Goal: Task Accomplishment & Management: Complete application form

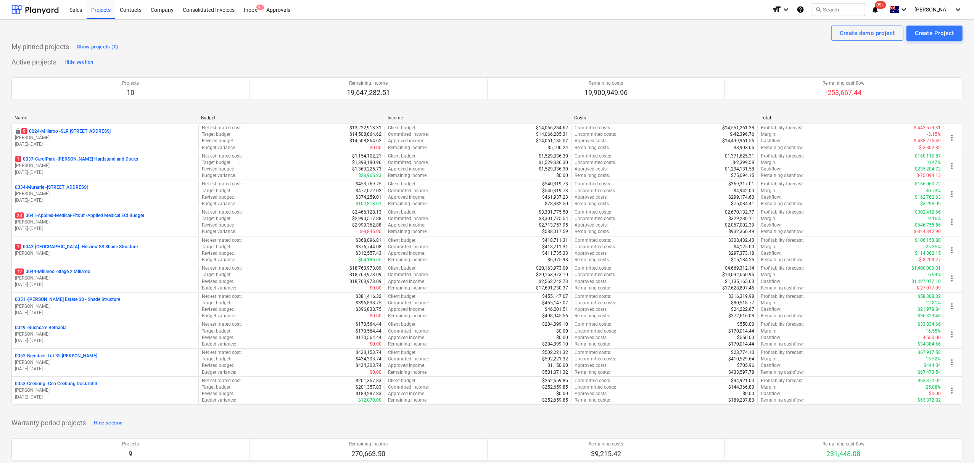
click at [55, 300] on p "0051 - Patrick Estate SS - Shade Structure" at bounding box center [67, 300] width 105 height 6
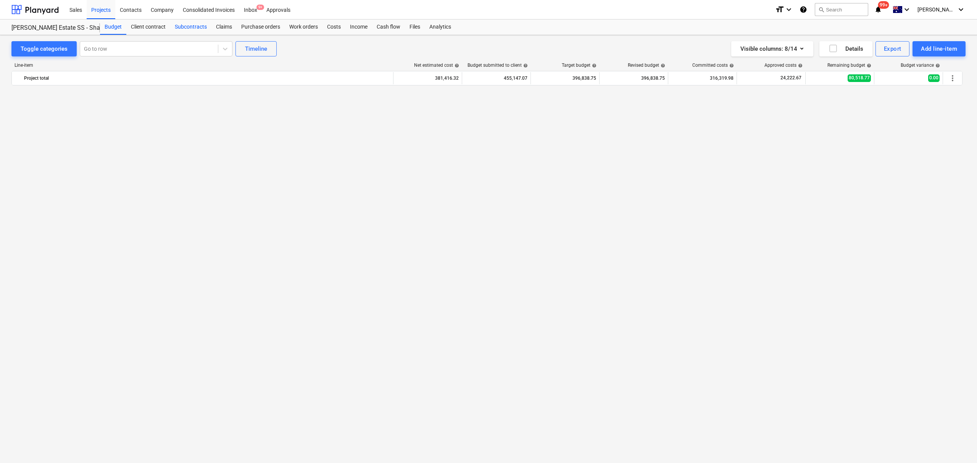
scroll to position [846, 0]
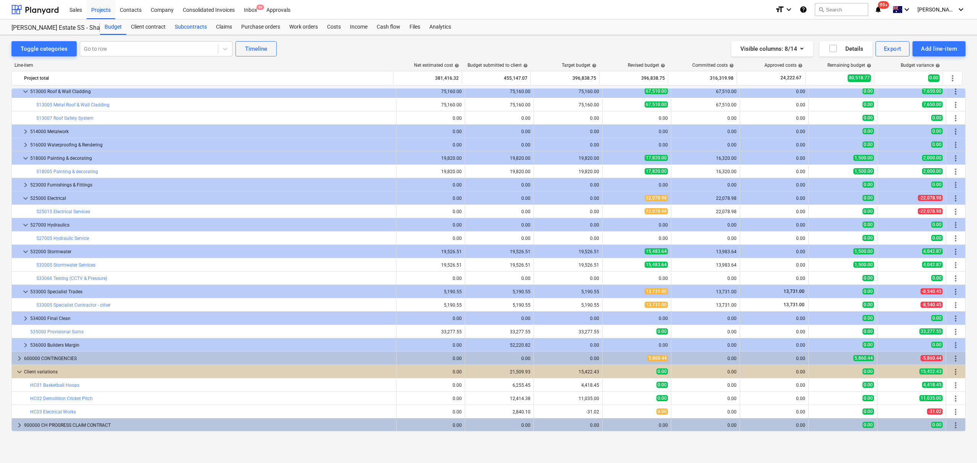
click at [176, 29] on div "Subcontracts" at bounding box center [190, 26] width 41 height 15
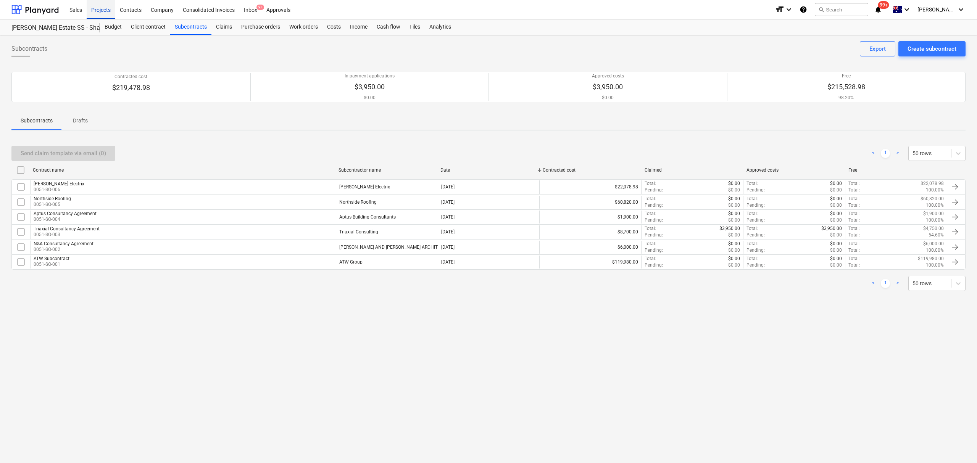
click at [110, 10] on div "Projects" at bounding box center [101, 9] width 29 height 19
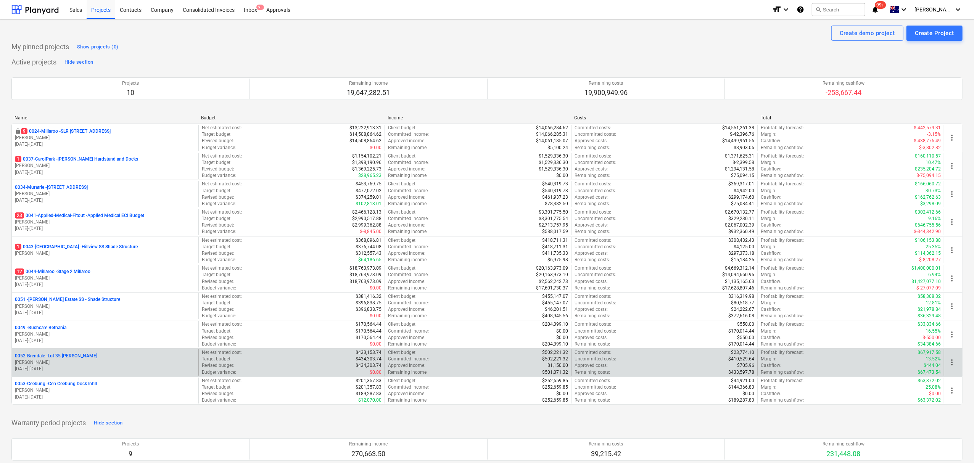
click at [53, 363] on p "[PERSON_NAME]" at bounding box center [105, 362] width 181 height 6
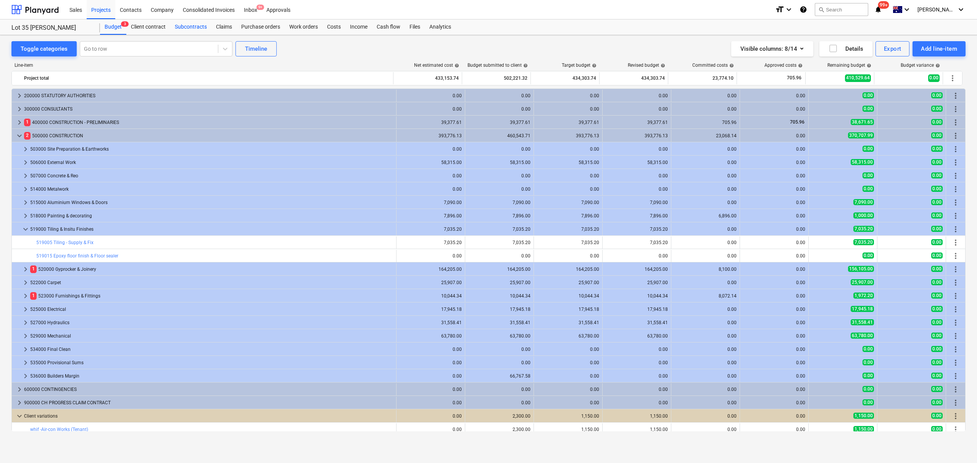
click at [203, 30] on div "Subcontracts" at bounding box center [190, 26] width 41 height 15
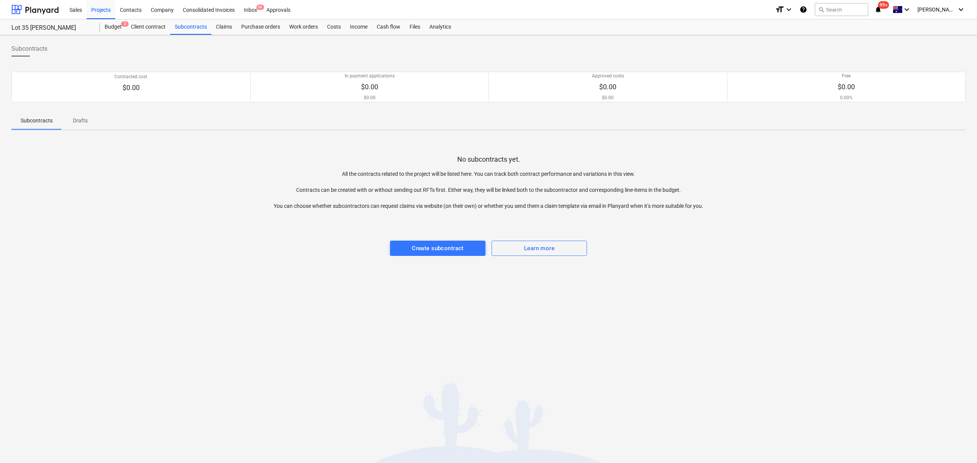
click at [477, 308] on div "Subcontracts Contracted cost $0.00 In payment applications $0.00 $0.00 Approved…" at bounding box center [488, 249] width 977 height 428
click at [443, 246] on div "Create subcontract" at bounding box center [438, 248] width 52 height 10
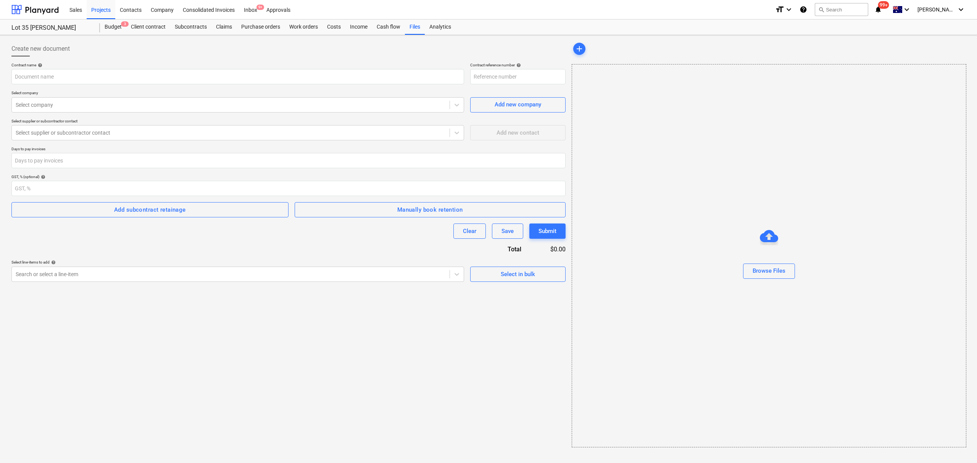
type input "0052-Brendale-SO-001"
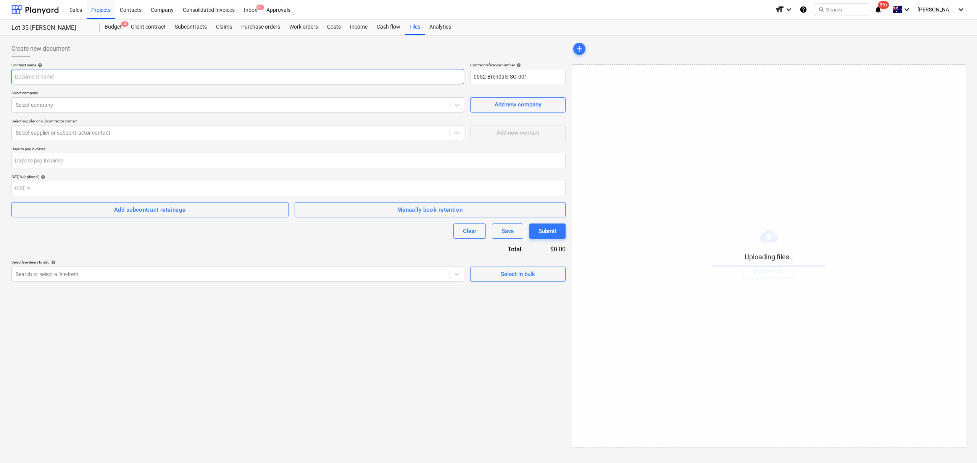
click at [68, 71] on input "text" at bounding box center [237, 76] width 453 height 15
type input "DSPG"
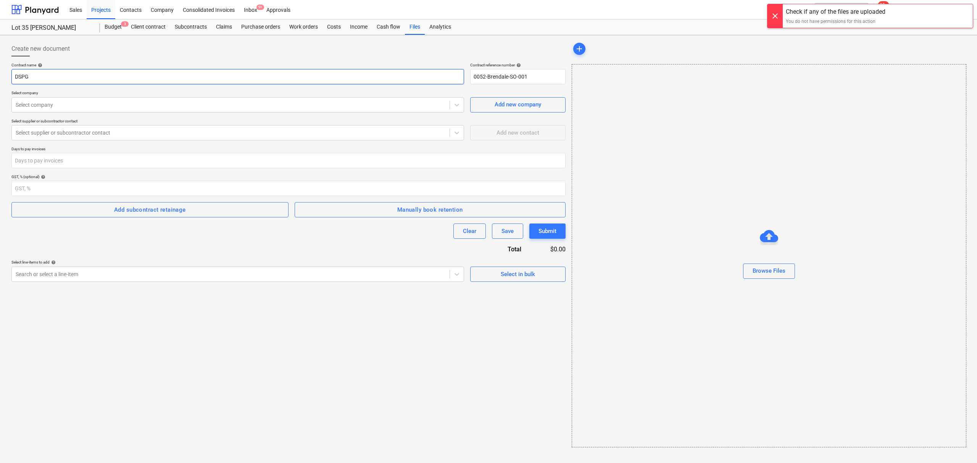
drag, startPoint x: 69, startPoint y: 77, endPoint x: 0, endPoint y: 64, distance: 69.9
click at [0, 64] on div "Create new document Contract name help DSPG Contract reference number help 0052…" at bounding box center [488, 249] width 977 height 428
click at [102, 37] on div "Create new document Contract name help Contract reference number help 0052-Bren…" at bounding box center [488, 249] width 977 height 428
click at [112, 25] on div "Budget 3" at bounding box center [113, 26] width 26 height 15
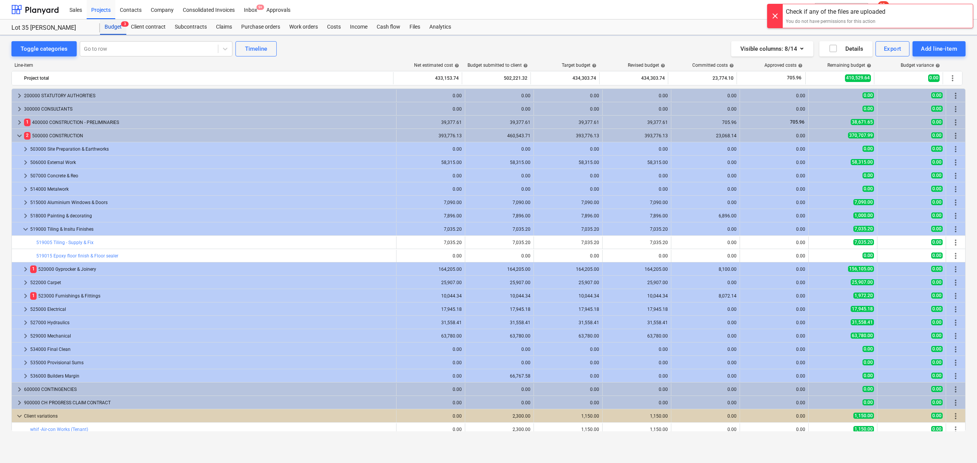
click at [112, 25] on div "Budget 3" at bounding box center [113, 26] width 26 height 15
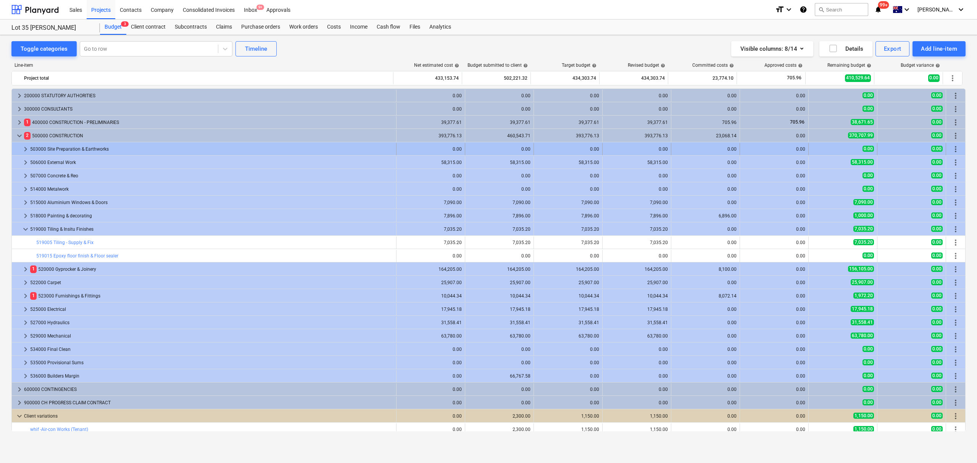
click at [559, 145] on div "0.00" at bounding box center [568, 149] width 62 height 12
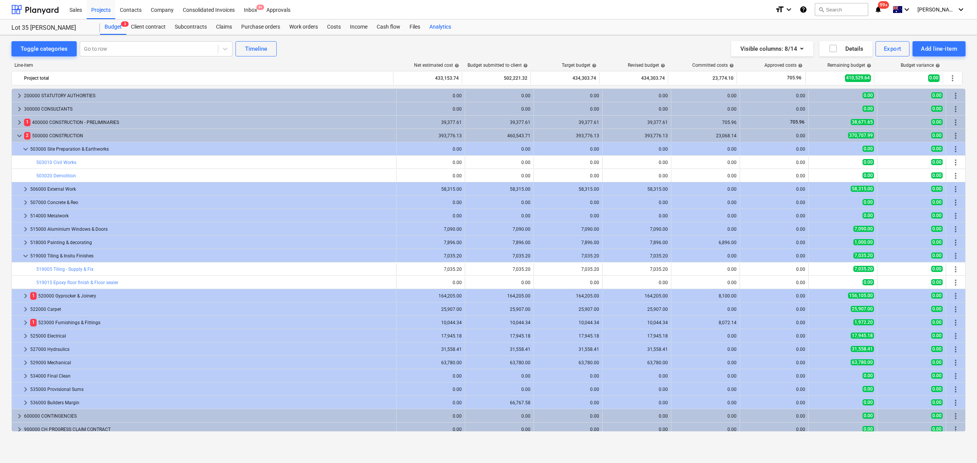
click at [434, 29] on div "Analytics" at bounding box center [440, 26] width 31 height 15
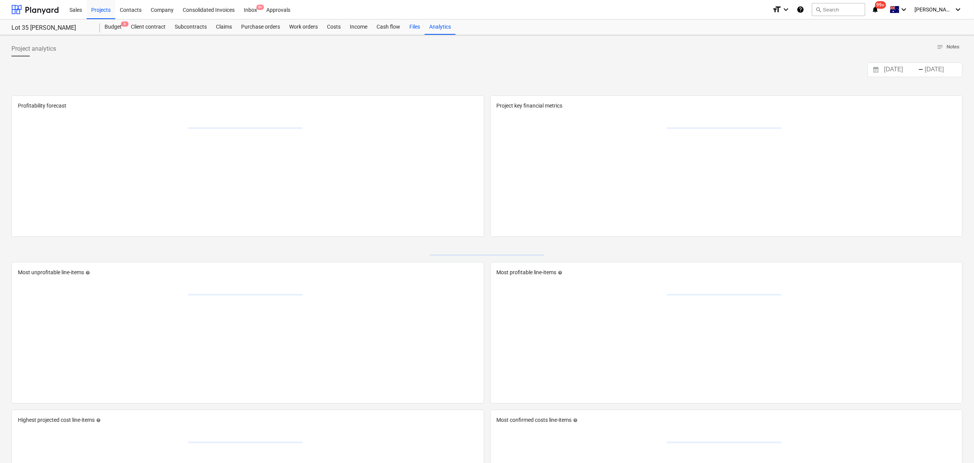
click at [416, 26] on div "Files" at bounding box center [415, 26] width 20 height 15
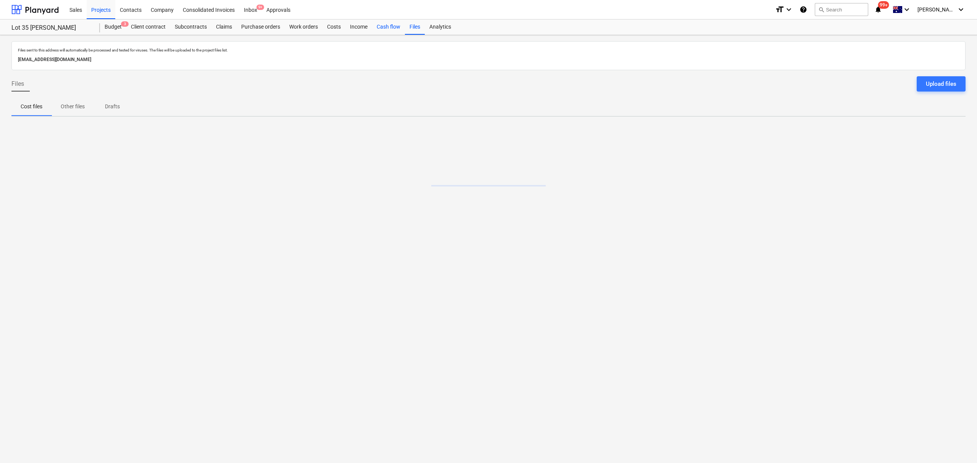
click at [385, 22] on div "Cash flow" at bounding box center [388, 26] width 33 height 15
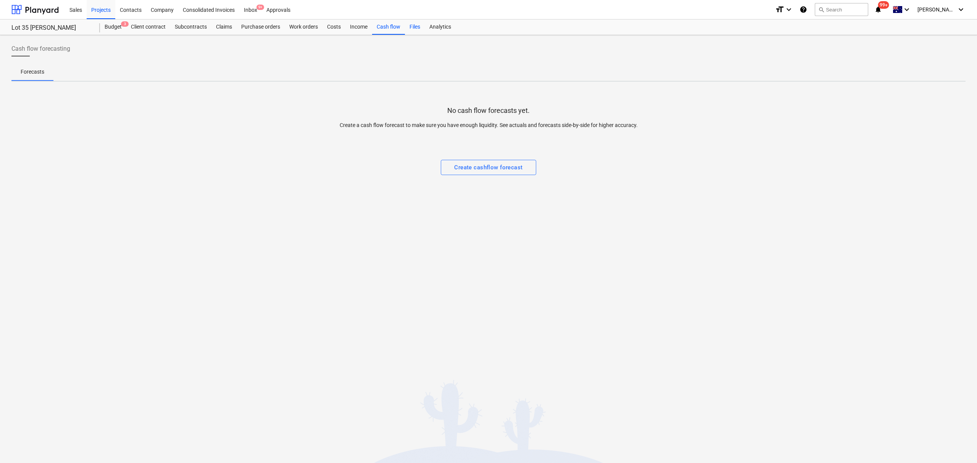
click at [407, 28] on div "Files" at bounding box center [415, 26] width 20 height 15
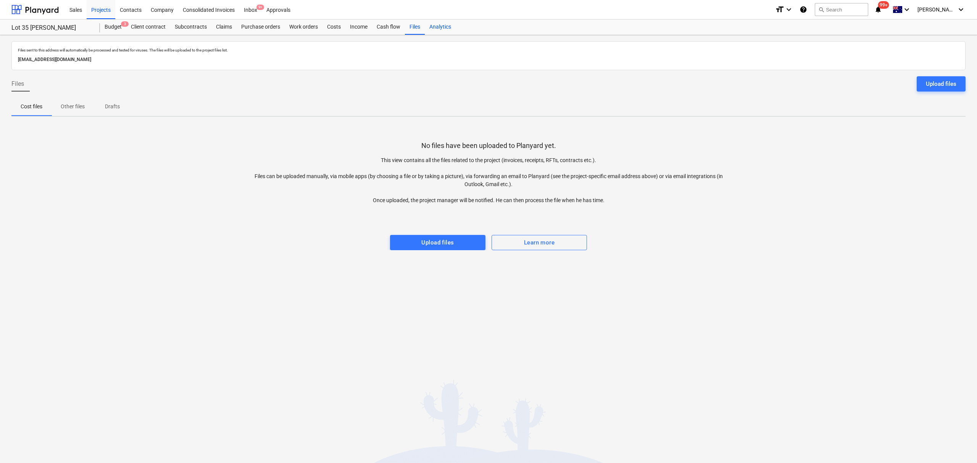
click at [434, 26] on div "Analytics" at bounding box center [440, 26] width 31 height 15
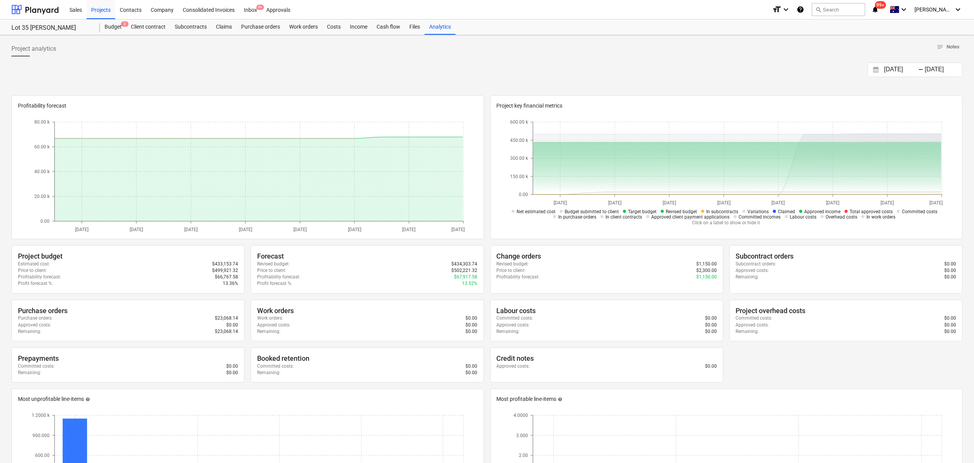
click at [475, 22] on div "Budget 3 Client contract Subcontracts Claims Purchase orders Work orders Costs …" at bounding box center [531, 26] width 863 height 15
click at [102, 8] on div "Projects" at bounding box center [101, 9] width 29 height 19
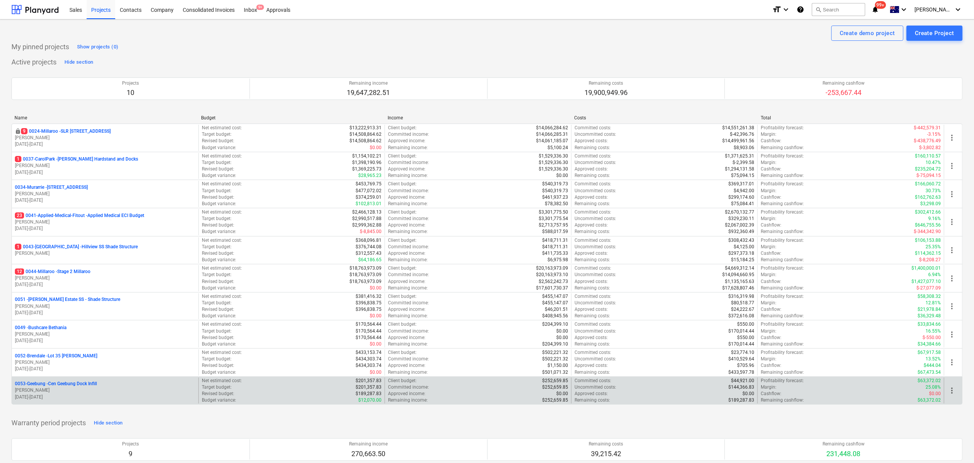
click at [89, 387] on p "0053-Geebung - Cen Geebung Dock Infill" at bounding box center [56, 384] width 82 height 6
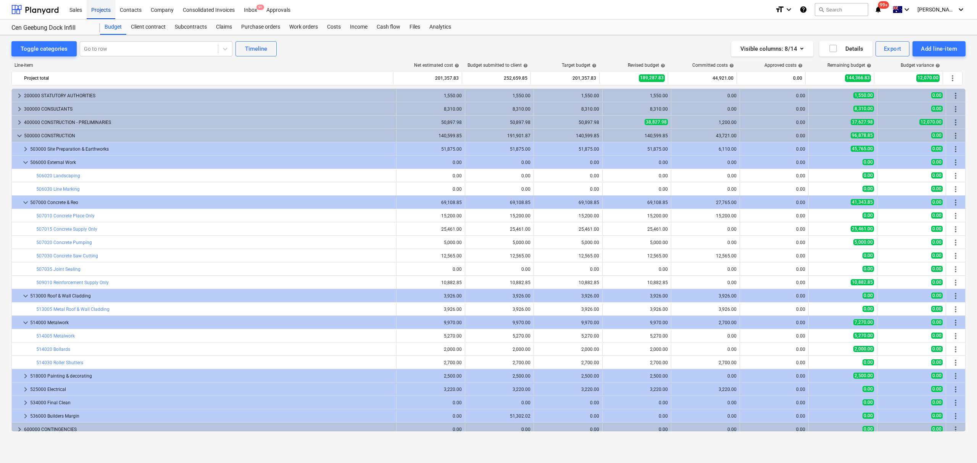
click at [92, 11] on div "Projects" at bounding box center [101, 9] width 29 height 19
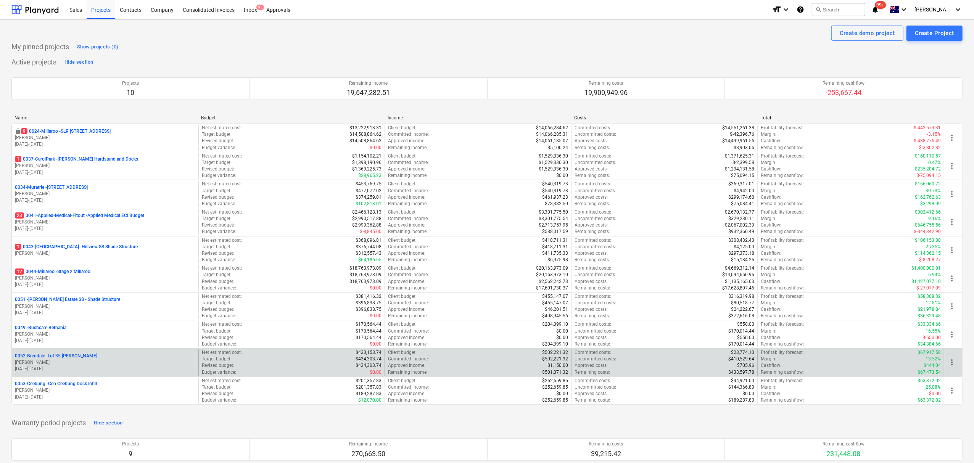
click at [77, 365] on p "[PERSON_NAME]" at bounding box center [105, 362] width 181 height 6
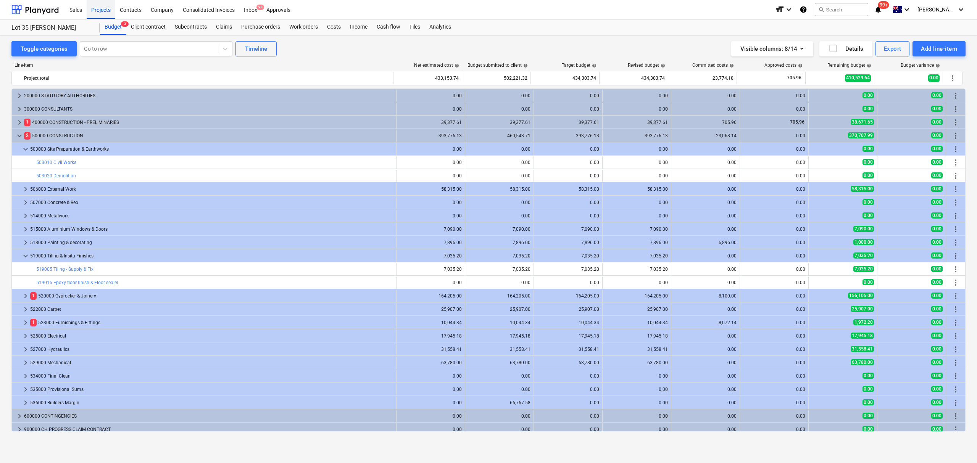
click at [107, 5] on div "Projects" at bounding box center [101, 9] width 29 height 19
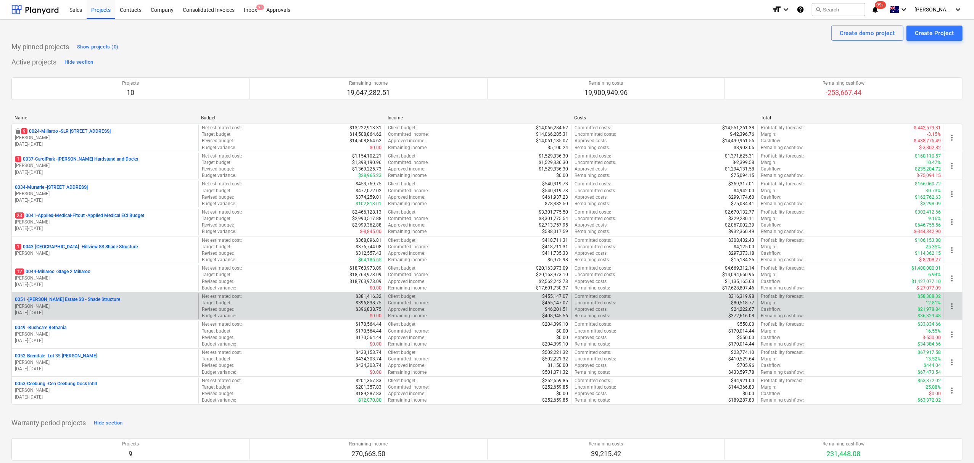
click at [74, 300] on p "0051 - Patrick Estate SS - Shade Structure" at bounding box center [67, 300] width 105 height 6
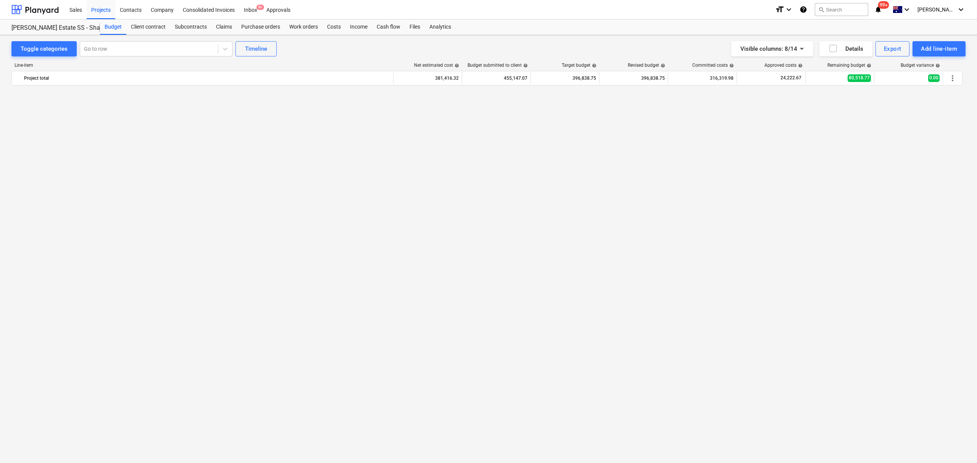
scroll to position [846, 0]
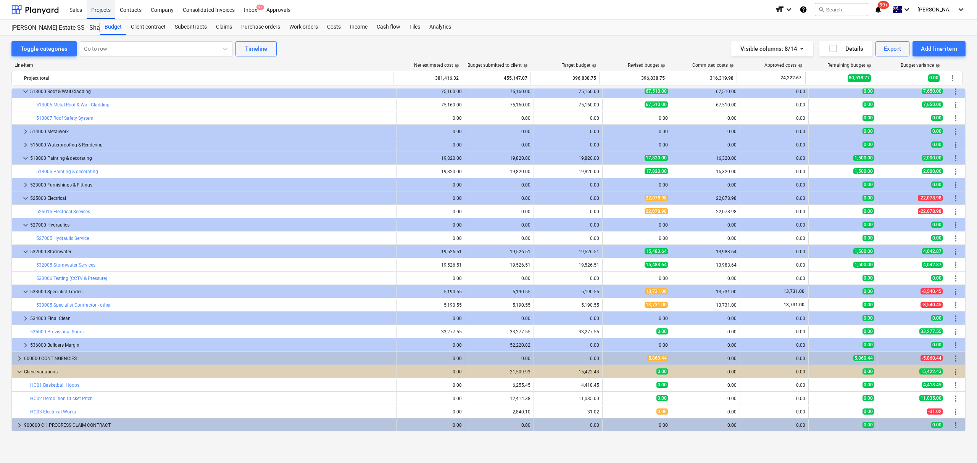
click at [101, 8] on div "Projects" at bounding box center [101, 9] width 29 height 19
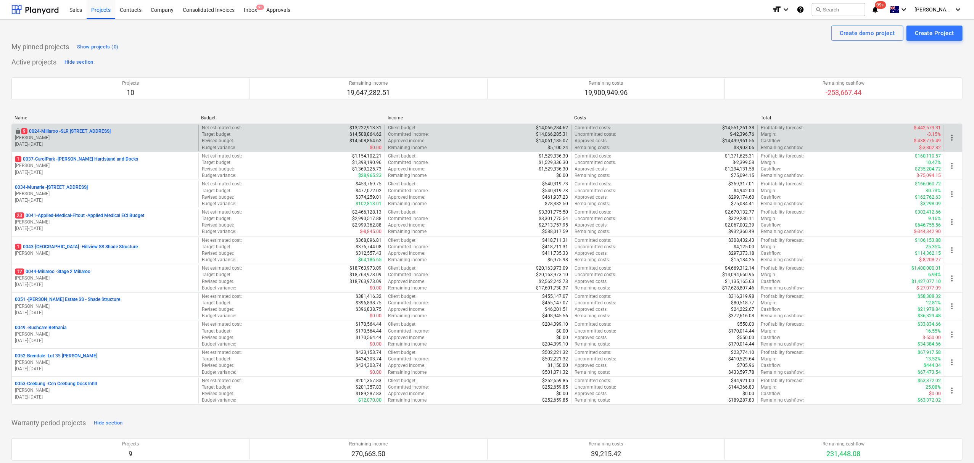
click at [92, 144] on p "10.06.2024 - 31.07.2025" at bounding box center [105, 144] width 181 height 6
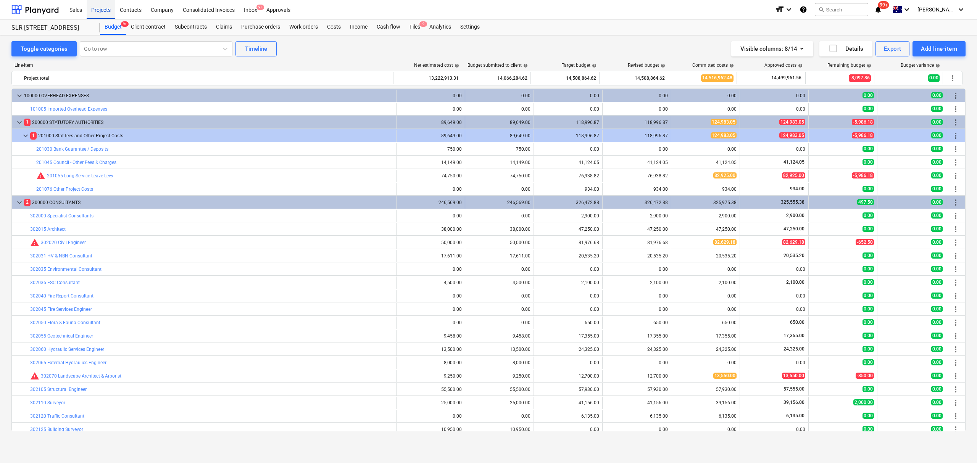
click at [105, 11] on div "Projects" at bounding box center [101, 9] width 29 height 19
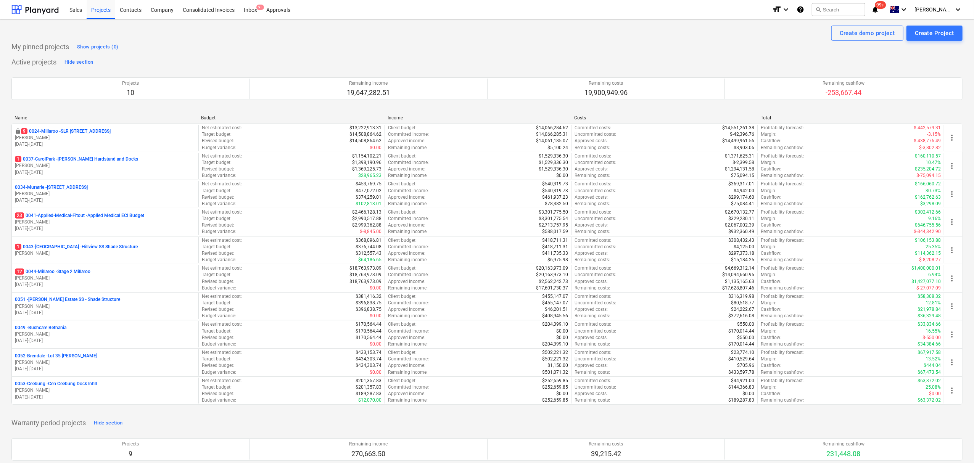
click at [223, 43] on div "My pinned projects Show projects (0)" at bounding box center [486, 47] width 951 height 12
click at [938, 3] on div "S. Keane keyboard_arrow_down" at bounding box center [939, 9] width 48 height 19
click at [945, 42] on div "Settings" at bounding box center [951, 45] width 24 height 6
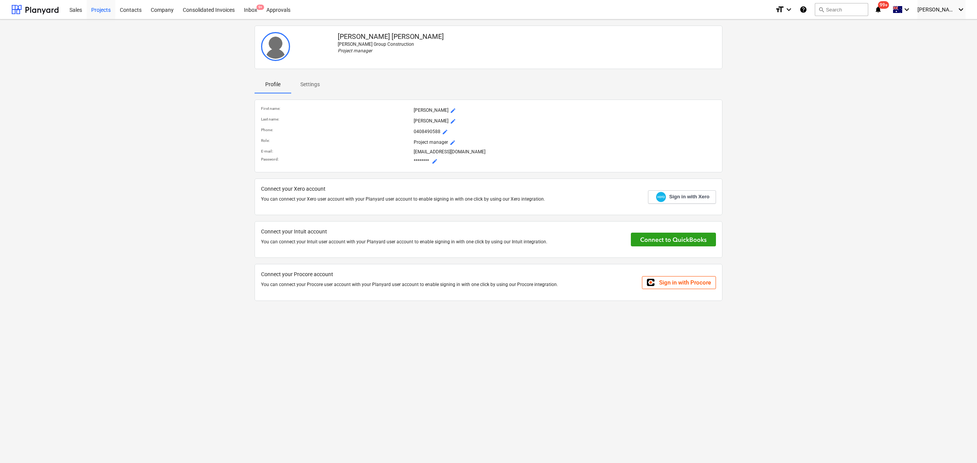
click at [102, 14] on div "Projects" at bounding box center [101, 9] width 29 height 19
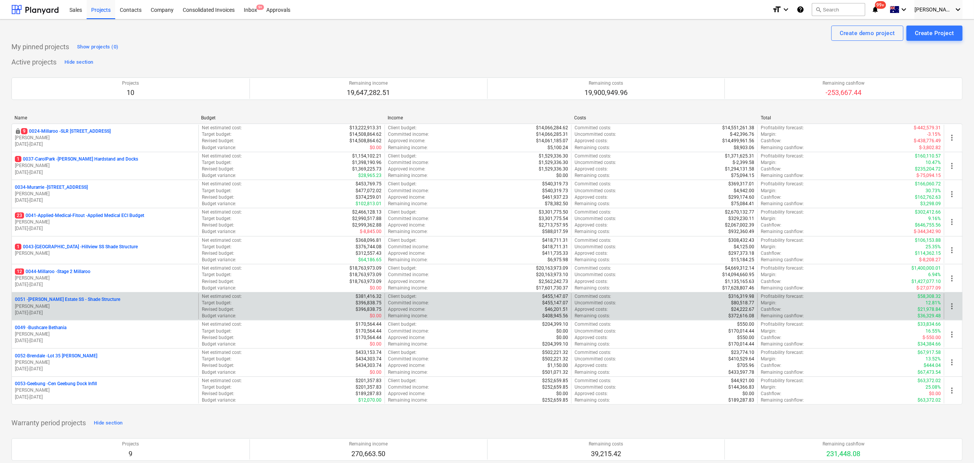
click at [70, 300] on p "0051 - Patrick Estate SS - Shade Structure" at bounding box center [67, 300] width 105 height 6
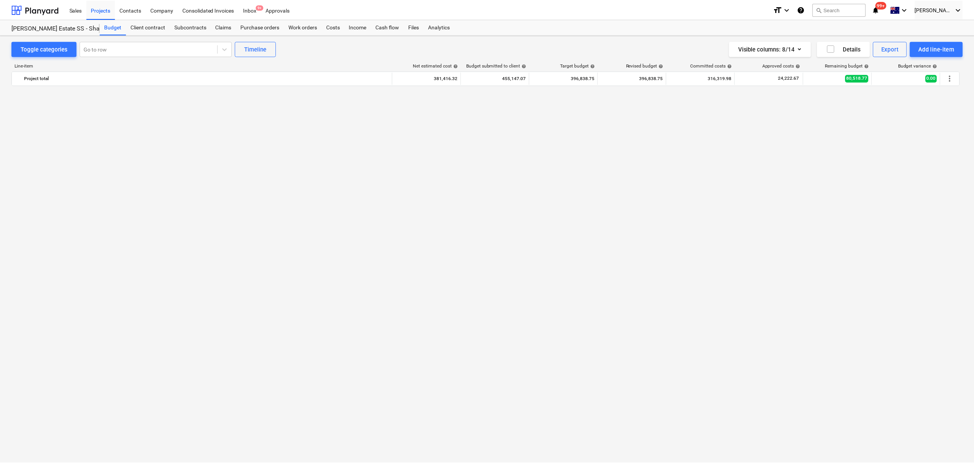
scroll to position [846, 0]
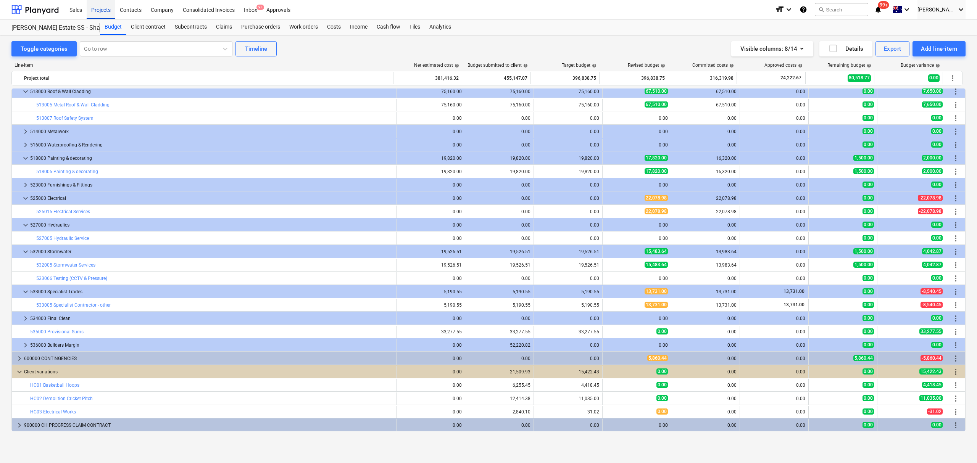
click at [87, 8] on div "Projects" at bounding box center [101, 9] width 29 height 19
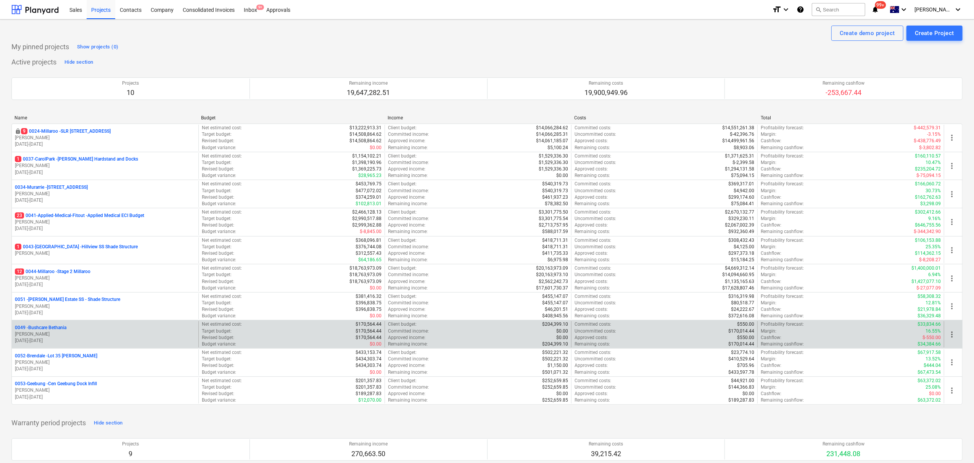
click at [63, 308] on p "[PERSON_NAME]" at bounding box center [105, 306] width 181 height 6
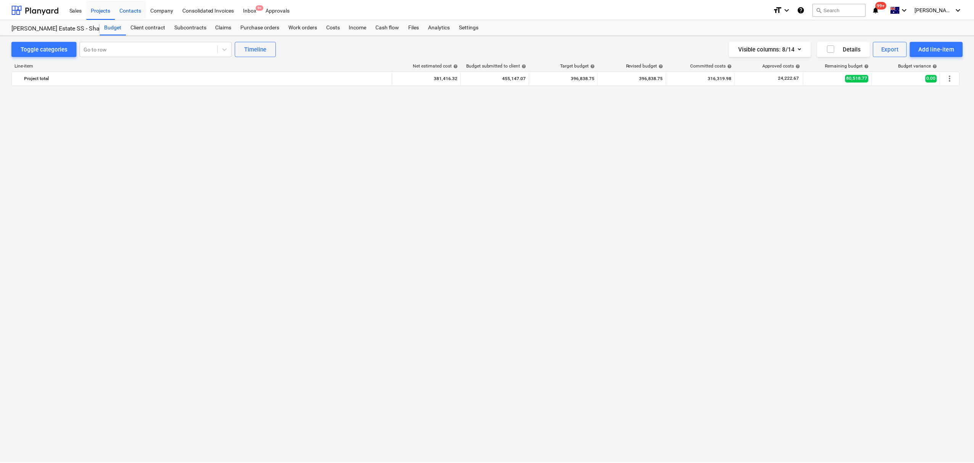
scroll to position [846, 0]
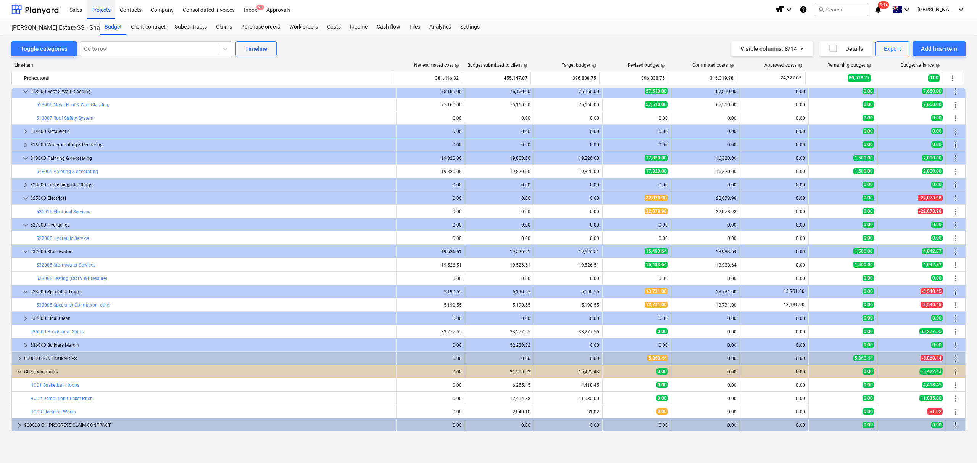
click at [103, 7] on div "Projects" at bounding box center [101, 9] width 29 height 19
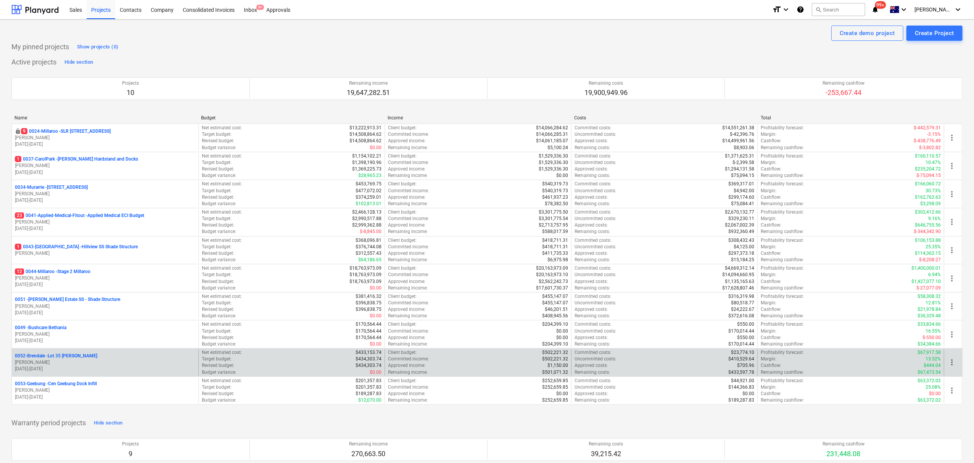
click at [62, 368] on p "[DATE] - [DATE]" at bounding box center [105, 369] width 181 height 6
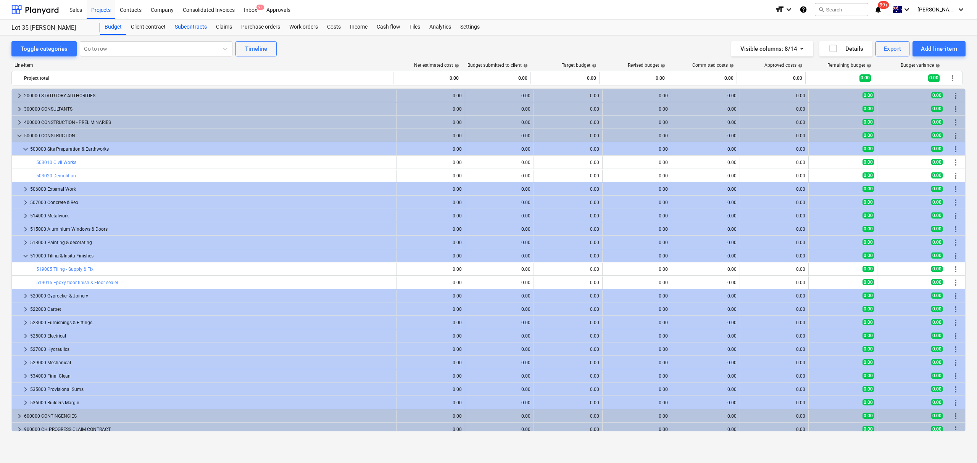
click at [206, 25] on div "Subcontracts" at bounding box center [190, 26] width 41 height 15
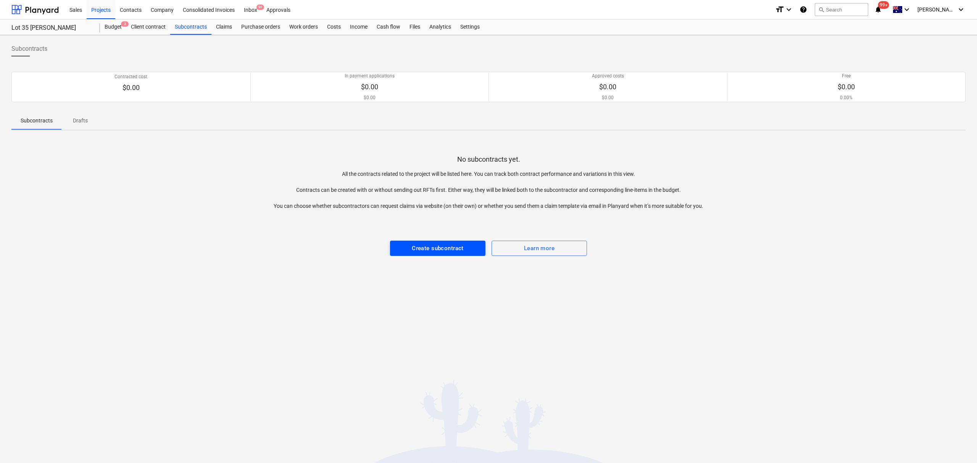
drag, startPoint x: 394, startPoint y: 250, endPoint x: 400, endPoint y: 252, distance: 6.3
click at [400, 252] on button "Create subcontract" at bounding box center [437, 248] width 95 height 15
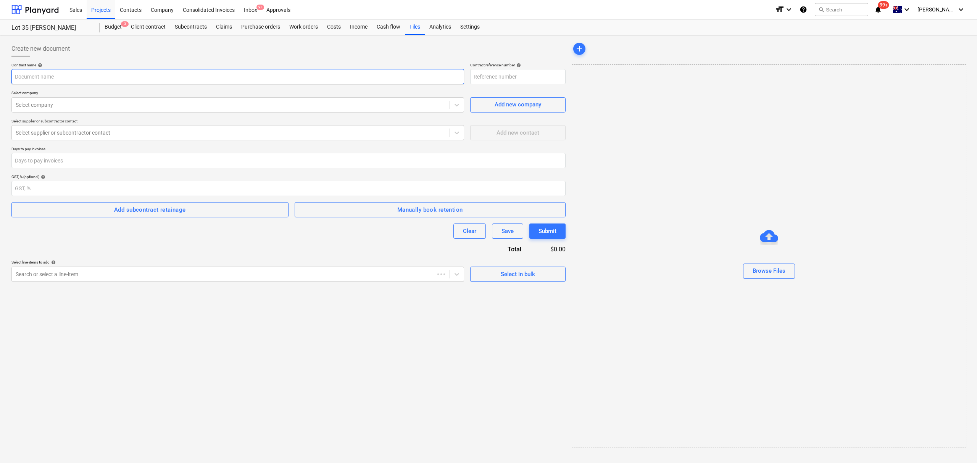
type input "0052-Brendale-SO-002"
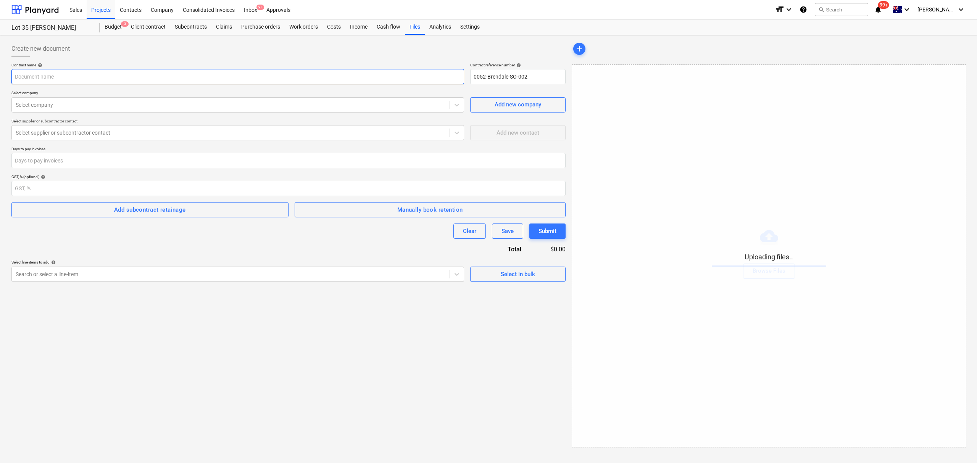
click at [225, 78] on input "text" at bounding box center [237, 76] width 453 height 15
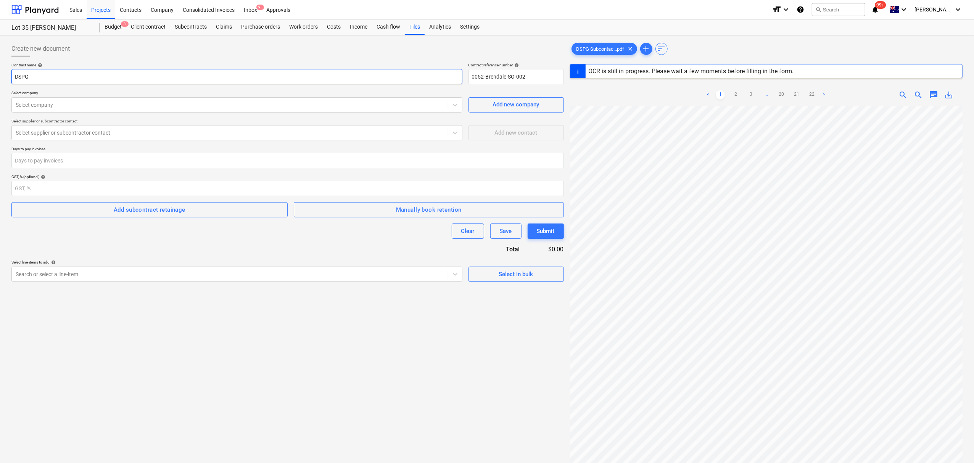
click at [115, 74] on input "DSPG" at bounding box center [236, 76] width 451 height 15
type input "DSPG Subcontract"
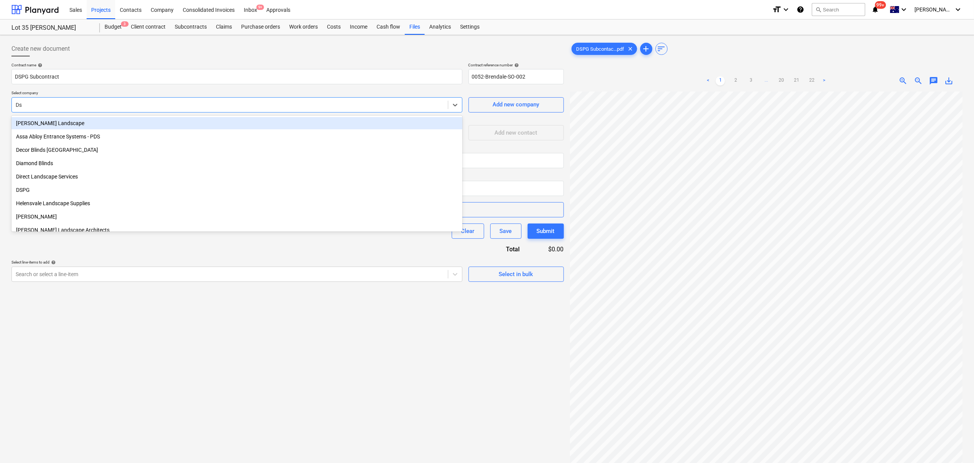
type input "Dsp"
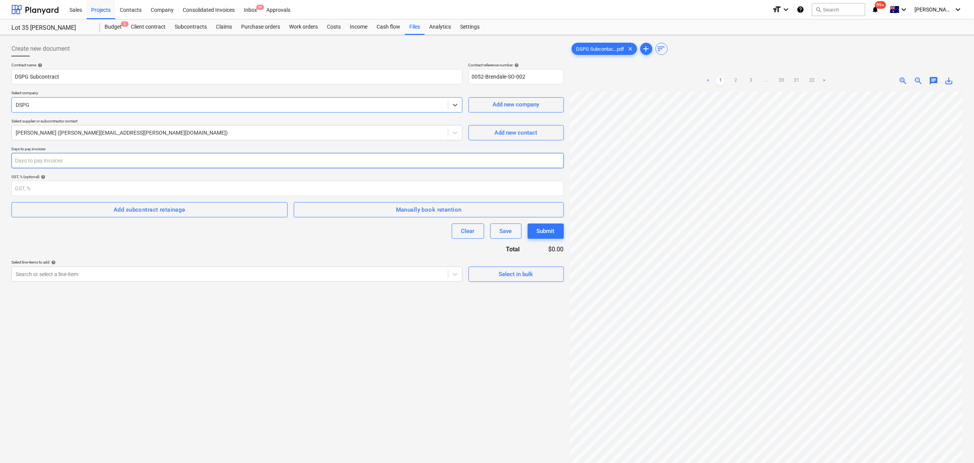
click at [133, 163] on input "number" at bounding box center [287, 160] width 553 height 15
click at [395, 209] on span "Manually book retention" at bounding box center [428, 210] width 253 height 10
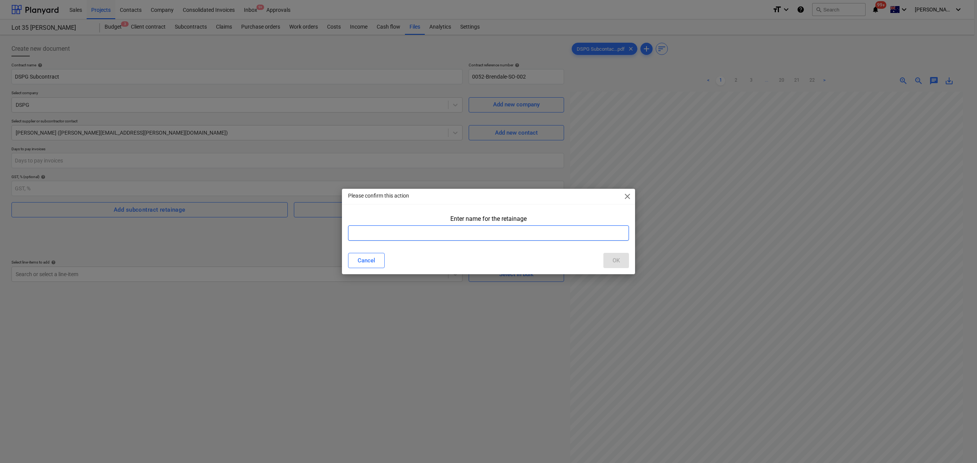
click at [496, 238] on input "text" at bounding box center [488, 233] width 281 height 15
type input "retention"
drag, startPoint x: 617, startPoint y: 258, endPoint x: 646, endPoint y: 242, distance: 33.7
click at [617, 258] on div "OK" at bounding box center [615, 261] width 7 height 10
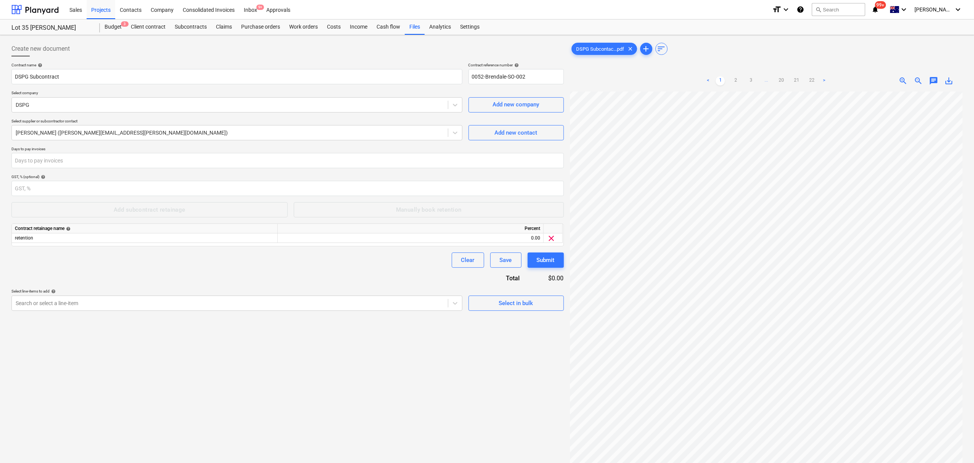
scroll to position [126, 0]
click at [744, 79] on ul "< 1 2 3 ... 20 21 22 >" at bounding box center [766, 80] width 127 height 9
click at [753, 81] on link "3" at bounding box center [750, 80] width 9 height 9
click at [762, 82] on link "4" at bounding box center [758, 80] width 9 height 9
click at [768, 83] on link "5" at bounding box center [766, 80] width 9 height 9
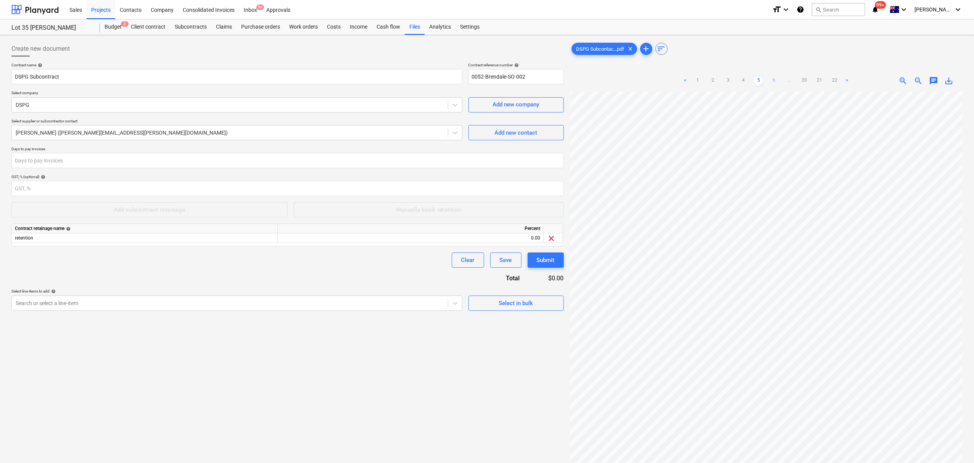
click at [770, 83] on link "6" at bounding box center [773, 80] width 9 height 9
click at [776, 83] on ul "< 1 2 3 ... 5 6 7 ... 20 21 22 >" at bounding box center [766, 80] width 186 height 9
click at [782, 83] on link "7" at bounding box center [781, 80] width 9 height 9
click at [799, 81] on span "..." at bounding box center [796, 80] width 9 height 9
click at [814, 80] on link "20" at bounding box center [811, 80] width 9 height 9
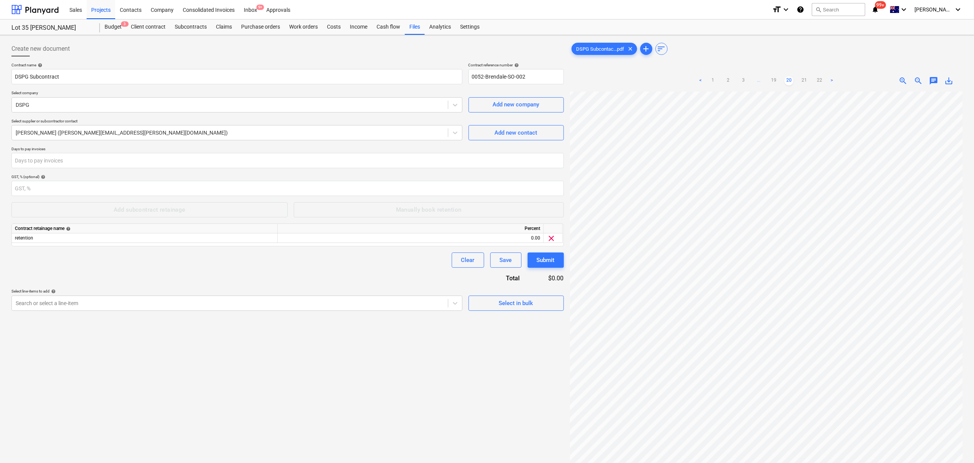
click at [779, 80] on ul "< 1 2 3 ... 19 20 21 22 >" at bounding box center [766, 80] width 140 height 9
click at [772, 81] on link "19" at bounding box center [773, 80] width 9 height 9
click at [768, 82] on link "18" at bounding box center [766, 80] width 9 height 9
click at [757, 79] on link "17" at bounding box center [758, 80] width 9 height 9
click at [757, 81] on ul "< 1 2 3 ... 16 17 18 ... 20 21 22 >" at bounding box center [766, 80] width 186 height 9
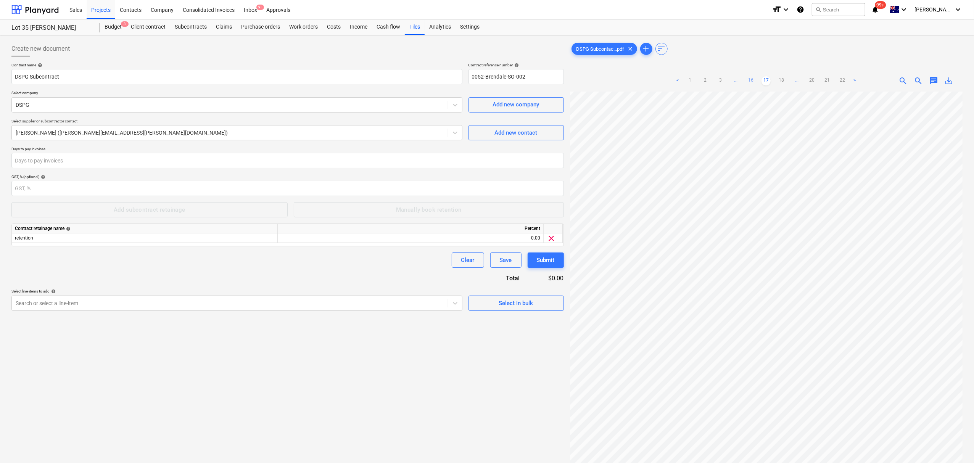
click at [752, 81] on link "16" at bounding box center [750, 80] width 9 height 9
click at [750, 83] on link "15" at bounding box center [750, 80] width 9 height 9
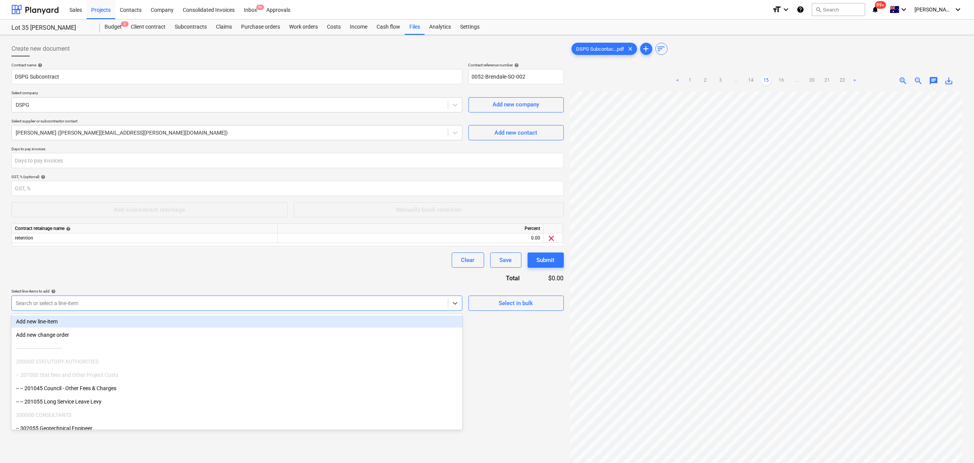
drag, startPoint x: 172, startPoint y: 305, endPoint x: 176, endPoint y: 305, distance: 4.2
click at [173, 305] on div at bounding box center [230, 304] width 429 height 8
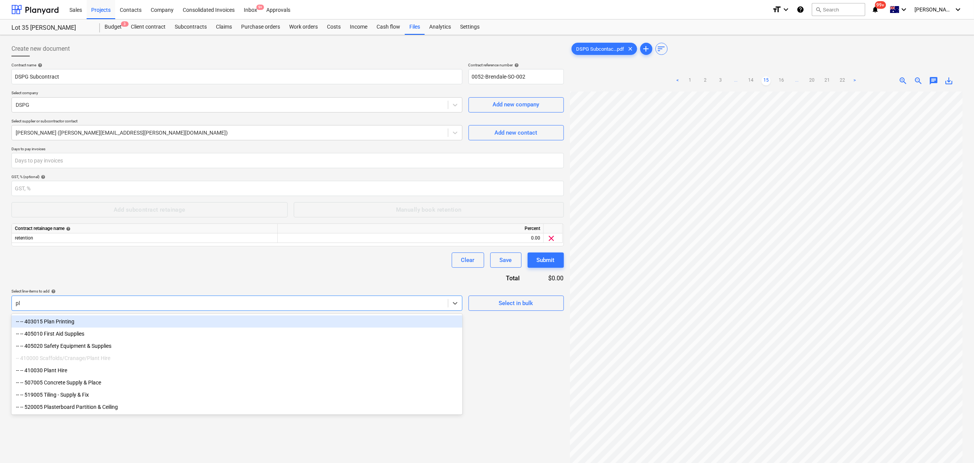
type input "p"
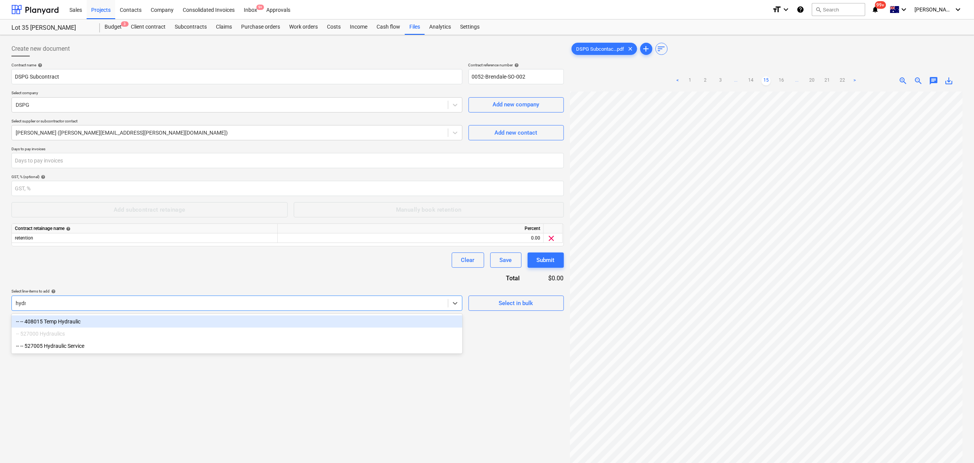
type input "hydra"
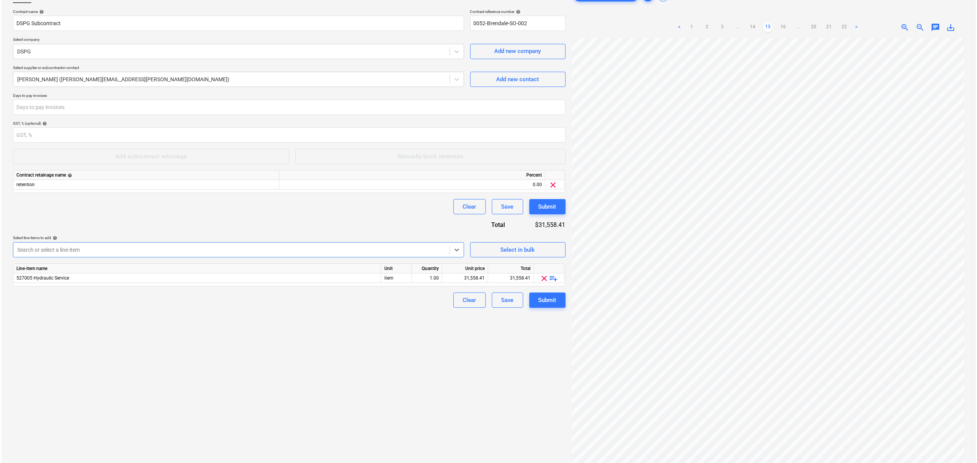
scroll to position [77, 0]
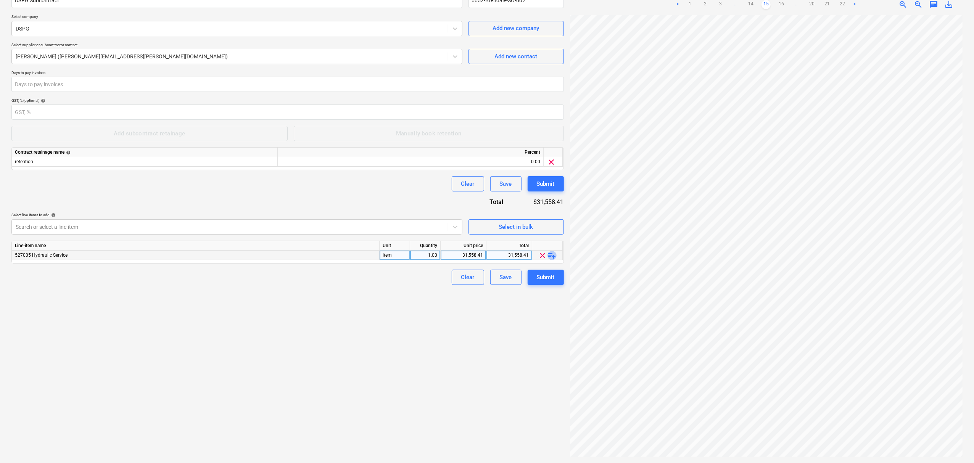
click at [550, 255] on span "playlist_add" at bounding box center [552, 255] width 9 height 9
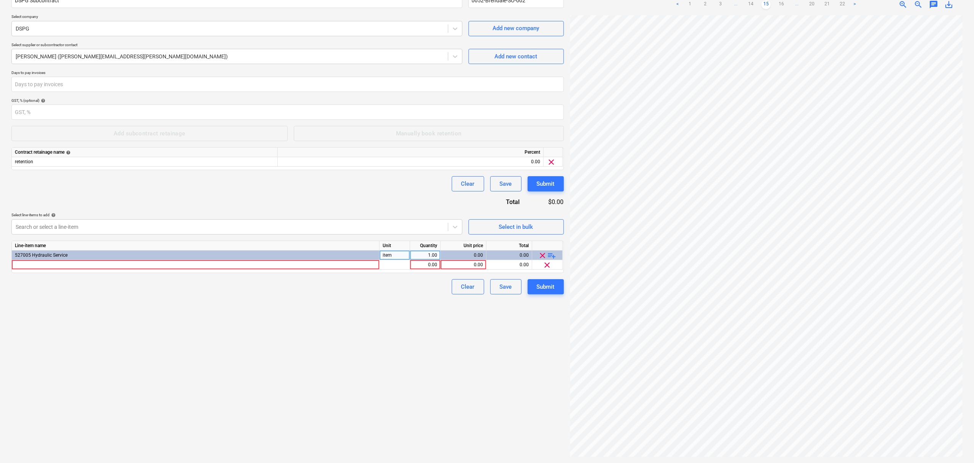
click at [551, 255] on span "playlist_add" at bounding box center [552, 255] width 9 height 9
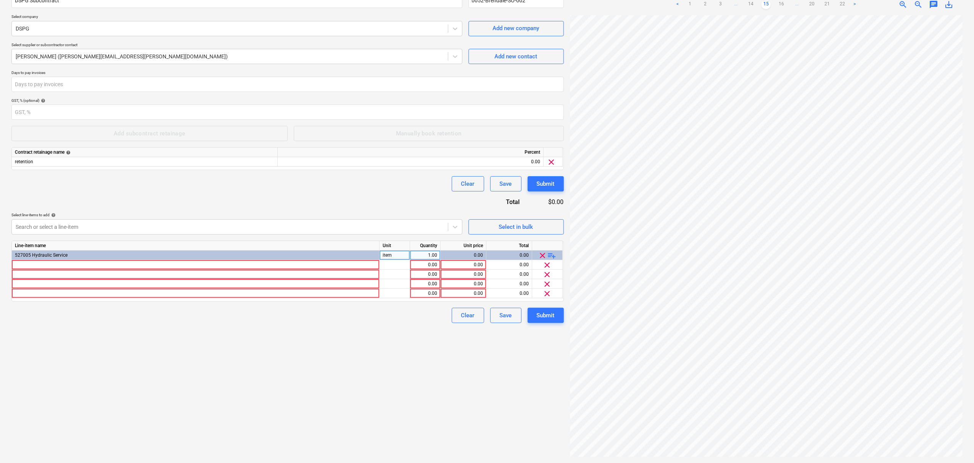
click at [551, 255] on span "playlist_add" at bounding box center [552, 255] width 9 height 9
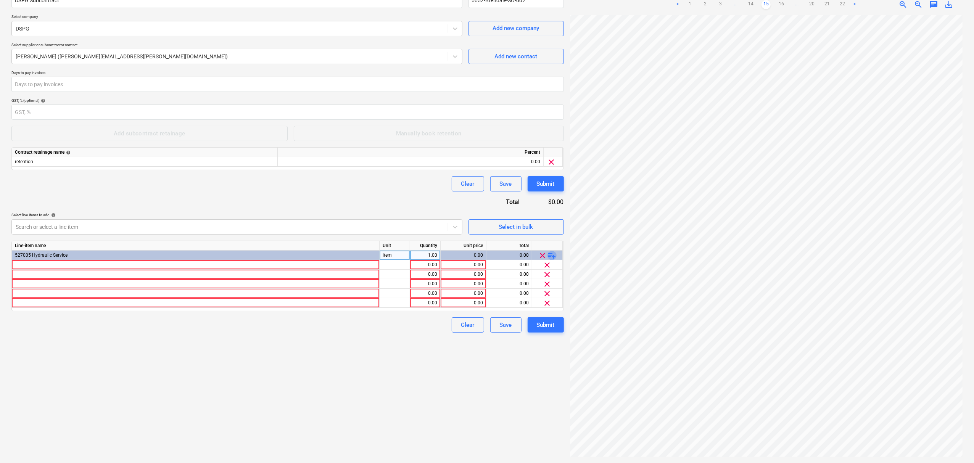
click at [551, 255] on span "playlist_add" at bounding box center [552, 255] width 9 height 9
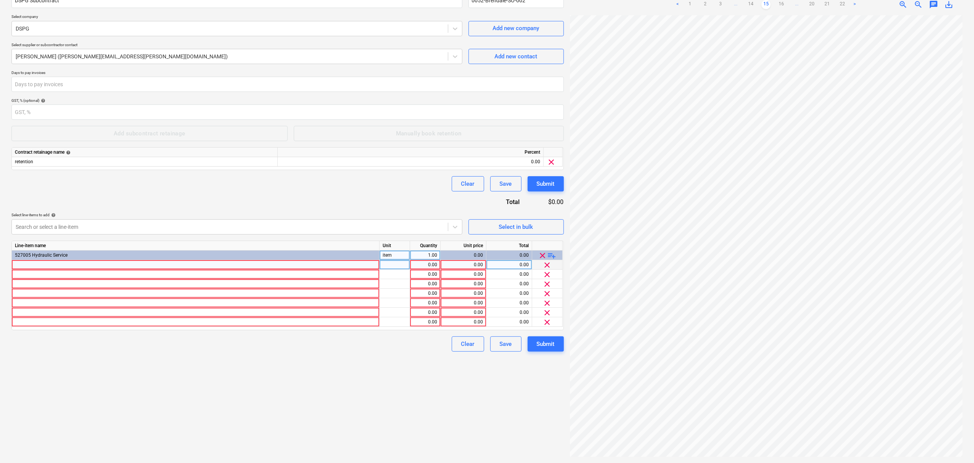
click at [260, 267] on div at bounding box center [196, 265] width 368 height 10
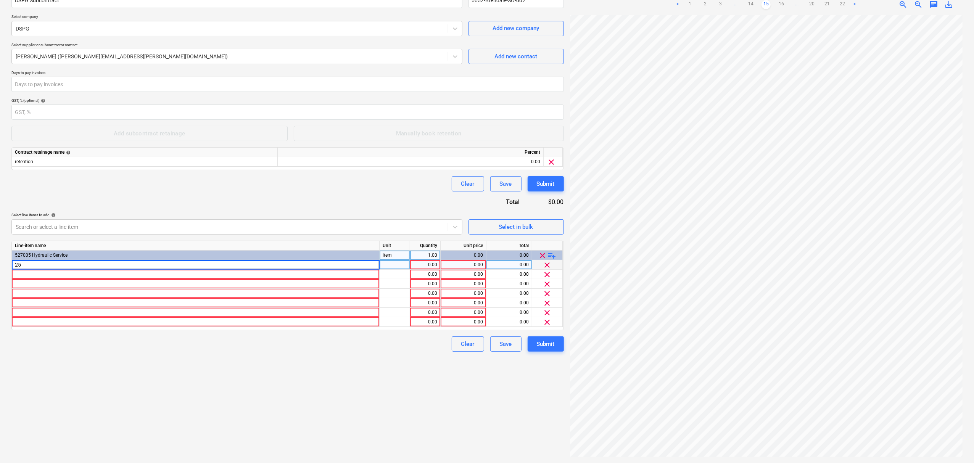
type input "2"
type input "P"
click at [169, 264] on div at bounding box center [196, 265] width 368 height 10
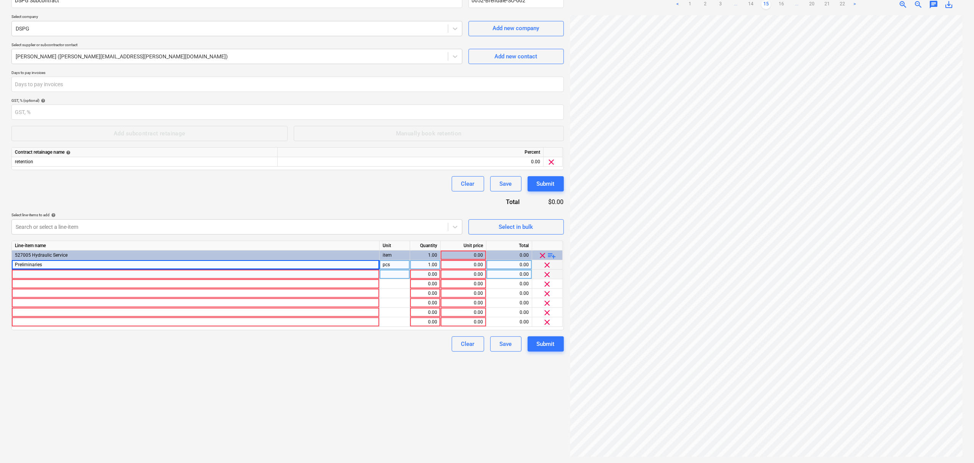
click at [235, 275] on div at bounding box center [196, 275] width 368 height 10
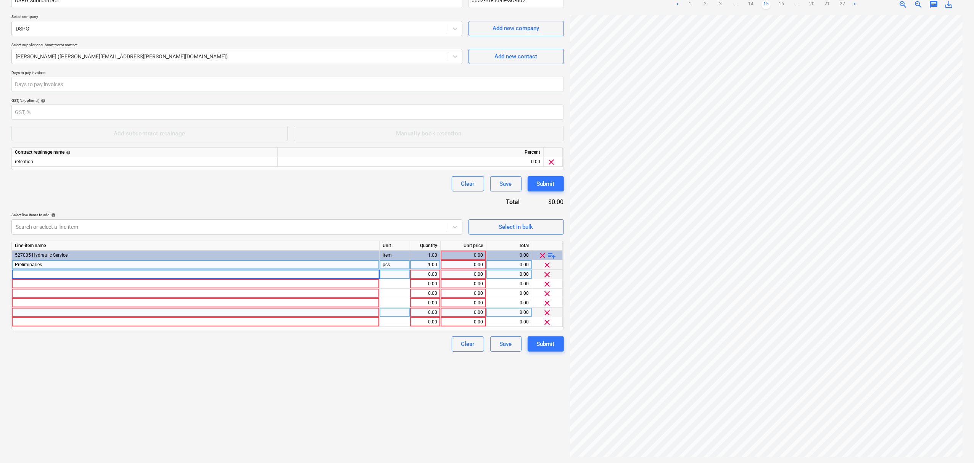
type input "Capping Existing Services"
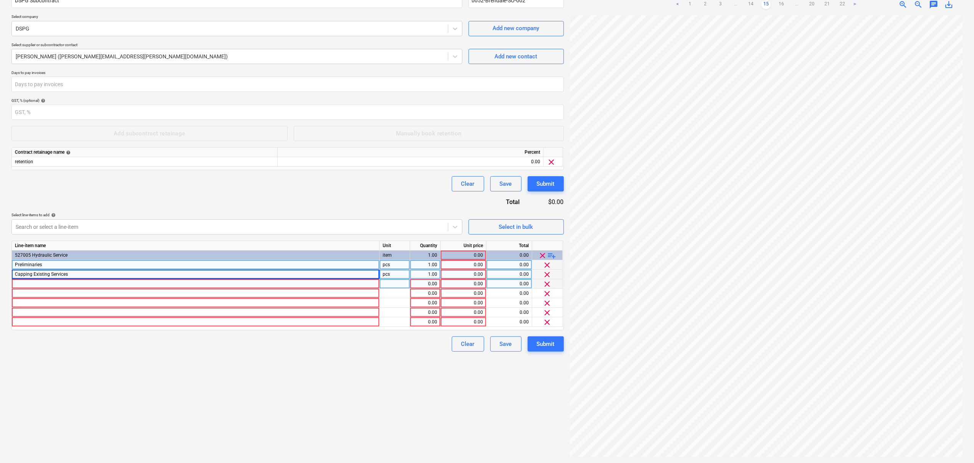
click at [93, 287] on div at bounding box center [196, 284] width 368 height 10
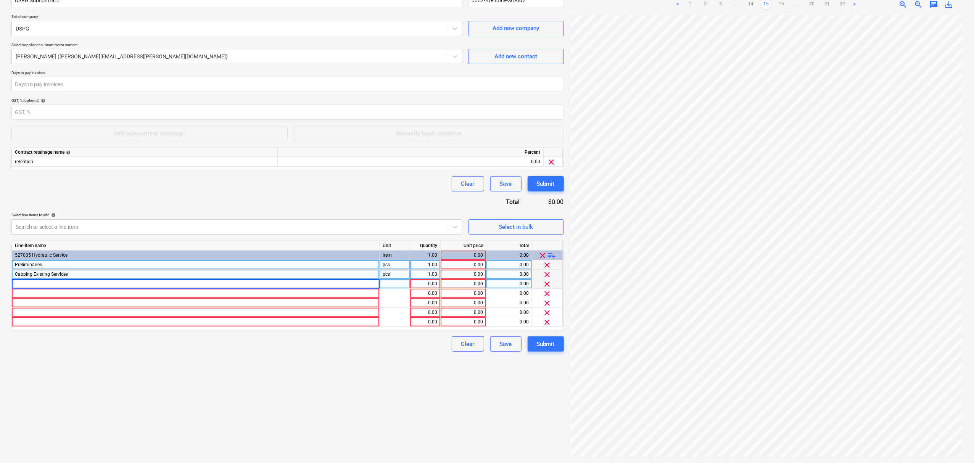
type input "Above Ground Water Services"
click at [174, 296] on div at bounding box center [196, 294] width 368 height 10
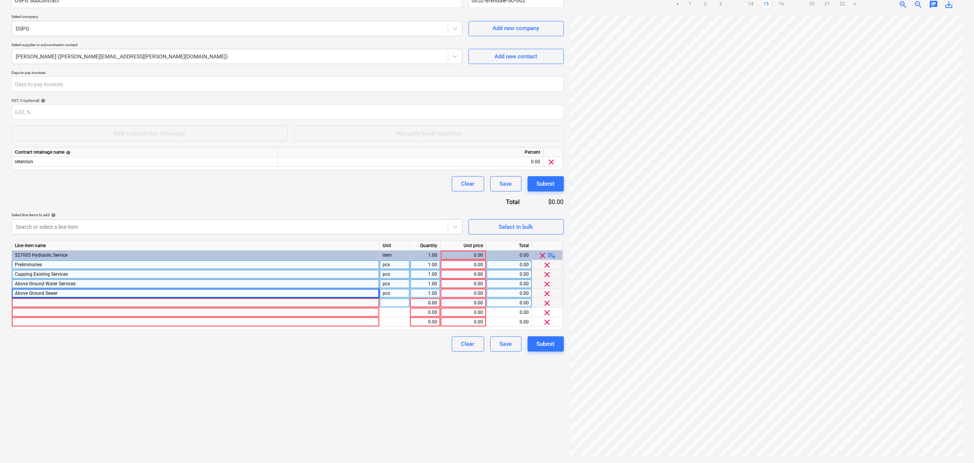
click at [185, 302] on div at bounding box center [196, 303] width 368 height 10
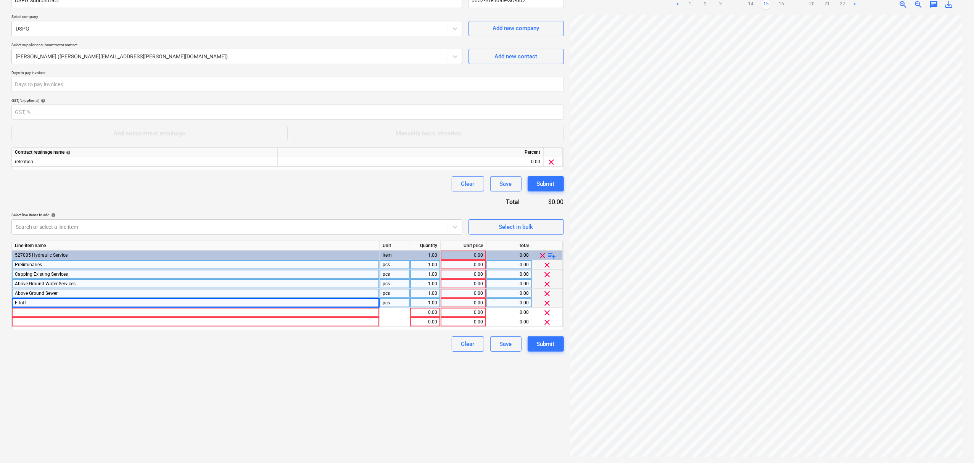
click at [76, 307] on div "Fitoff" at bounding box center [196, 303] width 368 height 10
click at [74, 311] on div at bounding box center [196, 313] width 368 height 10
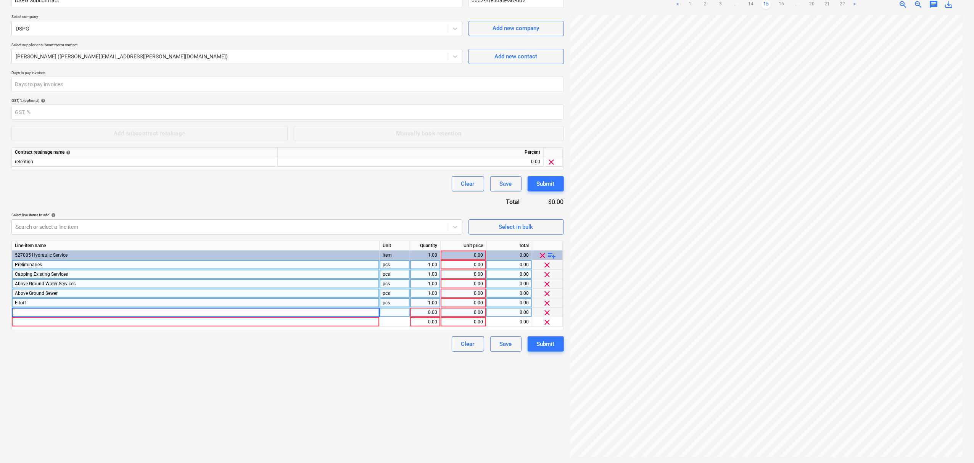
type input "Fixtures - Discount"
click at [89, 348] on div "Clear Save Submit" at bounding box center [287, 344] width 553 height 15
drag, startPoint x: 71, startPoint y: 313, endPoint x: 31, endPoint y: 308, distance: 40.0
click at [31, 308] on div "Fixtures - Discount" at bounding box center [196, 313] width 368 height 10
drag, startPoint x: 63, startPoint y: 313, endPoint x: 42, endPoint y: 312, distance: 21.4
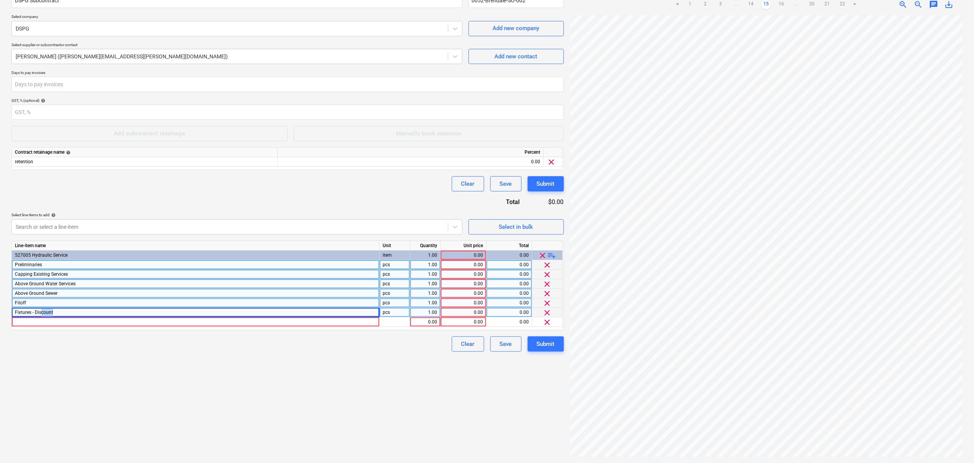
click at [42, 312] on div "Fixtures - Discount" at bounding box center [196, 313] width 368 height 10
click at [63, 314] on input "Fixtures - Discount" at bounding box center [195, 312] width 367 height 9
click at [63, 311] on input "Fixtures - Discount" at bounding box center [195, 312] width 367 height 9
type input "Fixtures"
click at [49, 324] on div at bounding box center [196, 323] width 368 height 10
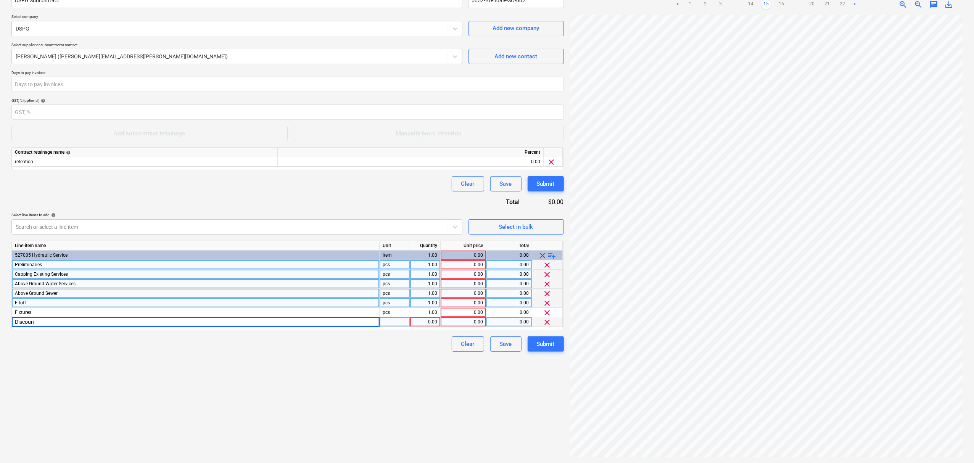
type input "Discount"
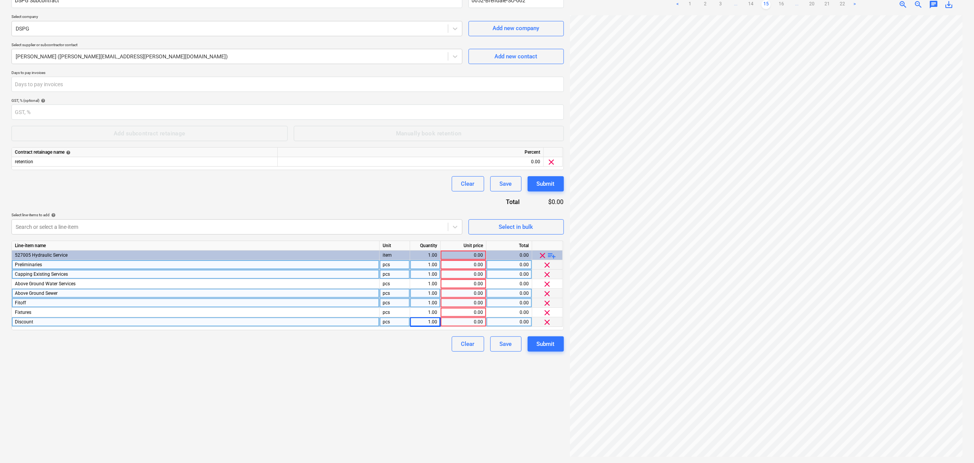
click at [463, 265] on div "0.00" at bounding box center [463, 265] width 39 height 10
type input "2550"
type input "15220.31"
type input "2580"
type input "4495.1"
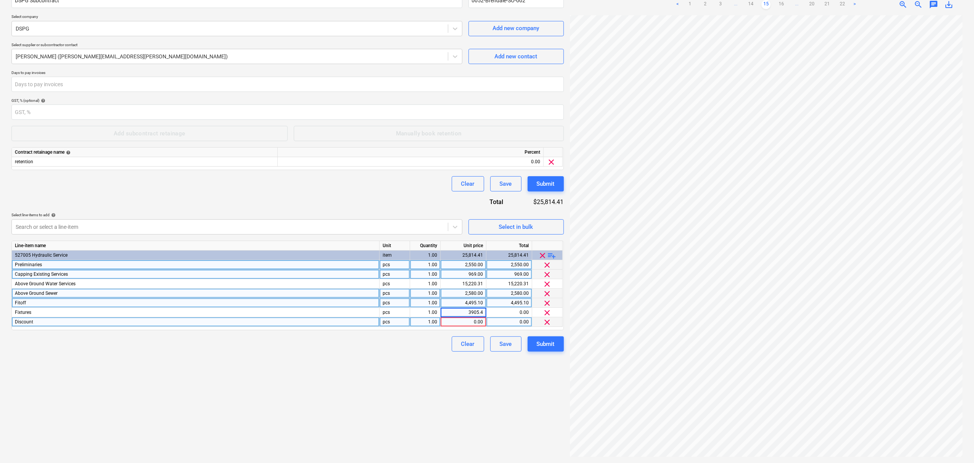
type input "3905.44"
type input "1"
type input "1500"
click at [551, 347] on div "Submit" at bounding box center [546, 344] width 18 height 10
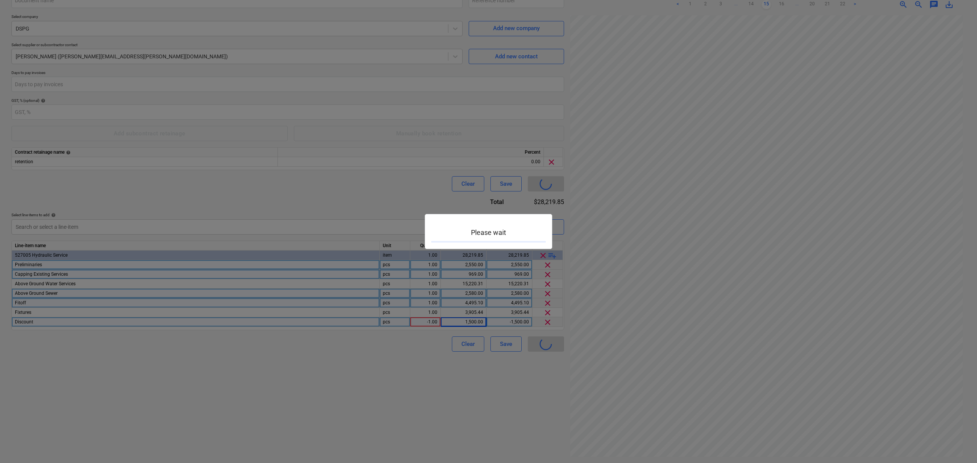
type input "0052-Brendale-SO-002"
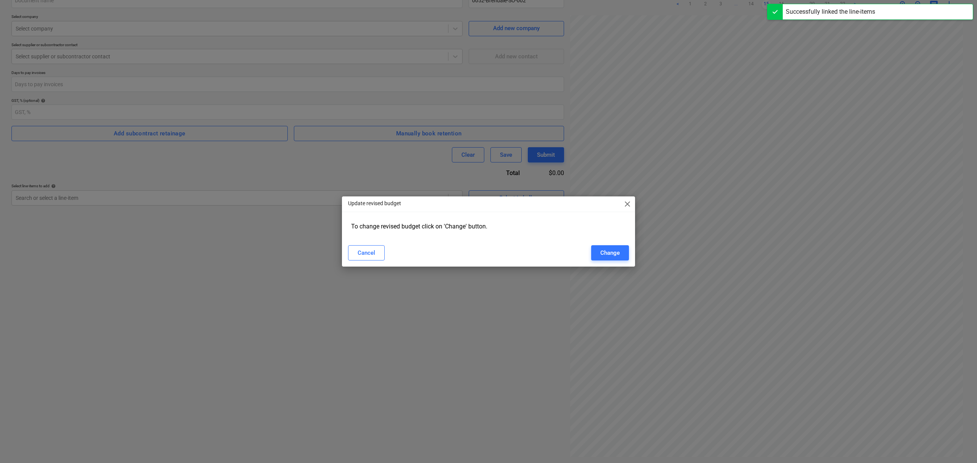
click at [627, 206] on span "close" at bounding box center [627, 204] width 9 height 9
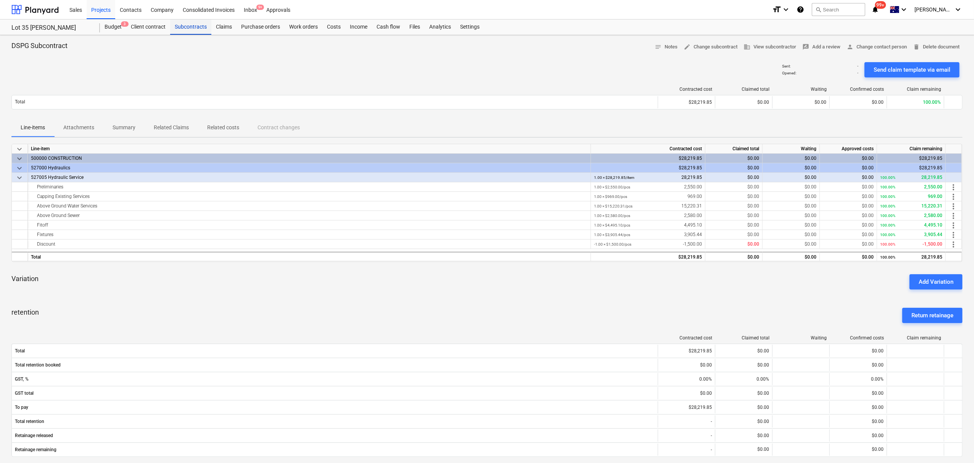
click at [187, 27] on div "Subcontracts" at bounding box center [190, 26] width 41 height 15
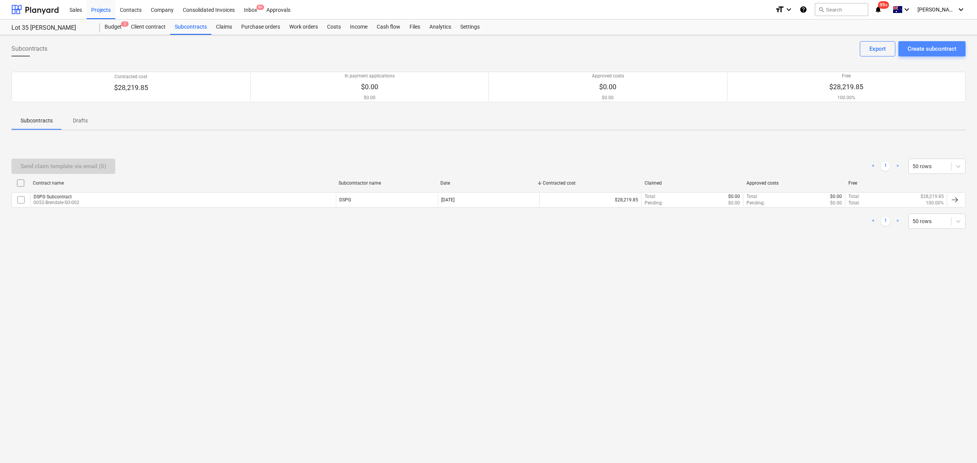
click at [935, 47] on div "Create subcontract" at bounding box center [931, 49] width 49 height 10
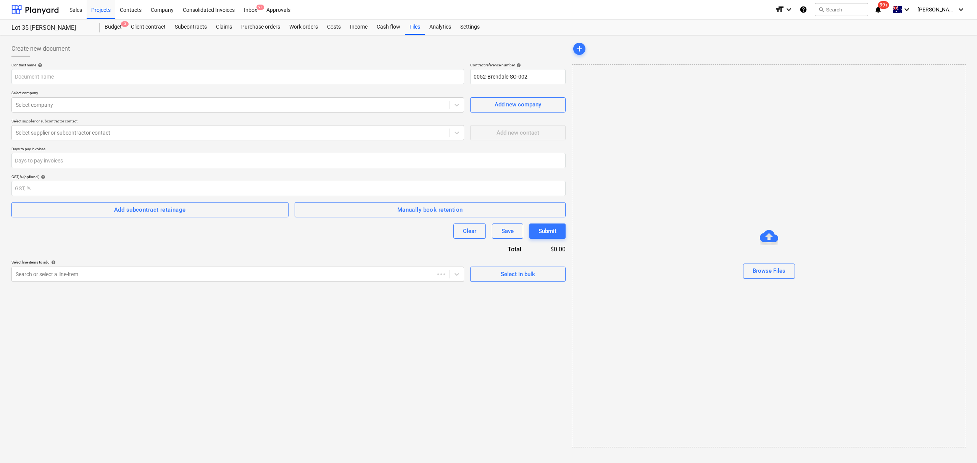
click at [160, 67] on div "Contract name help" at bounding box center [237, 65] width 453 height 5
click at [162, 74] on input "text" at bounding box center [237, 76] width 453 height 15
type input "SecureFence Subcontract"
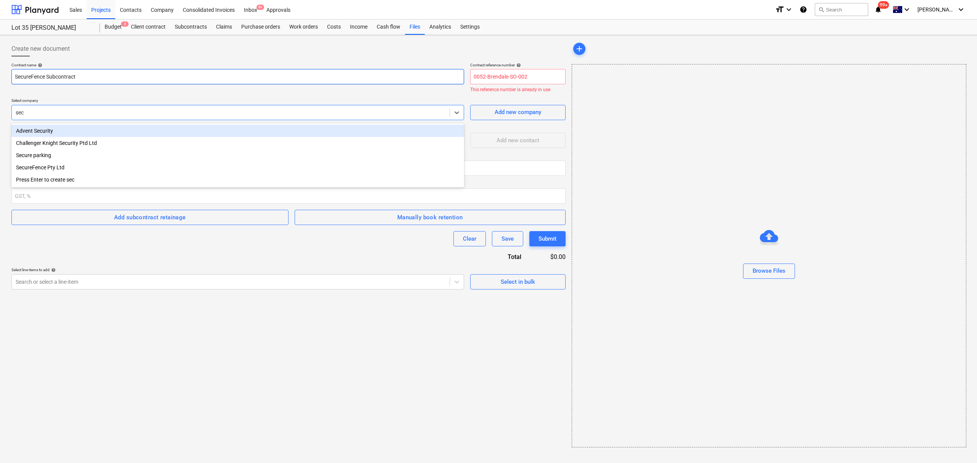
type input "secu"
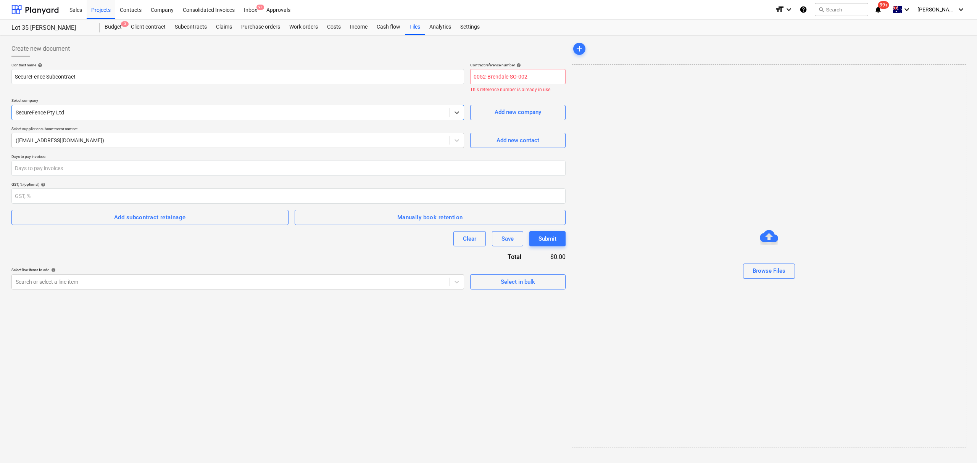
click at [202, 100] on p "Select company" at bounding box center [237, 101] width 453 height 6
click at [537, 73] on input "0052-Brendale-SO-002" at bounding box center [517, 76] width 95 height 15
click at [428, 40] on div "Create new document Contract name help SecureFence Subcontract Contract referen…" at bounding box center [288, 244] width 560 height 413
click at [528, 79] on input "0052-Brendale-SO-002" at bounding box center [517, 76] width 95 height 15
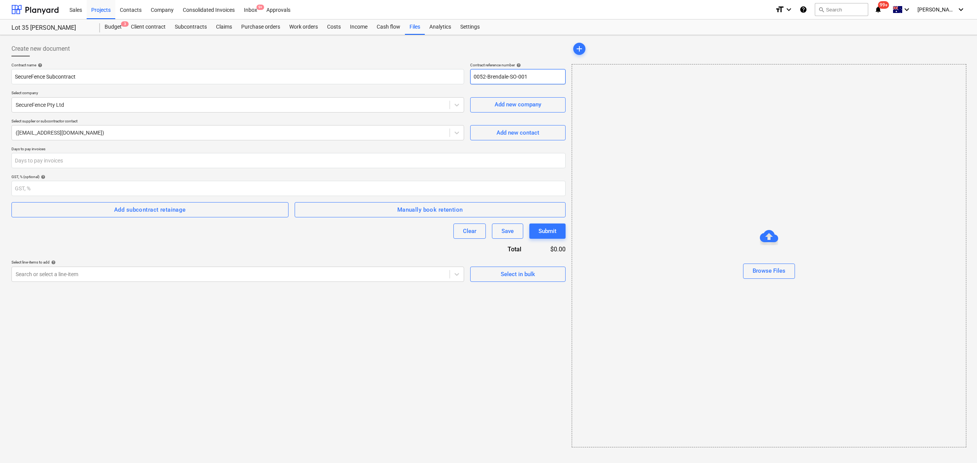
type input "0052-Brendale-SO-001"
drag, startPoint x: 81, startPoint y: 184, endPoint x: 197, endPoint y: 208, distance: 118.2
click at [83, 184] on input "number" at bounding box center [288, 188] width 554 height 15
click at [340, 210] on span "Manually book retention" at bounding box center [430, 210] width 254 height 10
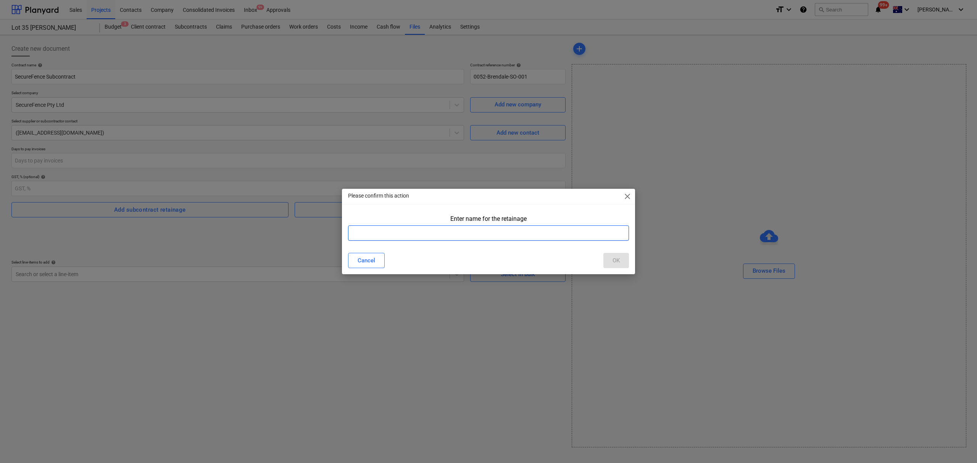
drag, startPoint x: 386, startPoint y: 225, endPoint x: 420, endPoint y: 221, distance: 34.1
click at [390, 225] on div "Enter name for the retainage" at bounding box center [488, 226] width 281 height 29
type input "retention"
click at [612, 261] on div "OK" at bounding box center [615, 261] width 7 height 10
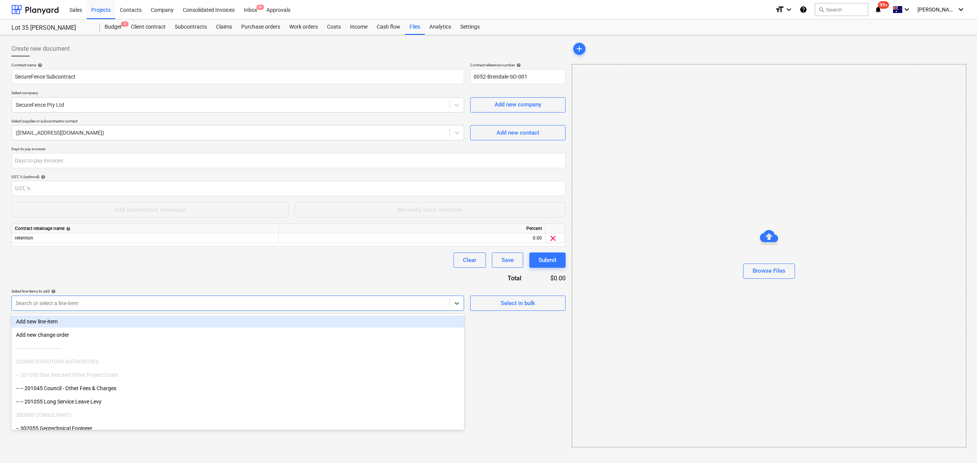
click at [226, 298] on div "Search or select a line-item" at bounding box center [231, 303] width 438 height 11
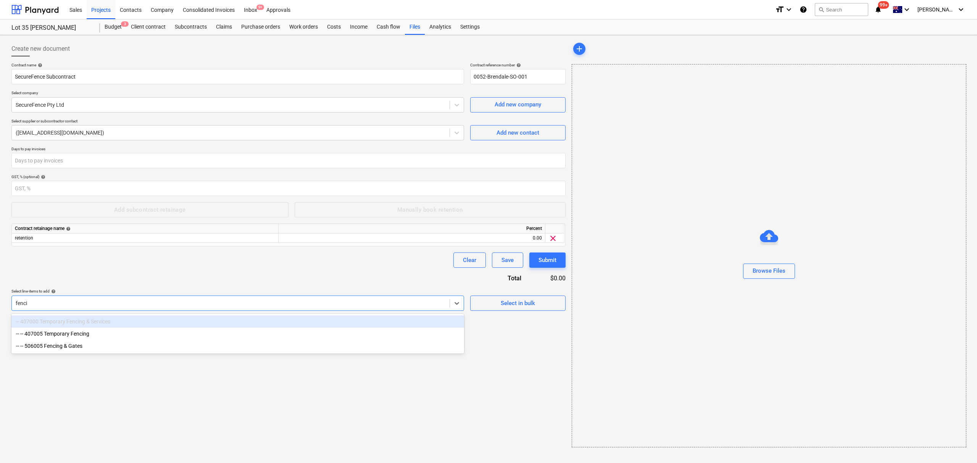
type input "fencin"
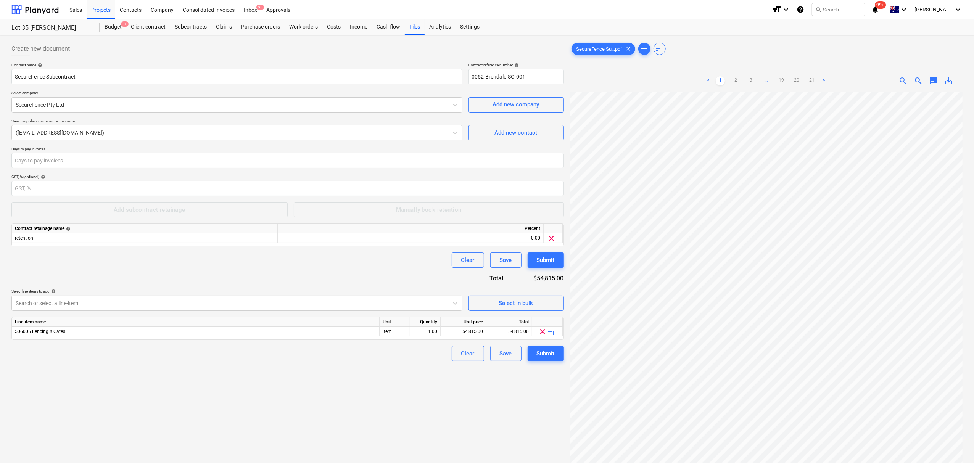
scroll to position [51, 0]
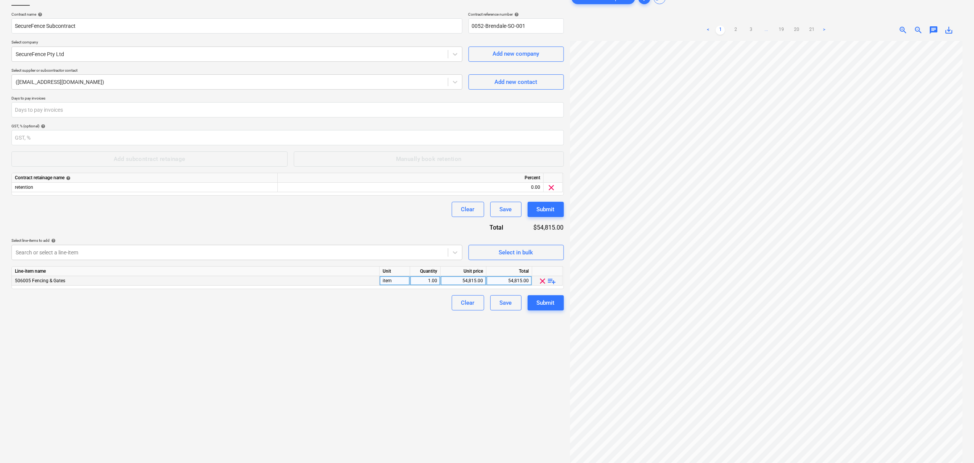
click at [552, 284] on span "playlist_add" at bounding box center [552, 281] width 9 height 9
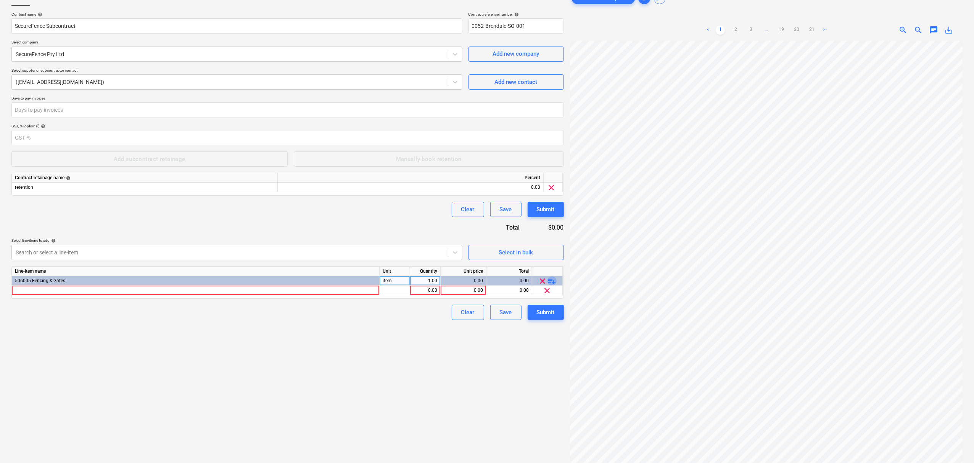
click at [552, 284] on span "playlist_add" at bounding box center [552, 281] width 9 height 9
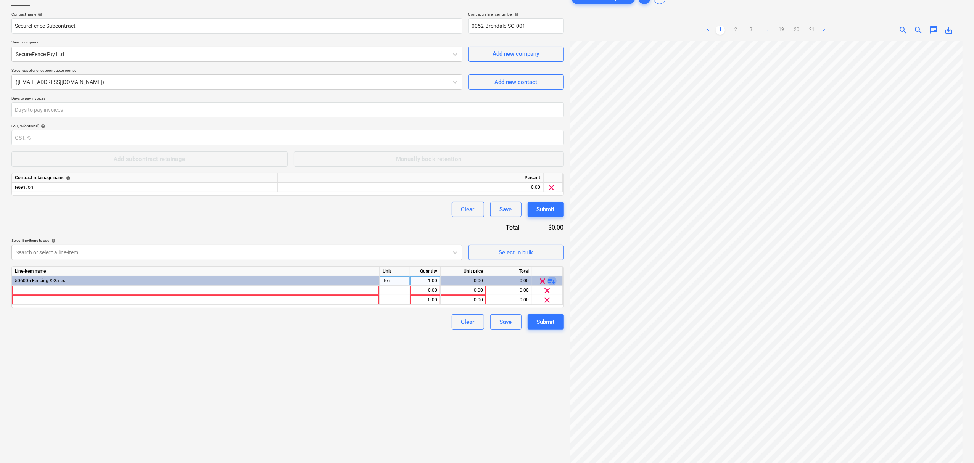
click at [553, 283] on span "playlist_add" at bounding box center [552, 281] width 9 height 9
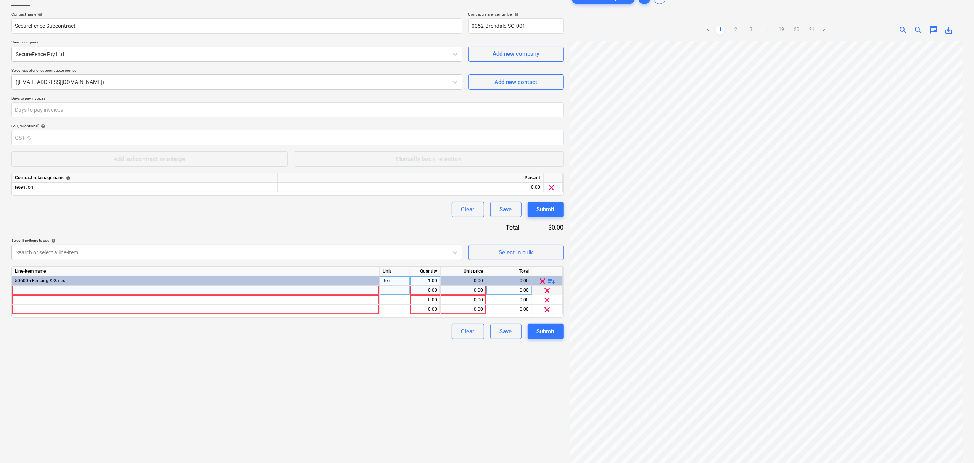
click at [264, 295] on div at bounding box center [196, 291] width 368 height 10
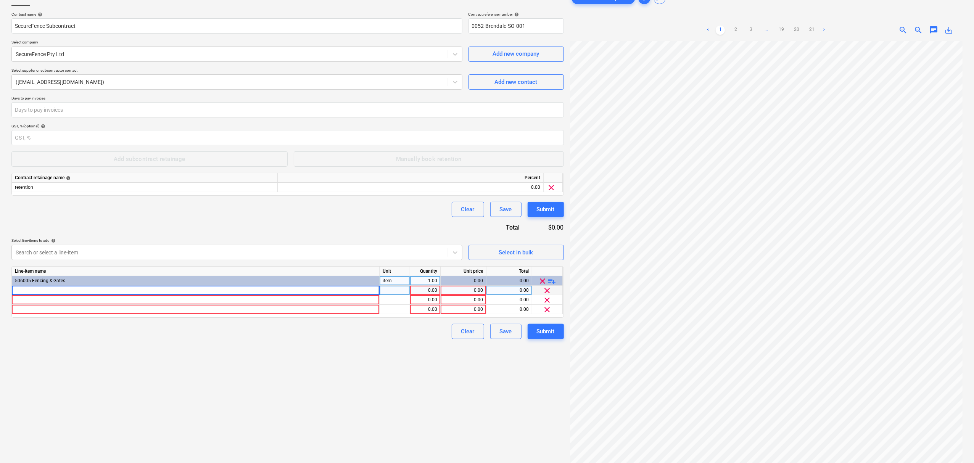
type input "S"
click at [220, 293] on div at bounding box center [196, 291] width 368 height 10
click at [298, 390] on div "Create new document Contract name help SecureFence Subcontract Contract referen…" at bounding box center [287, 236] width 559 height 498
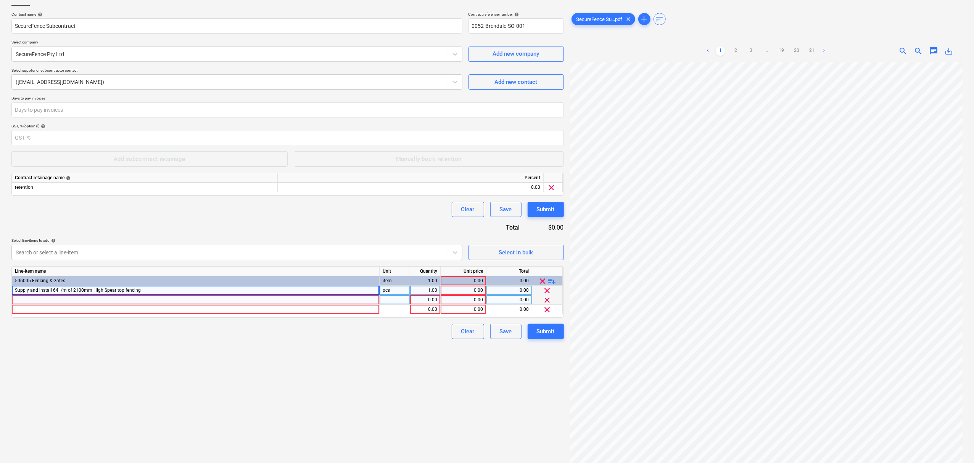
click at [356, 298] on div at bounding box center [196, 300] width 368 height 10
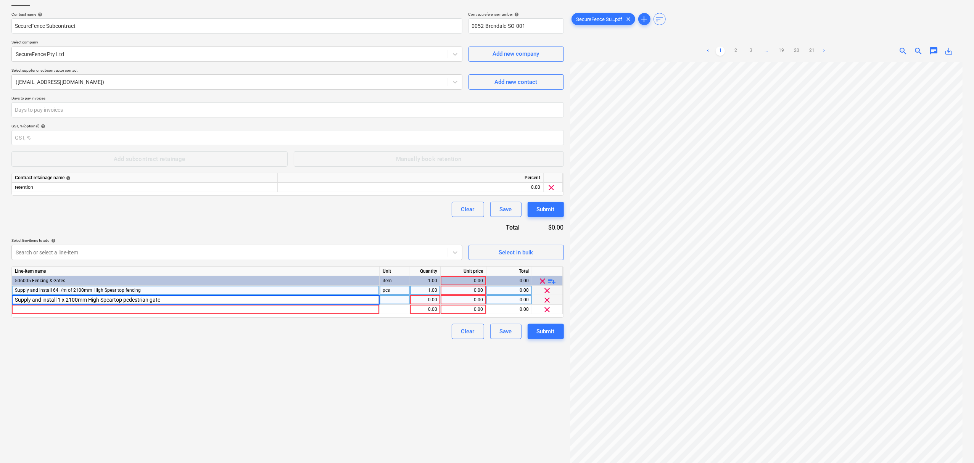
click at [63, 300] on input "Supply and install 1 x 2100mm High Speartop pedestrian gate" at bounding box center [195, 299] width 367 height 9
click at [65, 301] on input "Supply and install 1 x 2100mm High Speartop pedestrian gate" at bounding box center [195, 299] width 367 height 9
click at [66, 301] on input "Supply and install 1 x 2100mm High Speartop pedestrian gate" at bounding box center [195, 299] width 367 height 9
type input "Supply and install 2100mm High Speartop pedestrian gate"
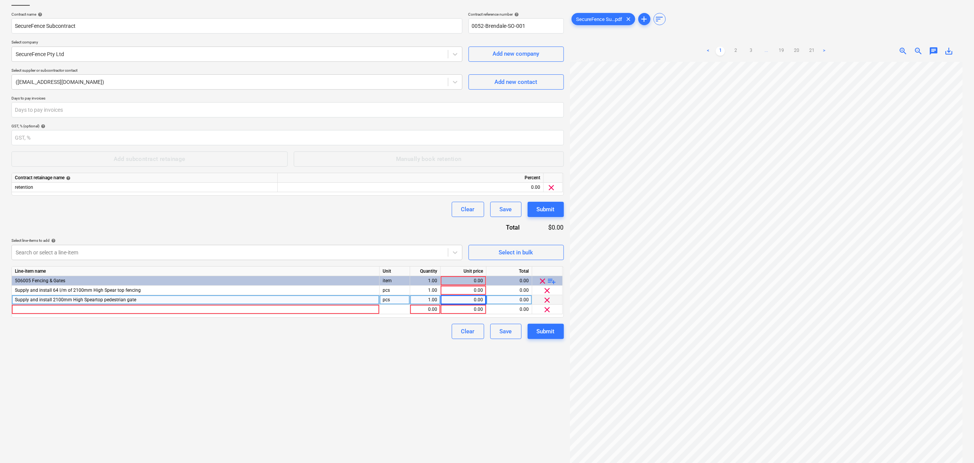
click at [427, 301] on div "1.00" at bounding box center [425, 300] width 24 height 10
click at [88, 311] on div at bounding box center [196, 310] width 368 height 10
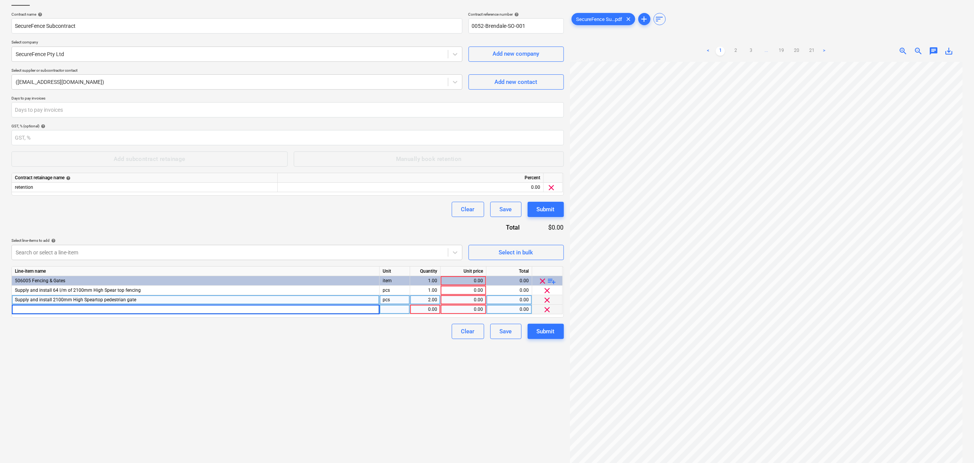
type input "2100mm High Speartop Sliding Gate."
type input "15717"
type input "1950"
type input "14784"
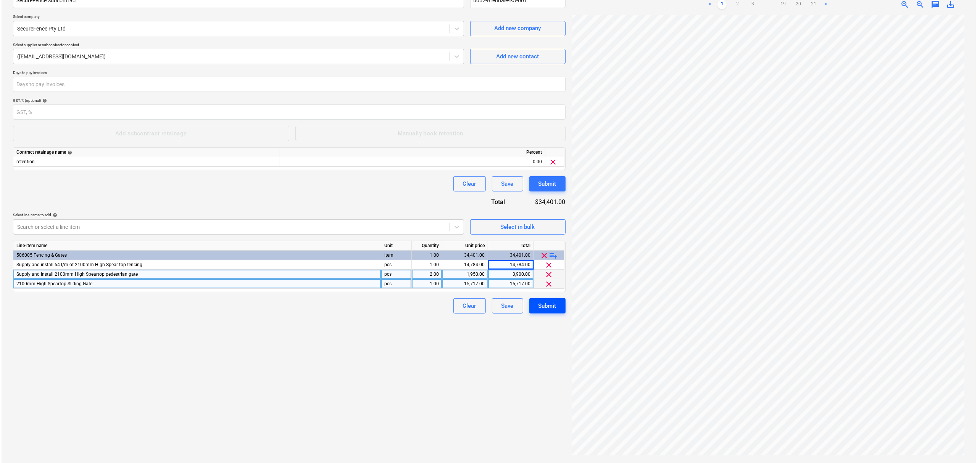
scroll to position [126, 8]
click at [548, 298] on button "Submit" at bounding box center [546, 305] width 36 height 15
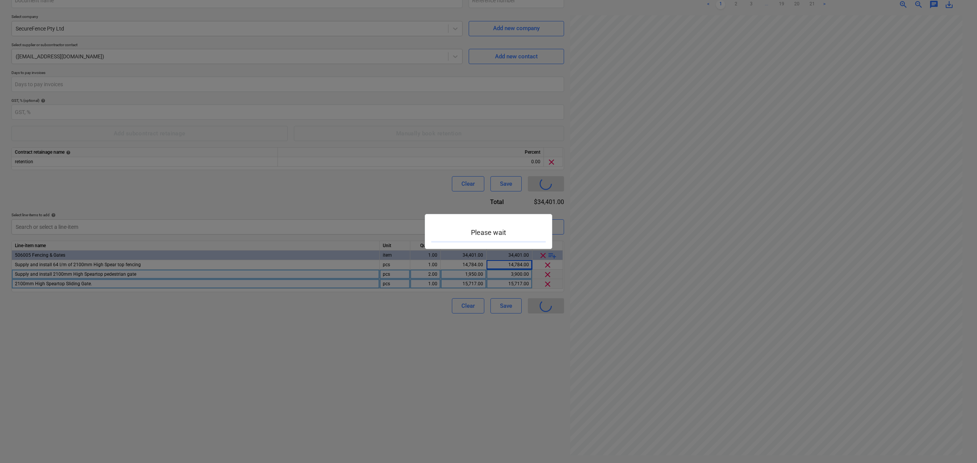
type input "0052-Brendale-SO-003"
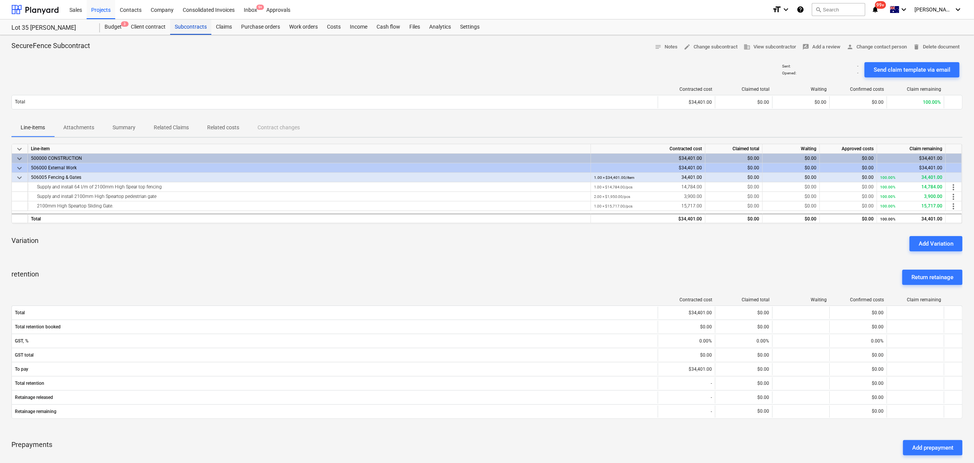
click at [194, 25] on div "Subcontracts" at bounding box center [190, 26] width 41 height 15
click at [194, 24] on div "Subcontracts" at bounding box center [190, 26] width 41 height 15
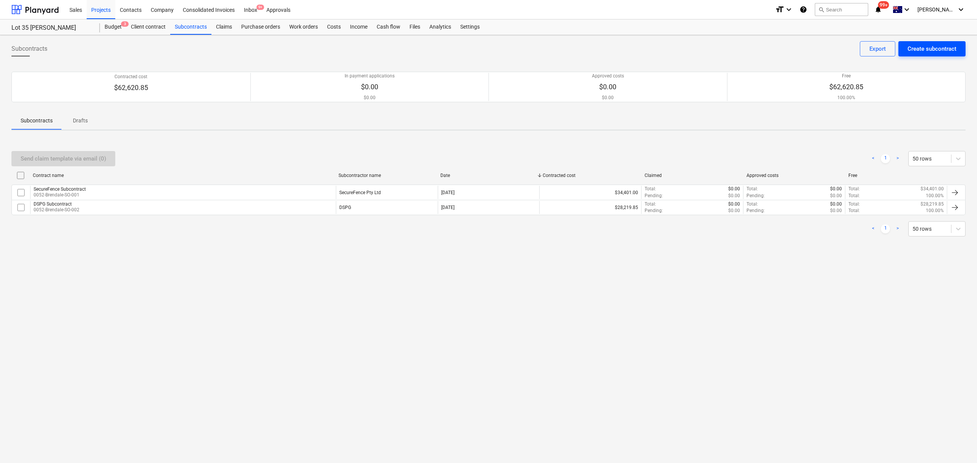
click at [918, 45] on div "Create subcontract" at bounding box center [931, 49] width 49 height 10
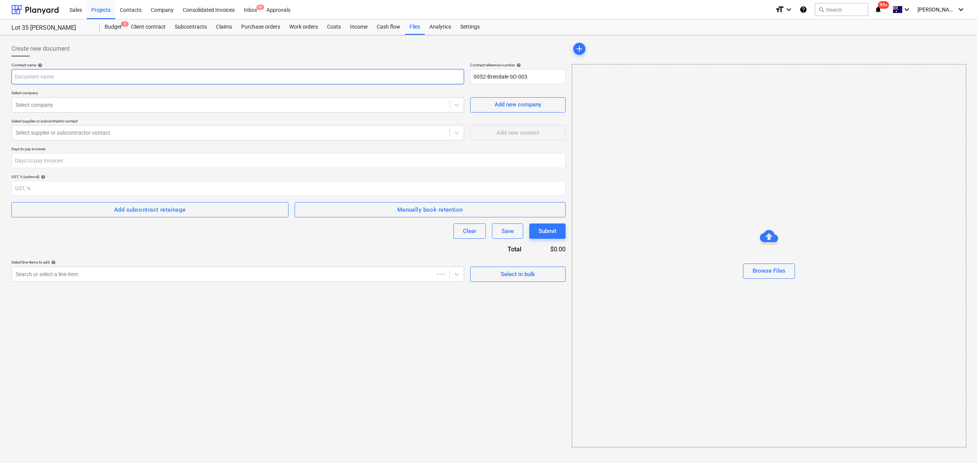
click at [179, 76] on input "text" at bounding box center [237, 76] width 453 height 15
type input "DoneRight Subcontract"
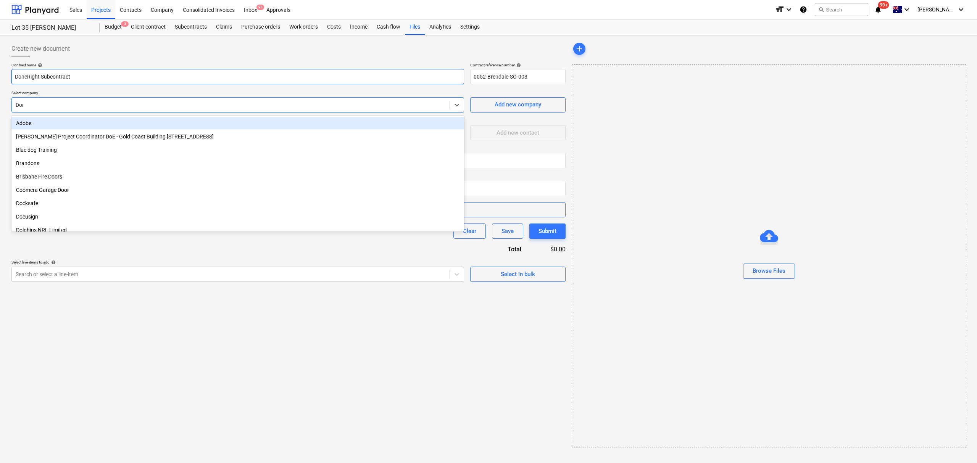
type input "Done"
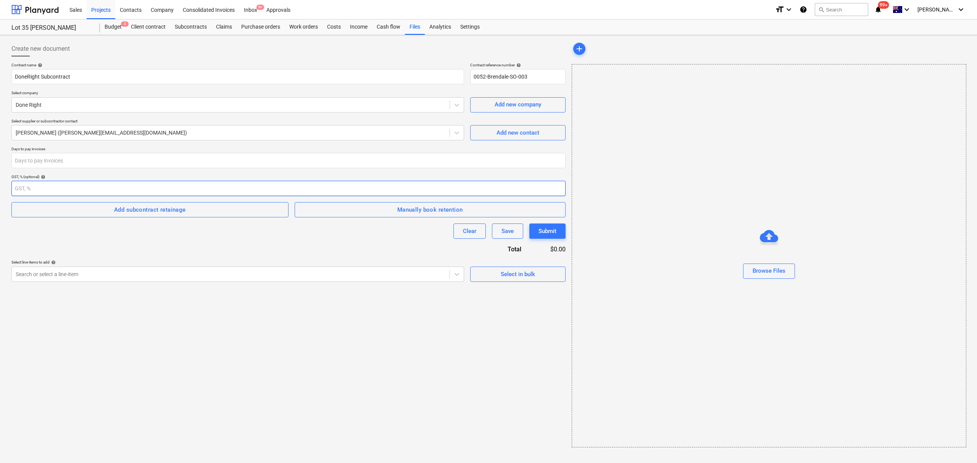
click at [336, 194] on input "number" at bounding box center [288, 188] width 554 height 15
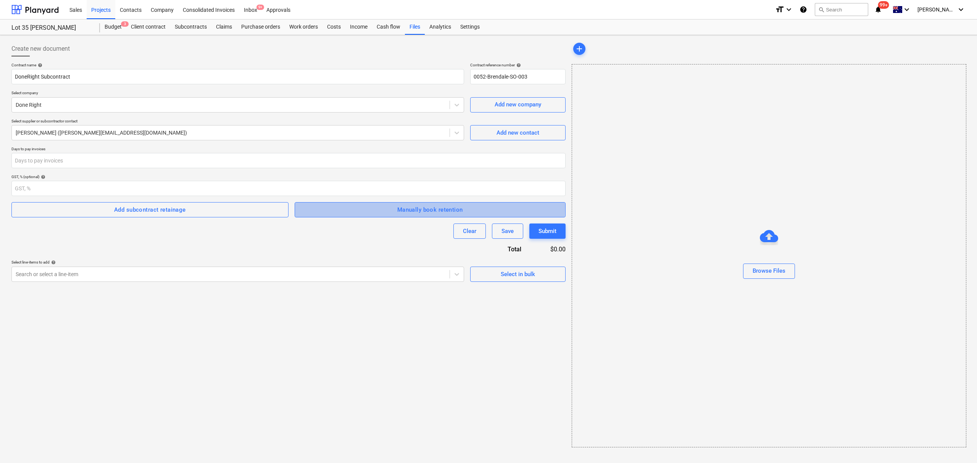
click at [340, 207] on span "Manually book retention" at bounding box center [430, 210] width 254 height 10
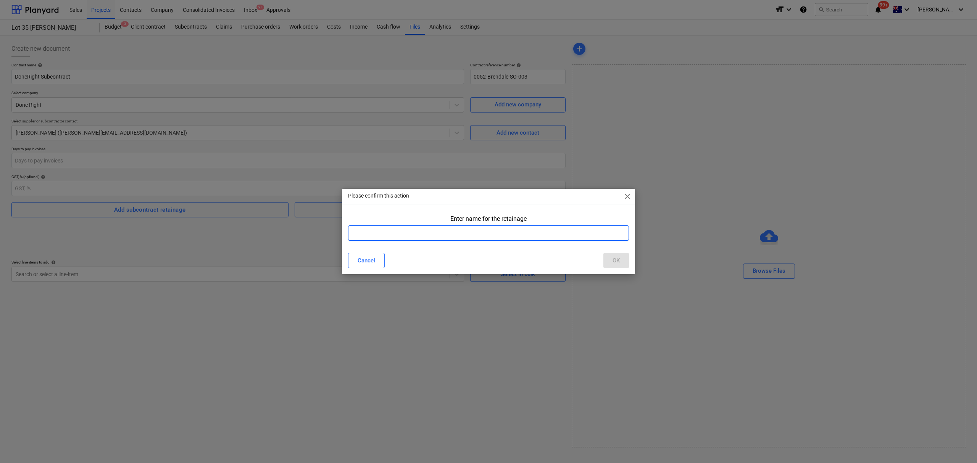
click at [388, 227] on input "text" at bounding box center [488, 233] width 281 height 15
type input "retention"
click at [619, 259] on div "OK" at bounding box center [615, 261] width 7 height 10
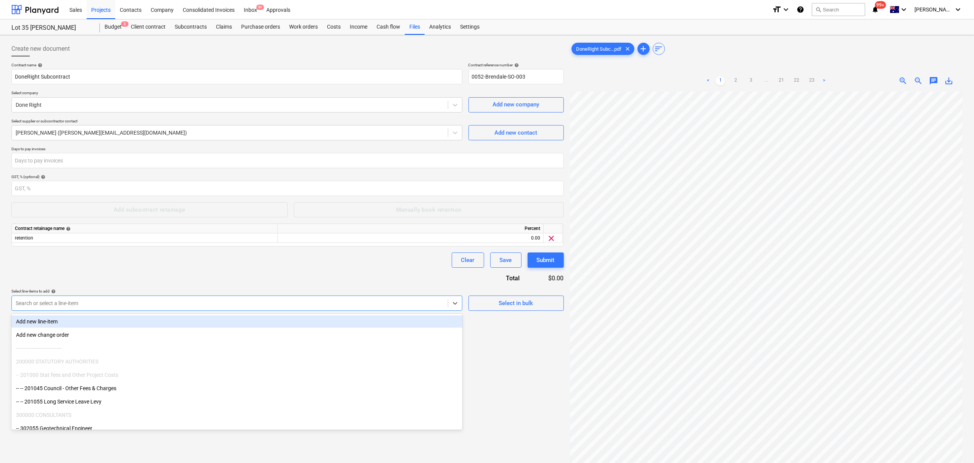
click at [341, 308] on div "Search or select a line-item" at bounding box center [230, 303] width 436 height 11
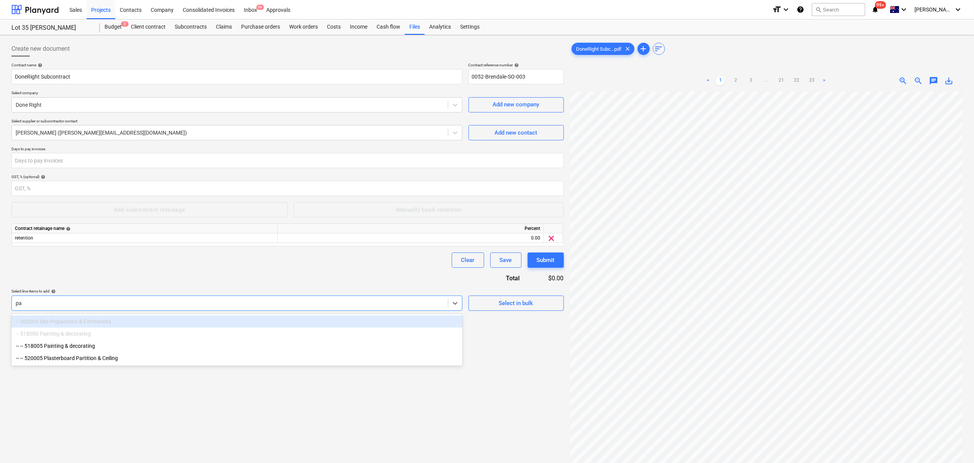
type input "par"
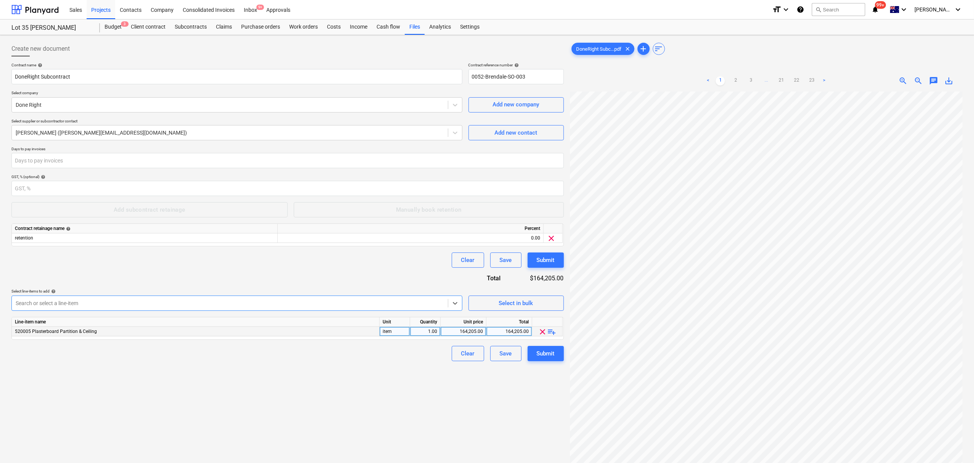
click at [550, 333] on span "playlist_add" at bounding box center [552, 331] width 9 height 9
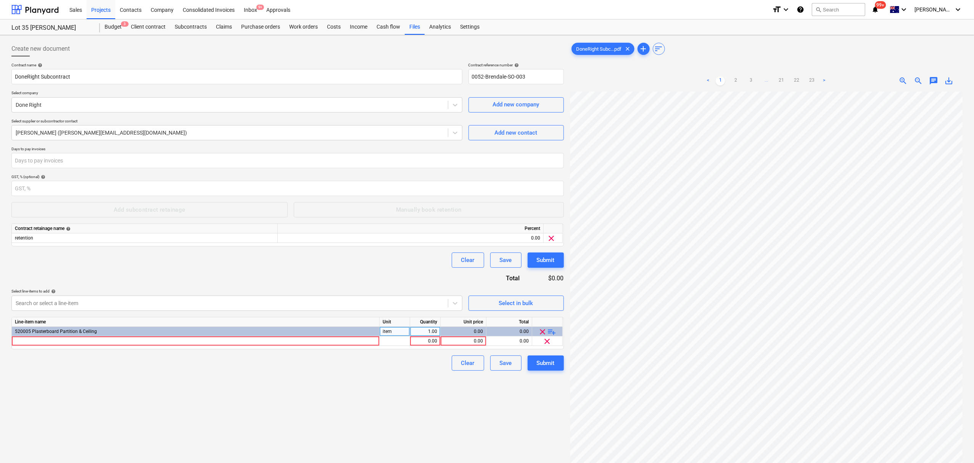
click at [550, 333] on span "playlist_add" at bounding box center [552, 331] width 9 height 9
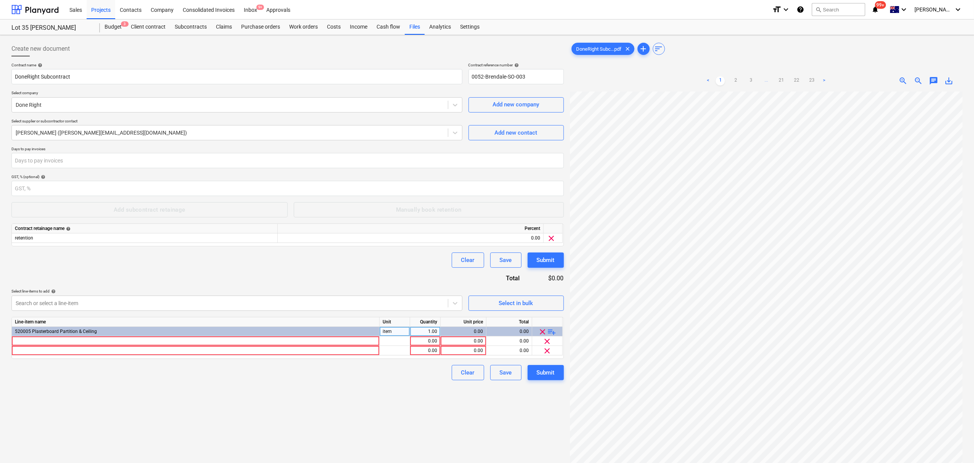
click at [550, 333] on span "playlist_add" at bounding box center [552, 331] width 9 height 9
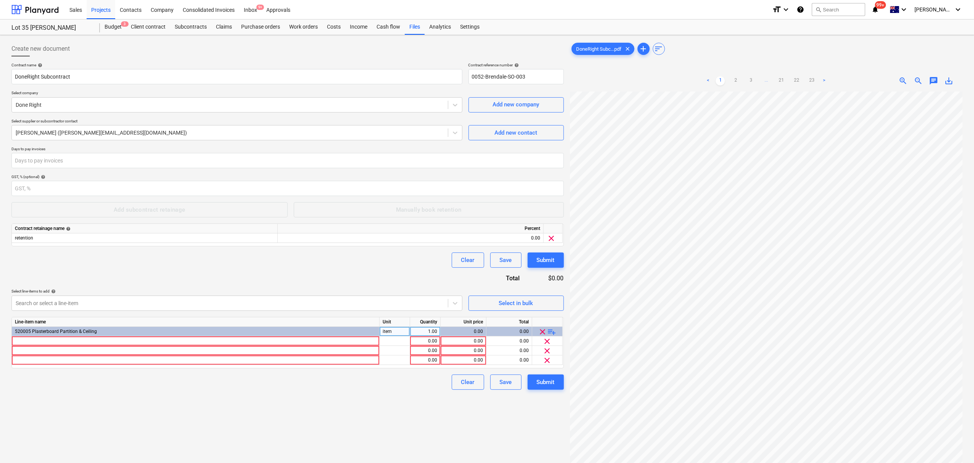
click at [550, 333] on span "playlist_add" at bounding box center [552, 331] width 9 height 9
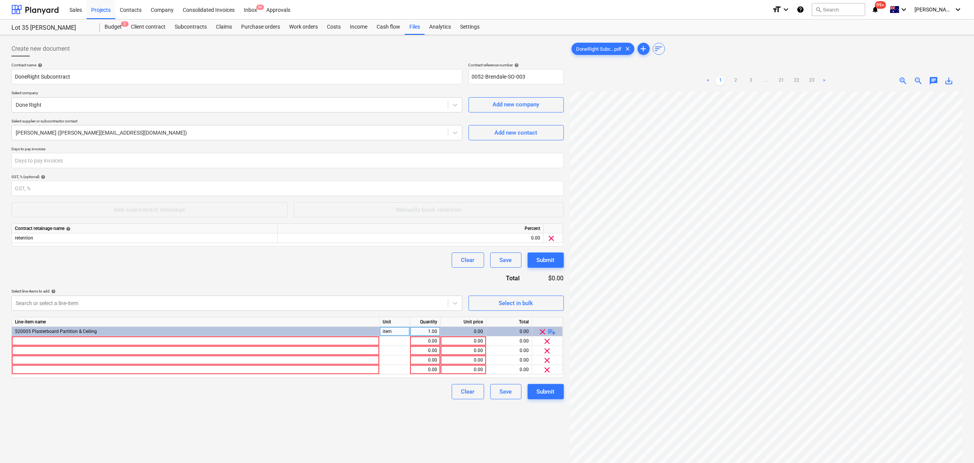
click at [550, 333] on span "playlist_add" at bounding box center [552, 331] width 9 height 9
click at [551, 333] on span "playlist_add" at bounding box center [552, 331] width 9 height 9
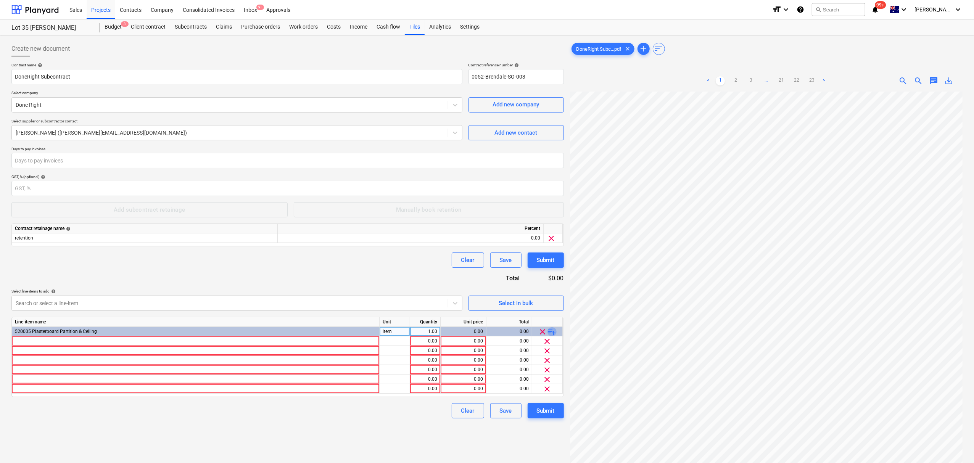
click at [551, 333] on span "playlist_add" at bounding box center [552, 331] width 9 height 9
click at [553, 330] on span "playlist_add" at bounding box center [552, 331] width 9 height 9
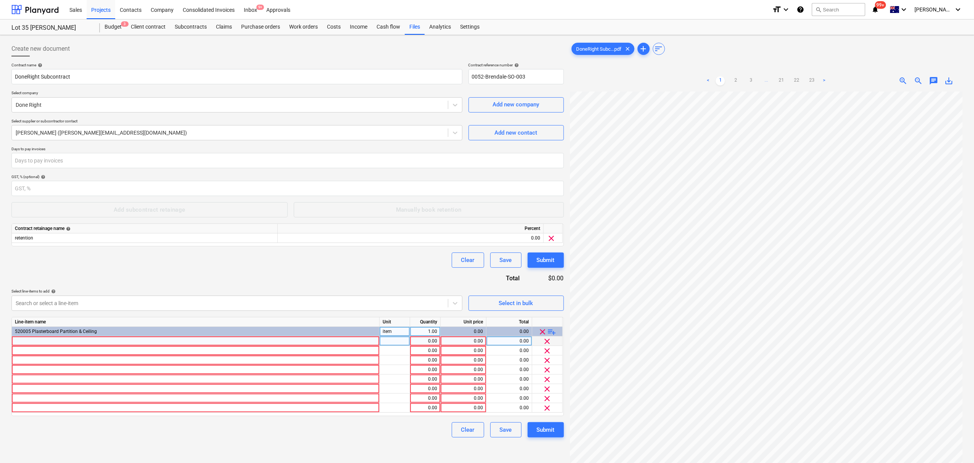
click at [256, 343] on div at bounding box center [196, 342] width 368 height 10
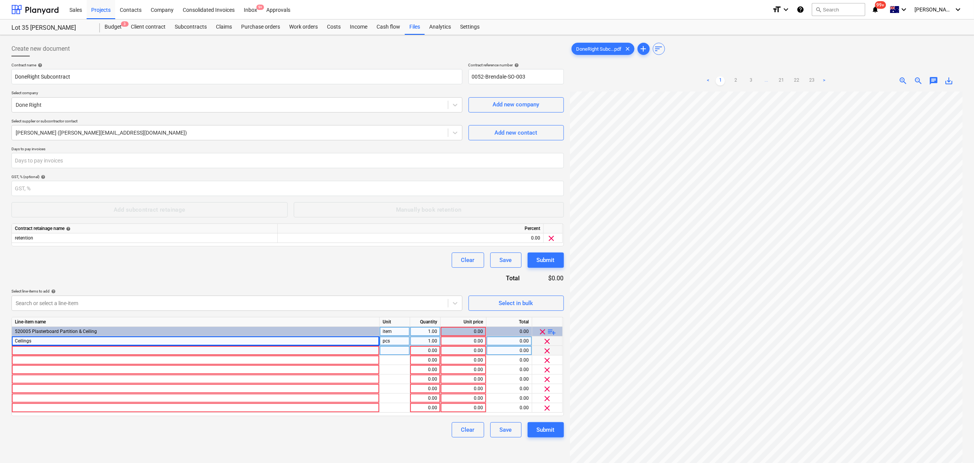
click at [341, 351] on div at bounding box center [196, 351] width 368 height 10
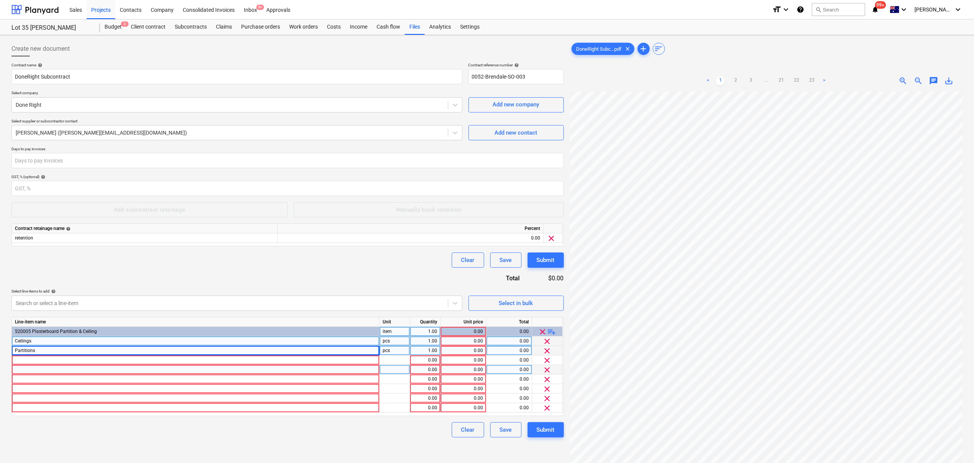
click at [276, 367] on div at bounding box center [196, 370] width 368 height 10
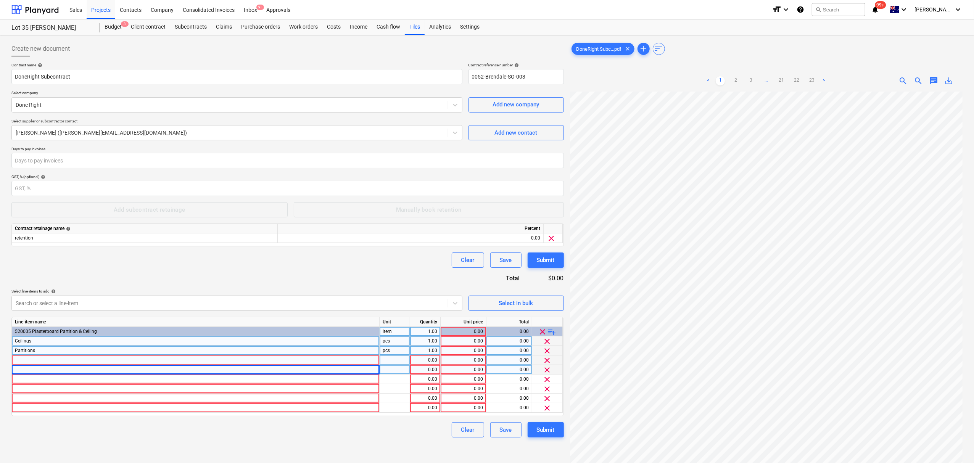
click at [272, 359] on div at bounding box center [196, 361] width 368 height 10
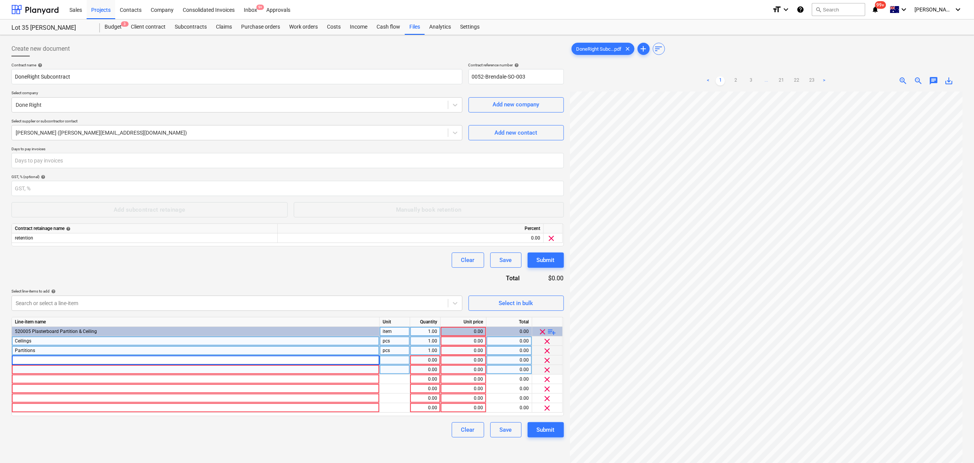
type input "Aluminium Frame"
click at [315, 372] on div at bounding box center [196, 370] width 368 height 10
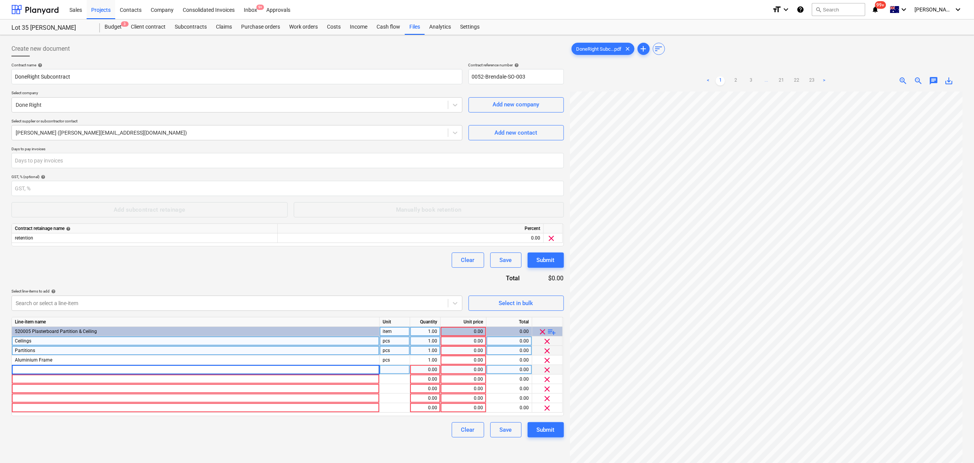
type input "Install sundry hardware"
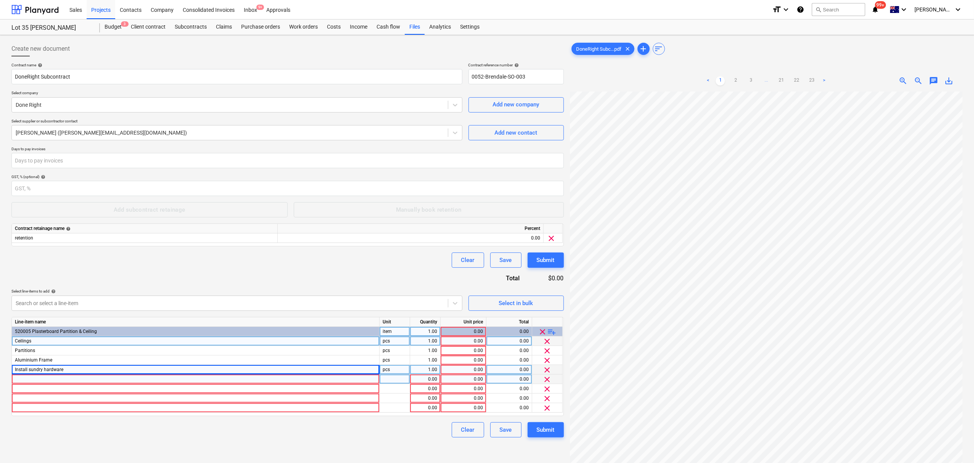
click at [347, 381] on div at bounding box center [196, 380] width 368 height 10
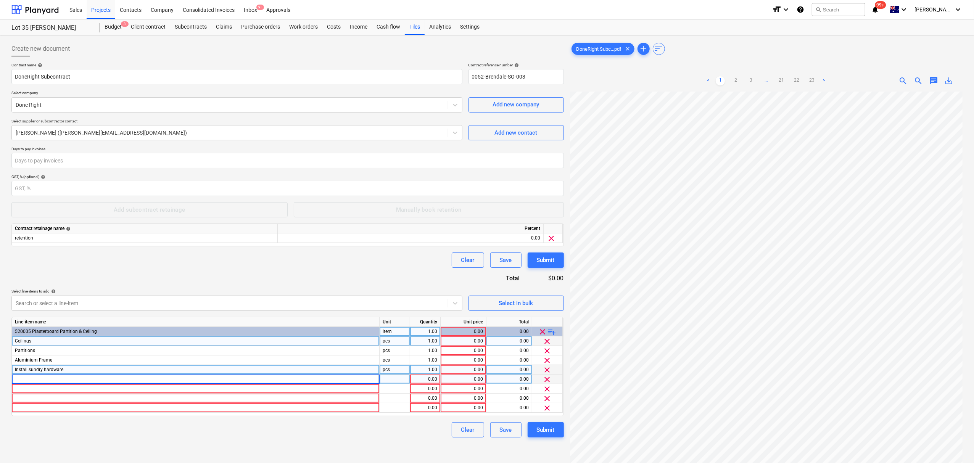
type input "Hang door and install hardware"
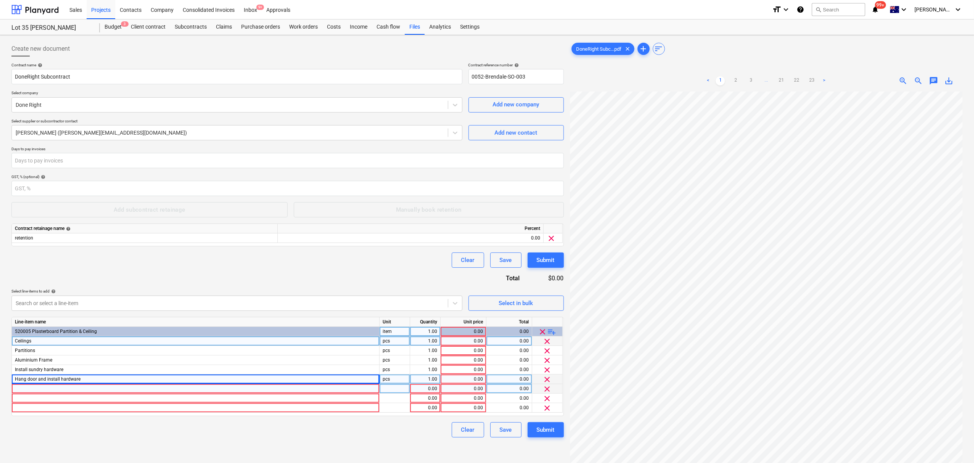
click at [298, 391] on div at bounding box center [196, 389] width 368 height 10
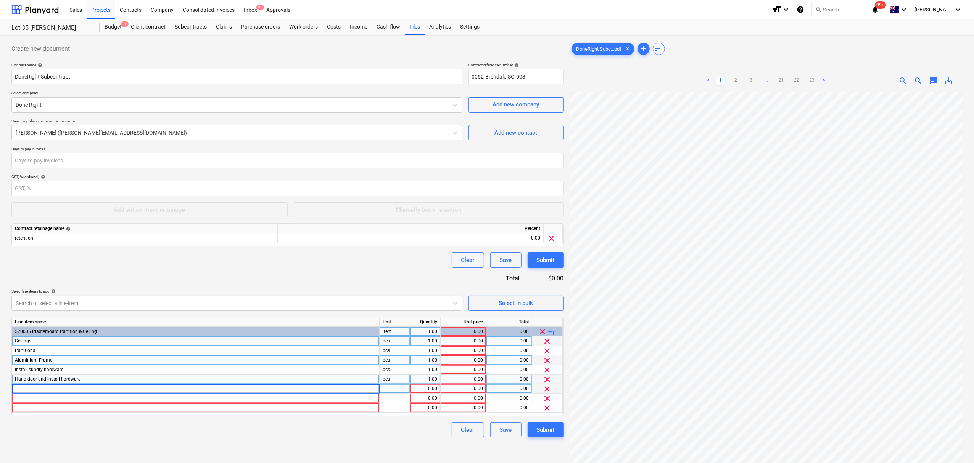
type input "Supply of timber door"
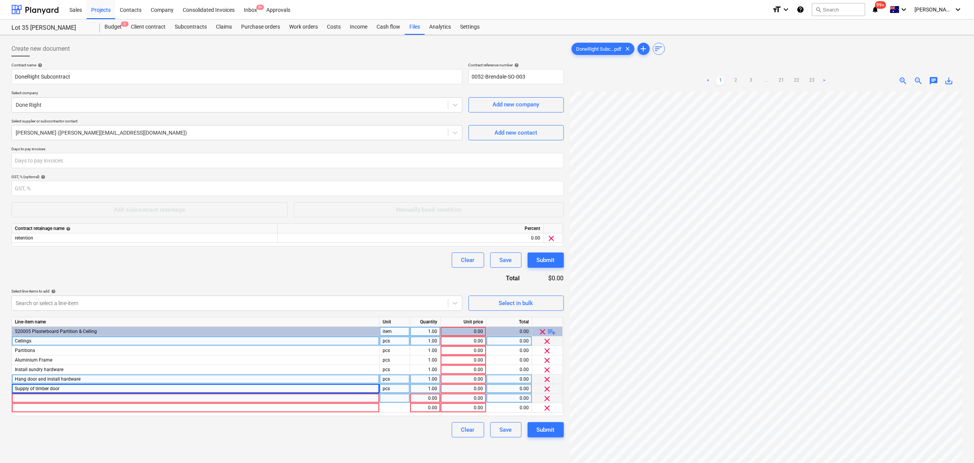
click at [326, 397] on div at bounding box center [196, 399] width 368 height 10
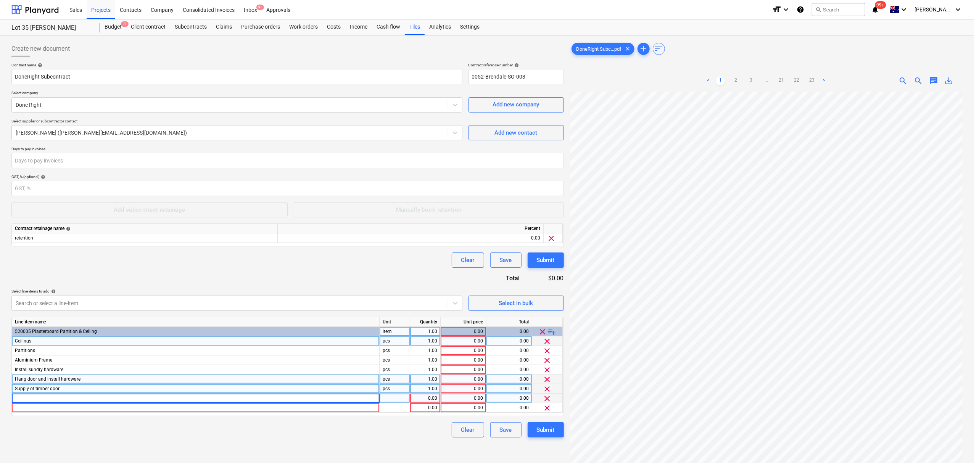
click at [327, 400] on input at bounding box center [195, 398] width 367 height 9
type input "Supply of door hardware"
click at [353, 405] on div at bounding box center [196, 408] width 368 height 10
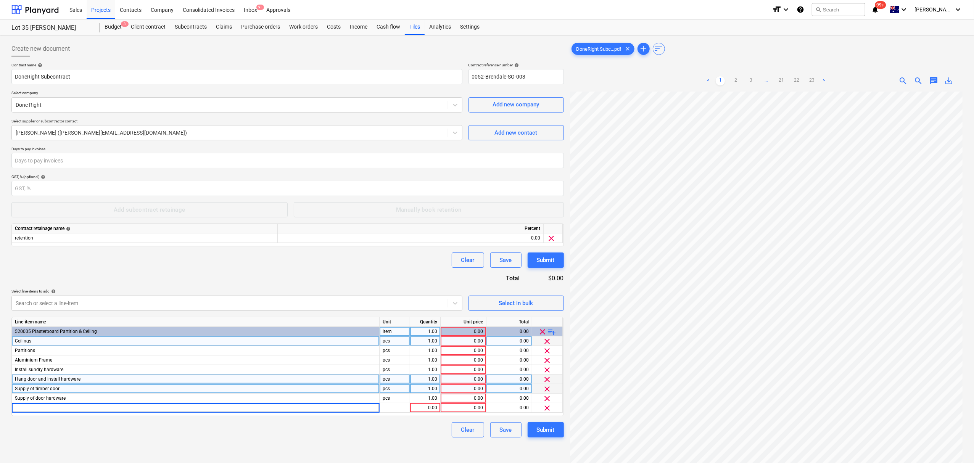
type input "Supply of sundry Hardware"
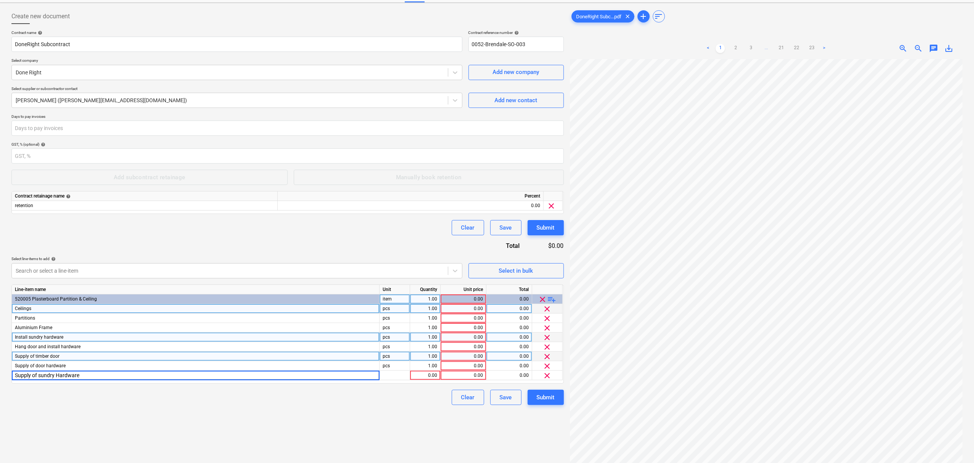
scroll to position [51, 0]
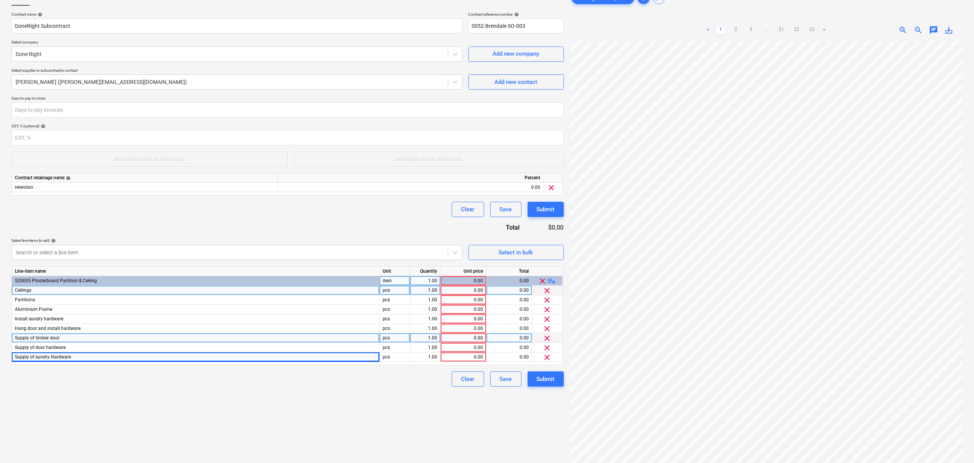
click at [555, 278] on span "playlist_add" at bounding box center [552, 281] width 9 height 9
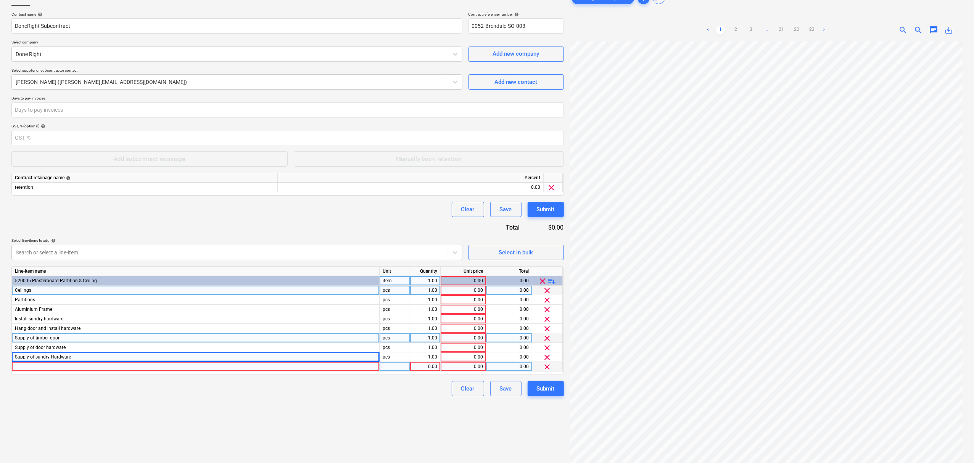
click at [351, 365] on div at bounding box center [196, 367] width 368 height 10
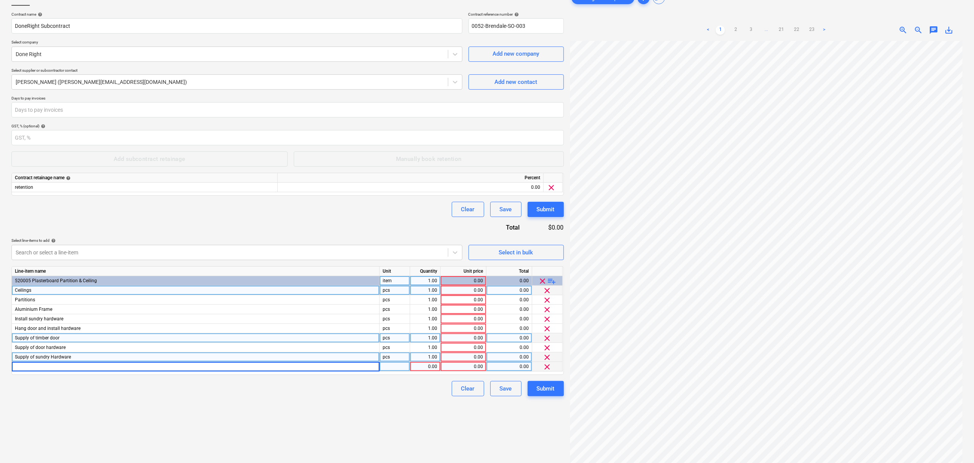
type input "Skirting"
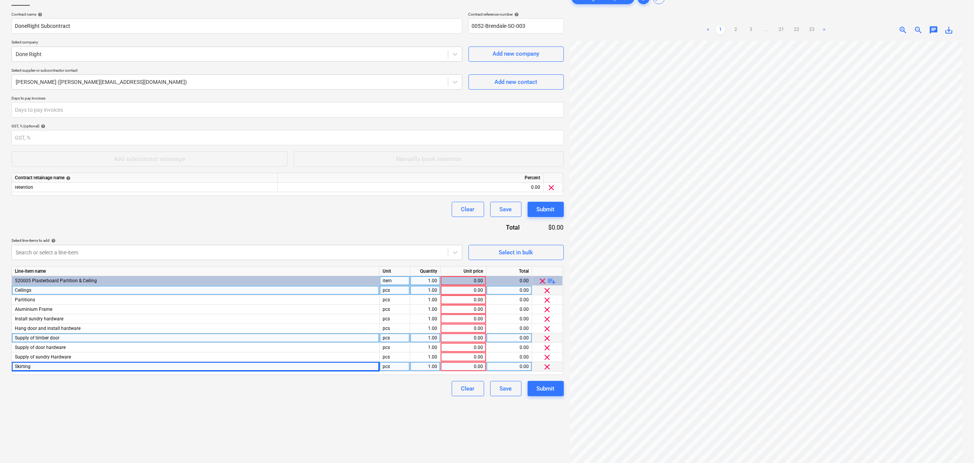
click at [371, 409] on div "Create new document Contract name help DoneRight Subcontract Contract reference…" at bounding box center [287, 236] width 559 height 498
click at [434, 231] on div "Contract name help DoneRight Subcontract Contract reference number help 0052-Br…" at bounding box center [287, 204] width 553 height 385
click at [479, 290] on div "0.00" at bounding box center [463, 291] width 39 height 10
type input "0"
type input "40446"
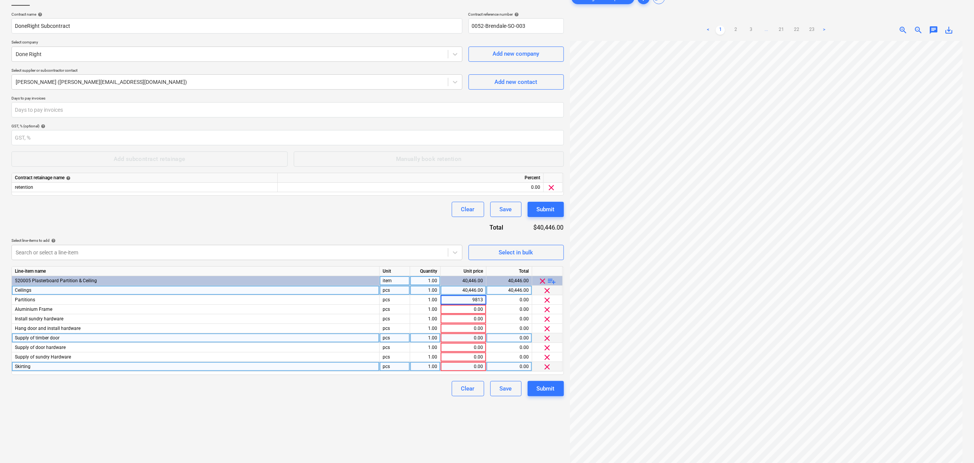
type input "98133"
type input "6141"
type input "737"
type input "1244"
type input "1366"
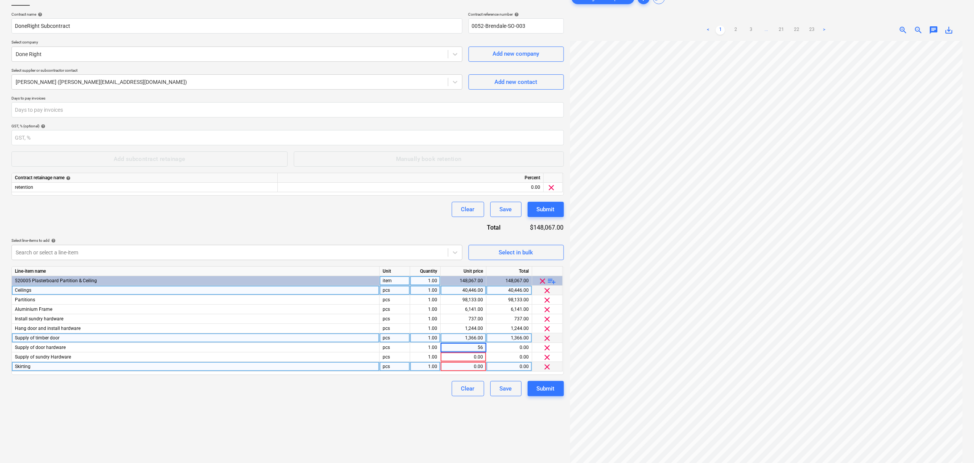
type input "564"
type input "741"
type input "4139"
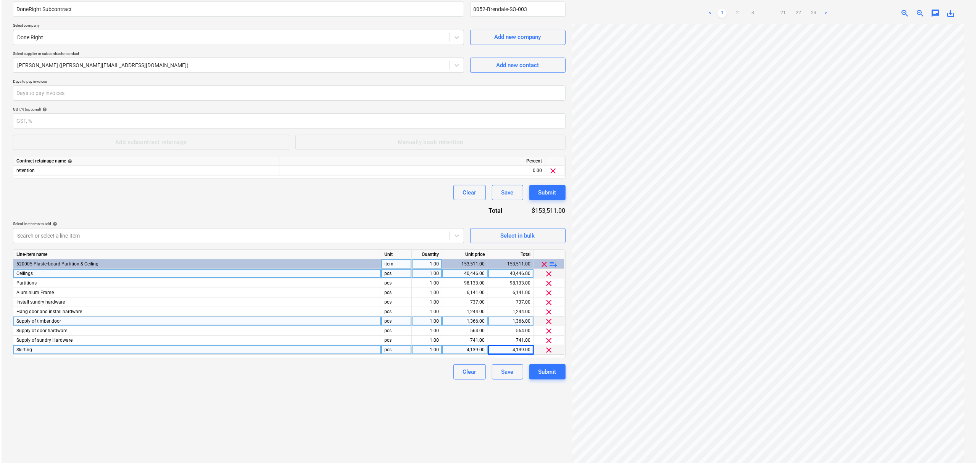
scroll to position [77, 0]
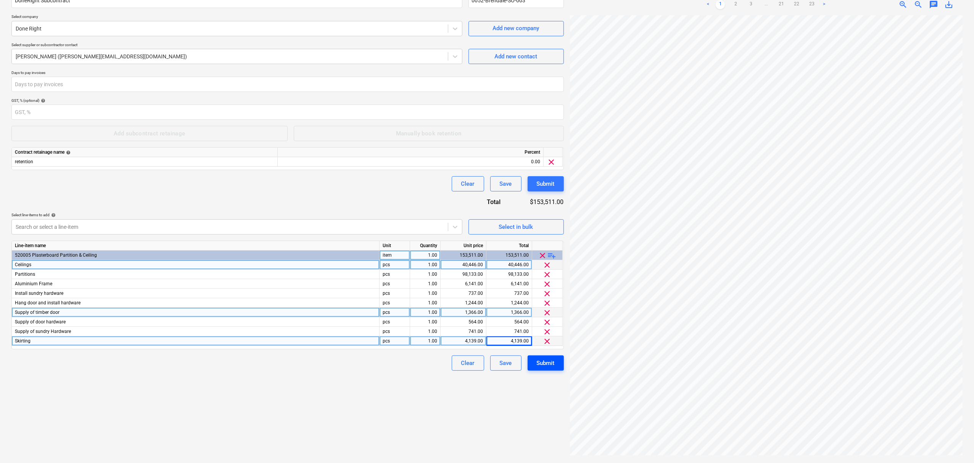
click at [542, 362] on div "Submit" at bounding box center [546, 363] width 18 height 10
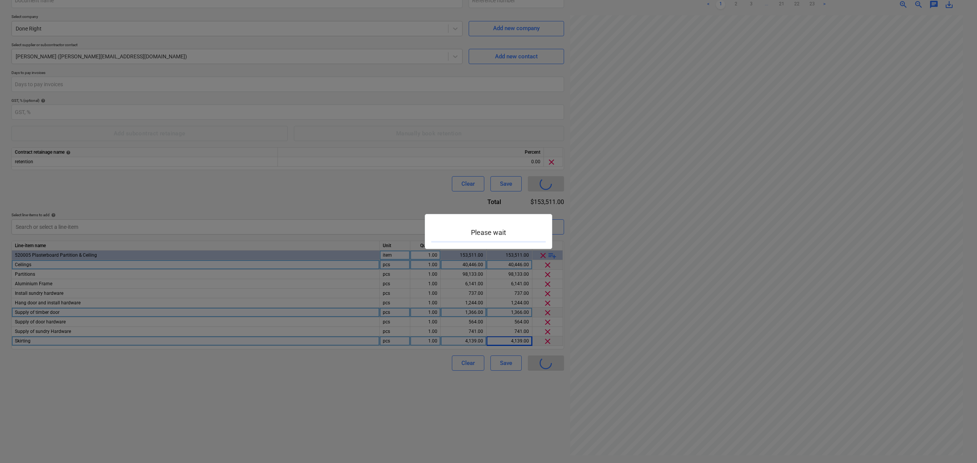
type input "0052-Brendale-SO-004"
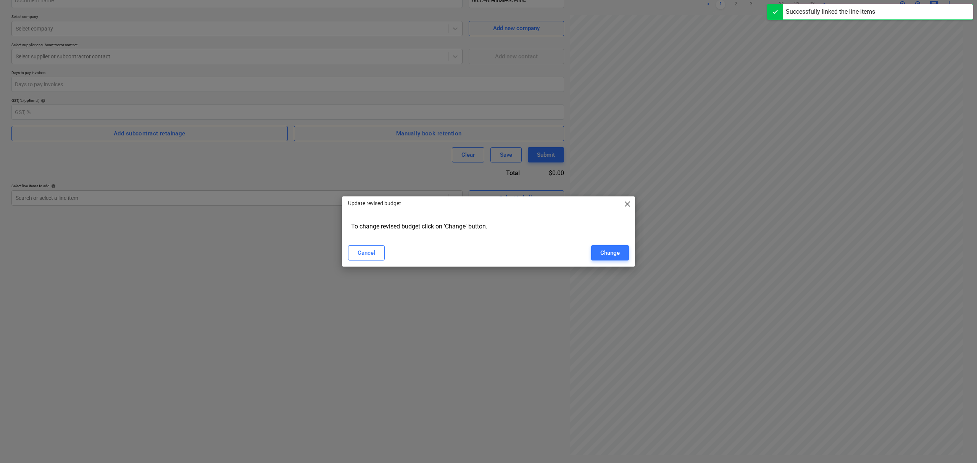
click at [622, 199] on div "Update revised budget close" at bounding box center [488, 204] width 293 height 15
click at [627, 205] on span "close" at bounding box center [627, 204] width 9 height 9
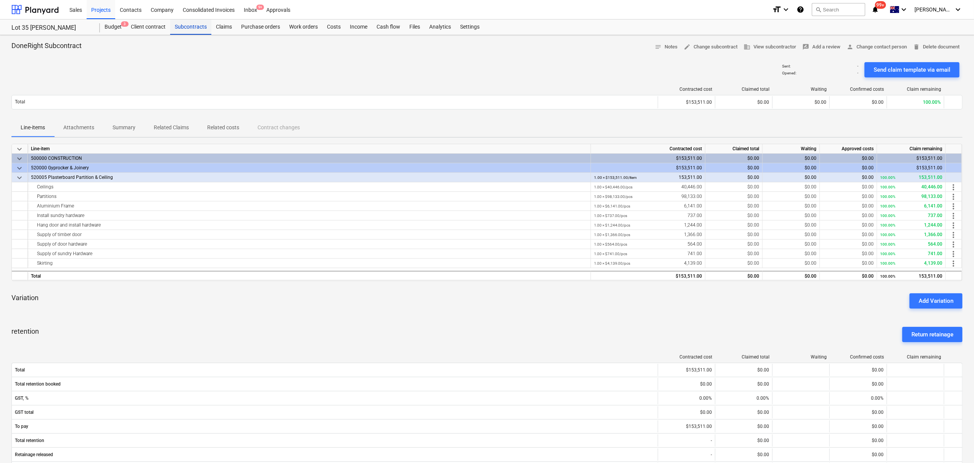
click at [195, 24] on div "Subcontracts" at bounding box center [190, 26] width 41 height 15
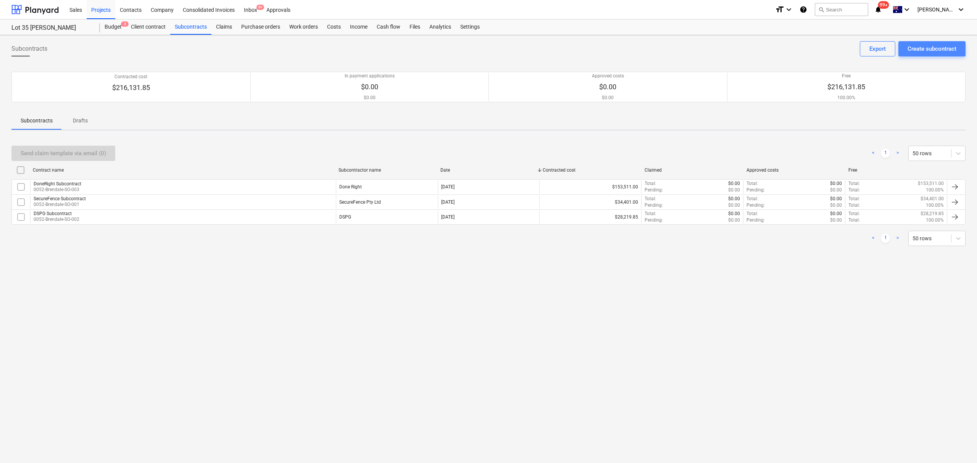
click at [931, 51] on div "Create subcontract" at bounding box center [931, 49] width 49 height 10
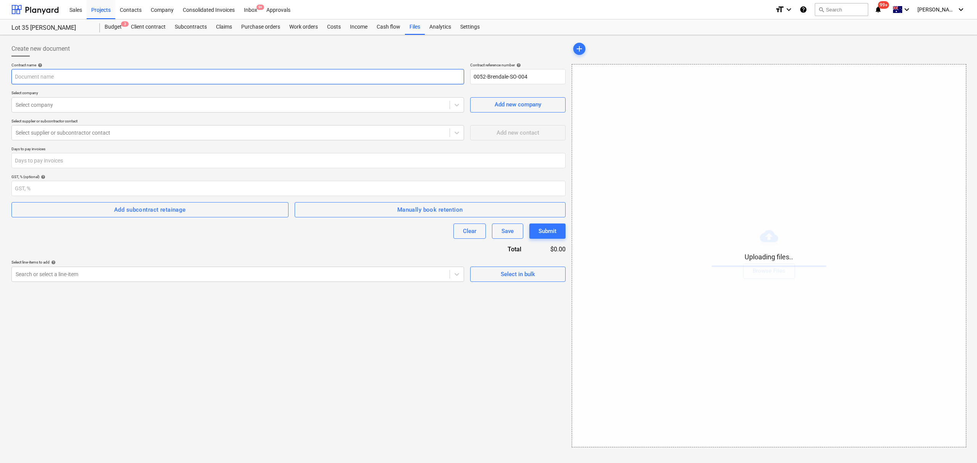
drag, startPoint x: 88, startPoint y: 86, endPoint x: 89, endPoint y: 81, distance: 5.1
click at [88, 85] on div "Contract name help Contract reference number help 0052-Brendale-SO-004 Select c…" at bounding box center [288, 172] width 554 height 219
click at [89, 79] on input "text" at bounding box center [237, 76] width 453 height 15
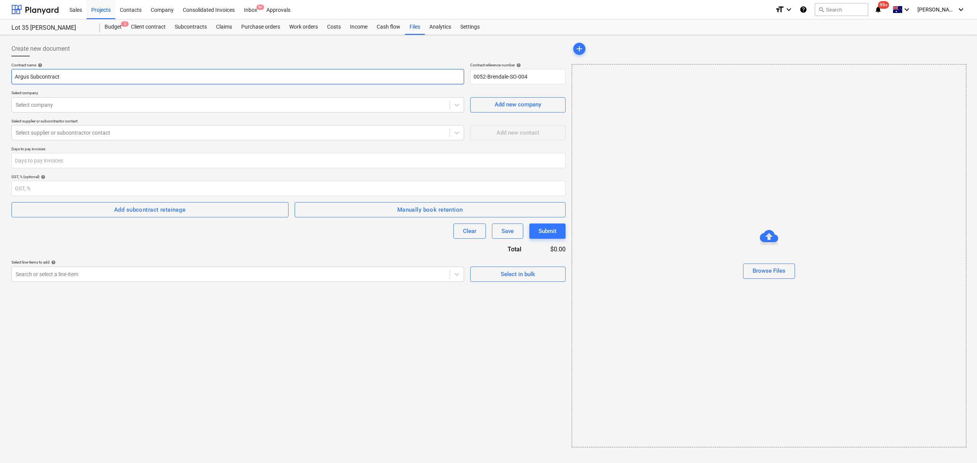
type input "Argus Subcontract"
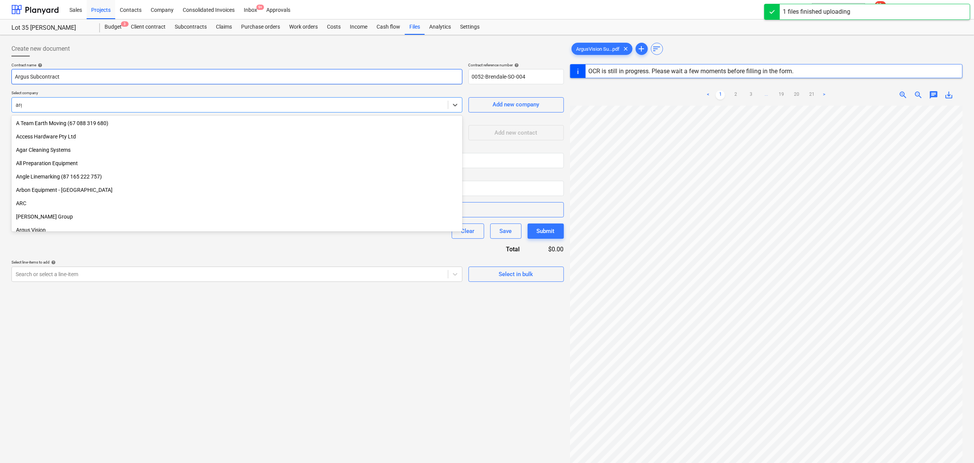
type input "argus"
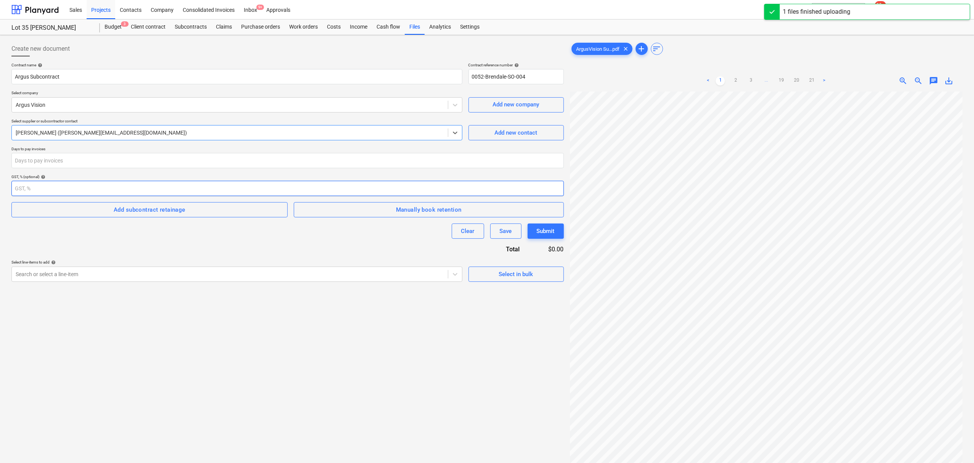
click at [398, 196] on input "number" at bounding box center [287, 188] width 553 height 15
click at [344, 217] on button "Manually book retention" at bounding box center [429, 209] width 270 height 15
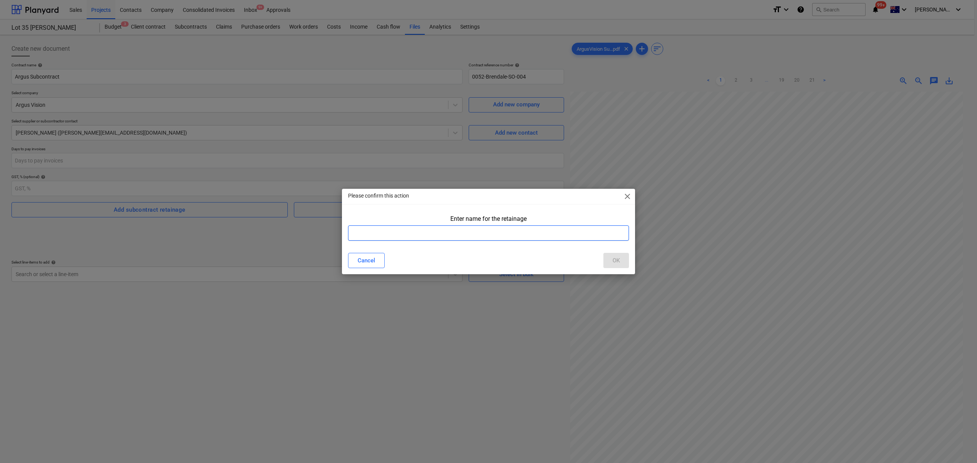
click at [356, 229] on input "text" at bounding box center [488, 233] width 281 height 15
type input "retention"
click at [609, 255] on button "OK" at bounding box center [616, 260] width 26 height 15
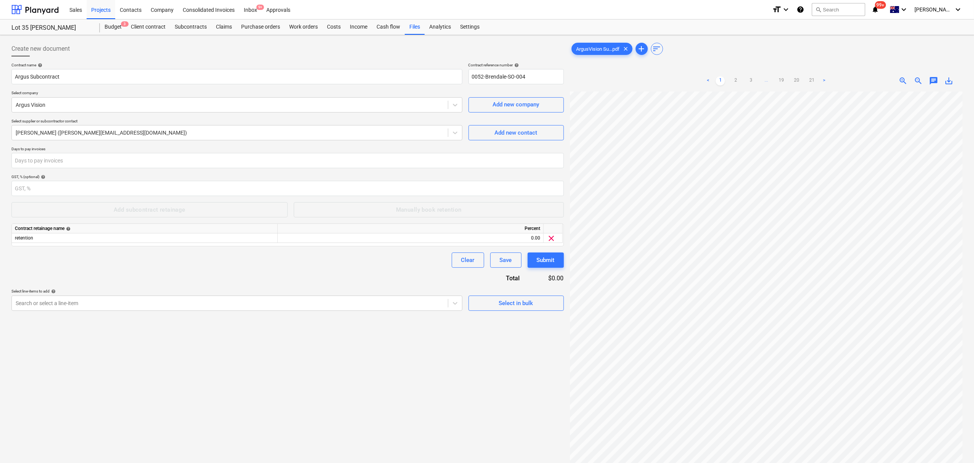
scroll to position [77, 0]
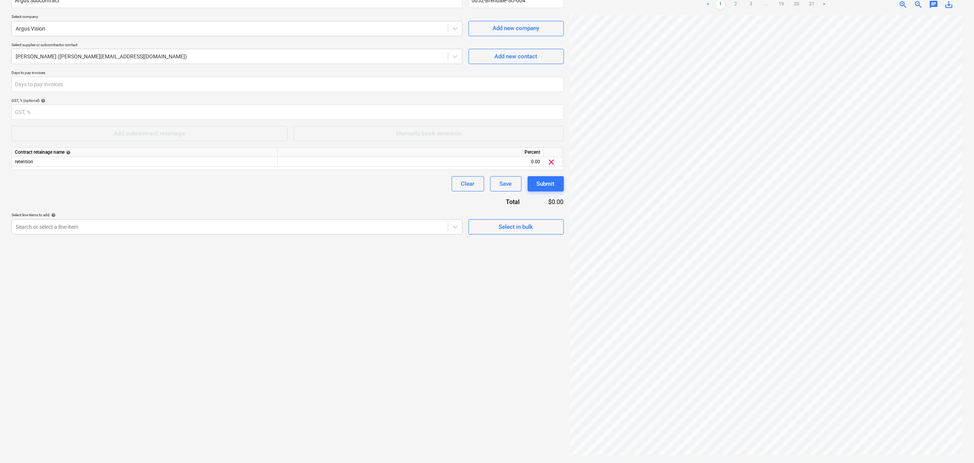
click at [145, 243] on div "Create new document Contract name help Argus Subcontract Contract reference num…" at bounding box center [287, 211] width 559 height 498
click at [140, 230] on div at bounding box center [230, 227] width 429 height 8
type input "g"
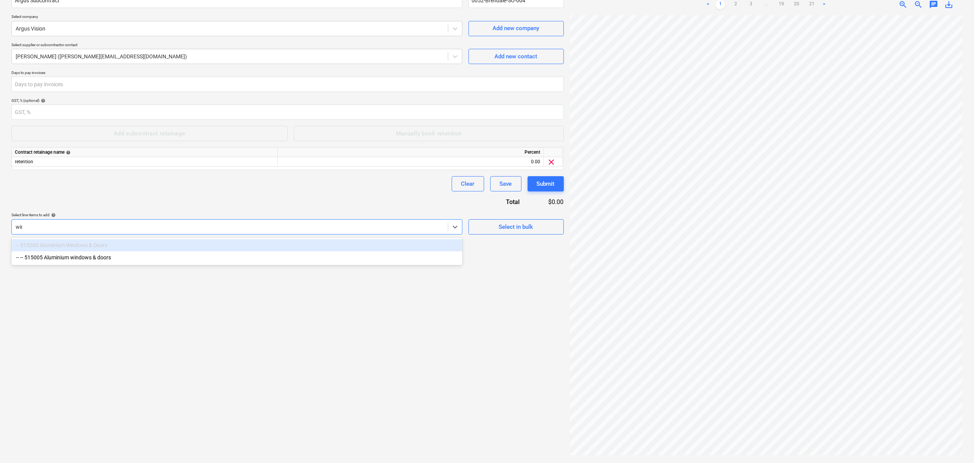
type input "wind"
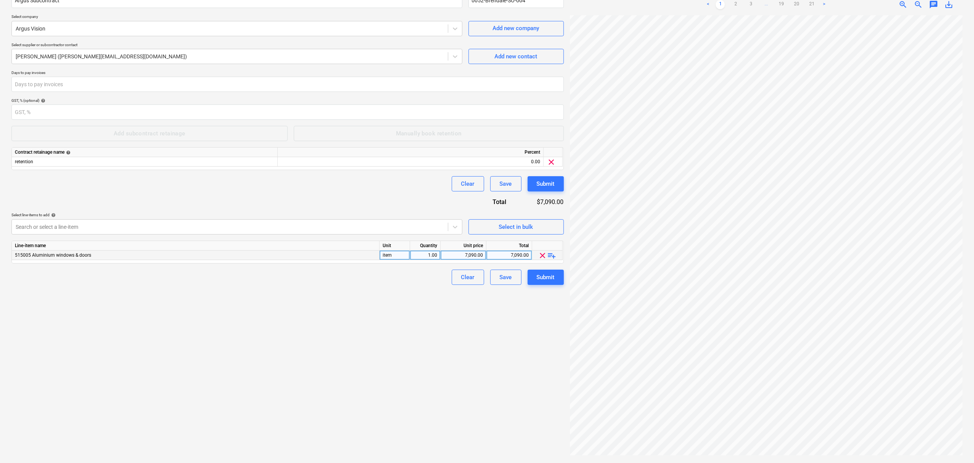
click at [551, 254] on span "playlist_add" at bounding box center [552, 255] width 9 height 9
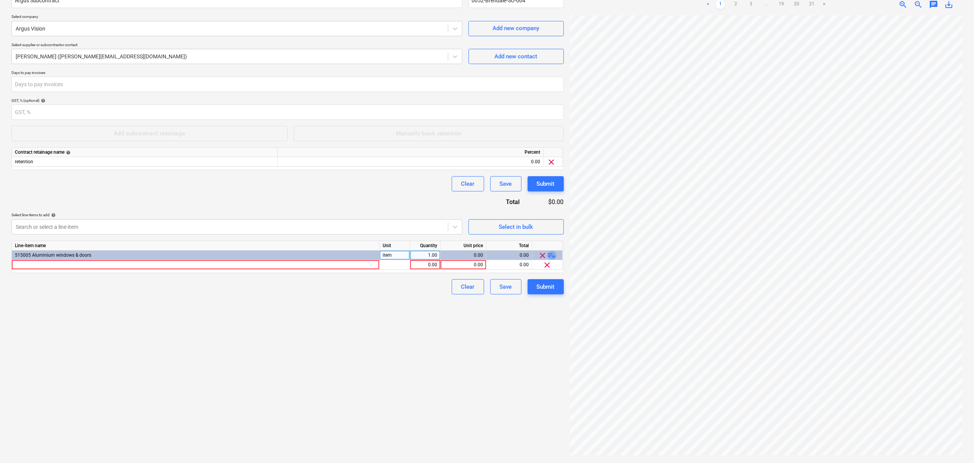
click at [551, 254] on span "playlist_add" at bounding box center [552, 255] width 9 height 9
click at [554, 257] on span "playlist_add" at bounding box center [552, 255] width 9 height 9
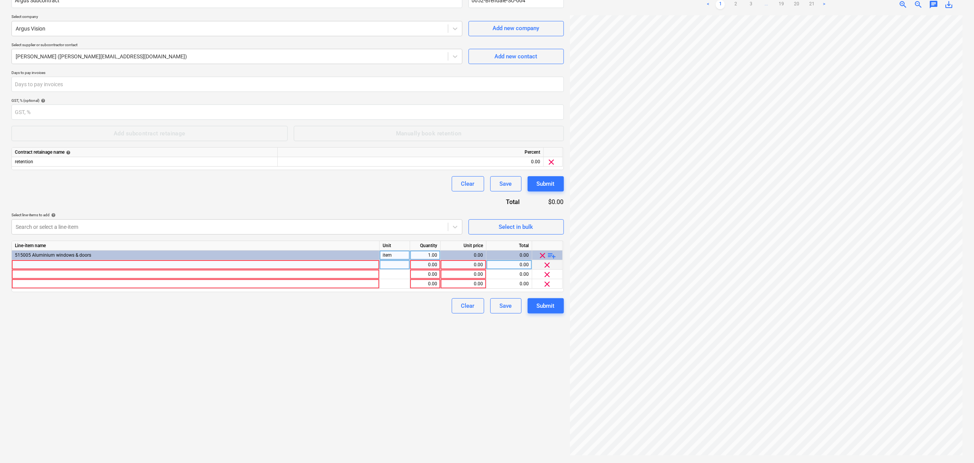
click at [329, 263] on div at bounding box center [196, 265] width 368 height 10
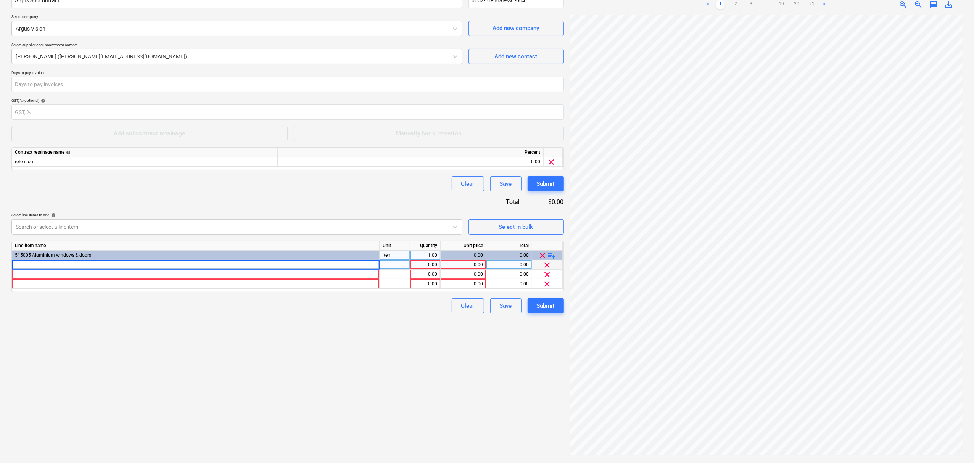
type input "Supply and install of windows (glass and frame)"
click at [322, 276] on div at bounding box center [196, 275] width 368 height 10
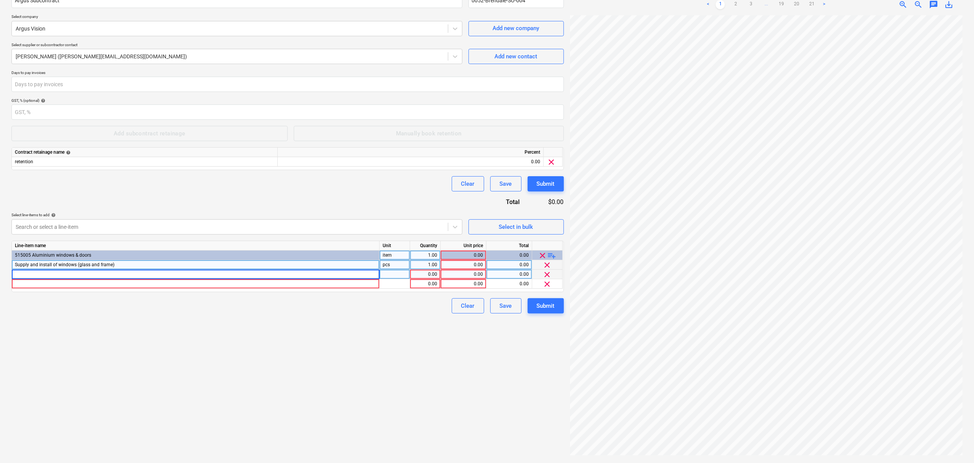
type input "First floor office glass (Supply and install of glass)"
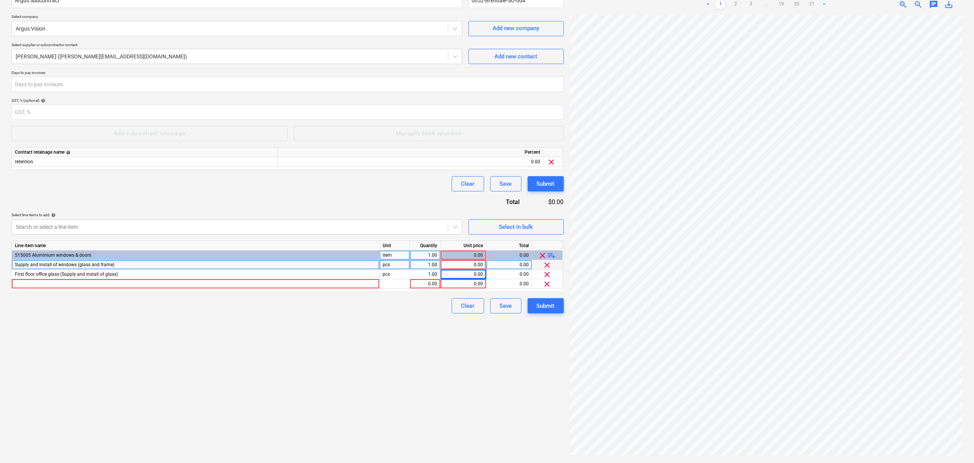
click at [454, 264] on div "0.00" at bounding box center [463, 265] width 39 height 10
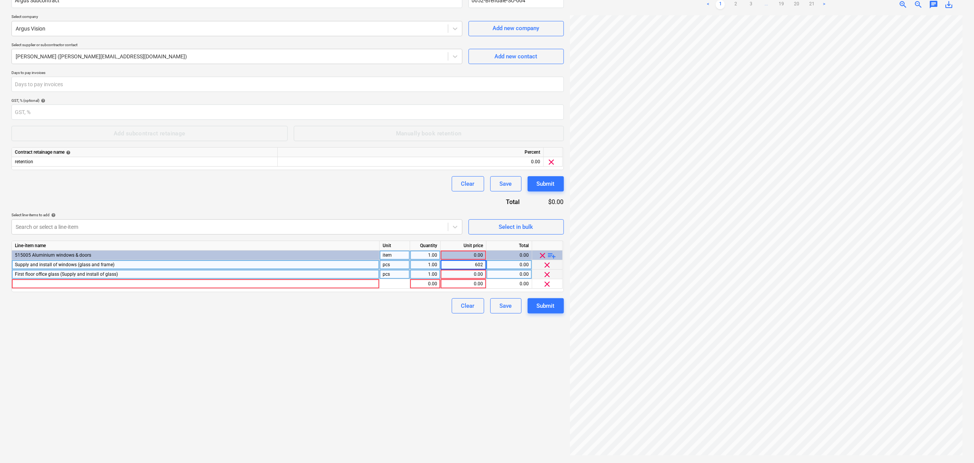
type input "6020"
type input "2870"
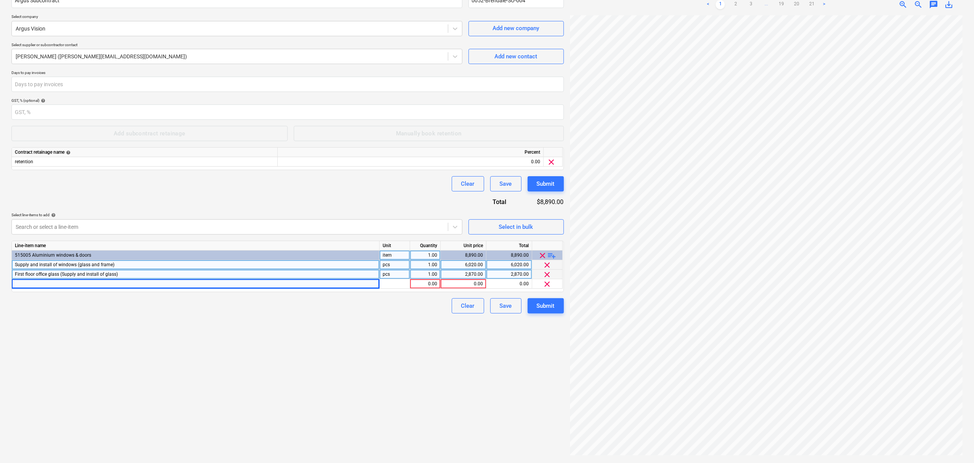
click at [266, 289] on div "Line-item name Unit Quantity Unit price Total 515005 Aluminium windows & doors …" at bounding box center [287, 267] width 553 height 52
click at [256, 286] on div at bounding box center [196, 284] width 368 height 10
type input "2x Mirror"
type input "7190"
type input "710"
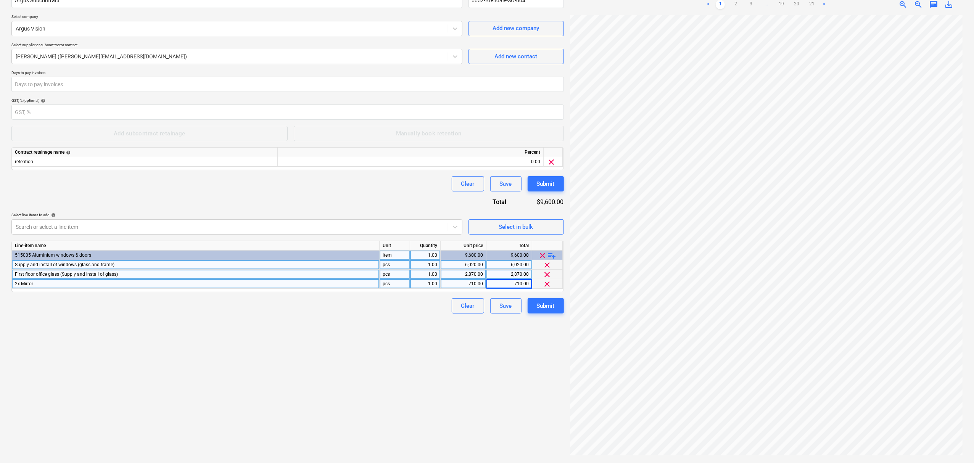
click at [546, 314] on div "Create new document Contract name help Argus Subcontract Contract reference num…" at bounding box center [287, 211] width 559 height 498
click at [541, 308] on div "Submit" at bounding box center [546, 306] width 18 height 10
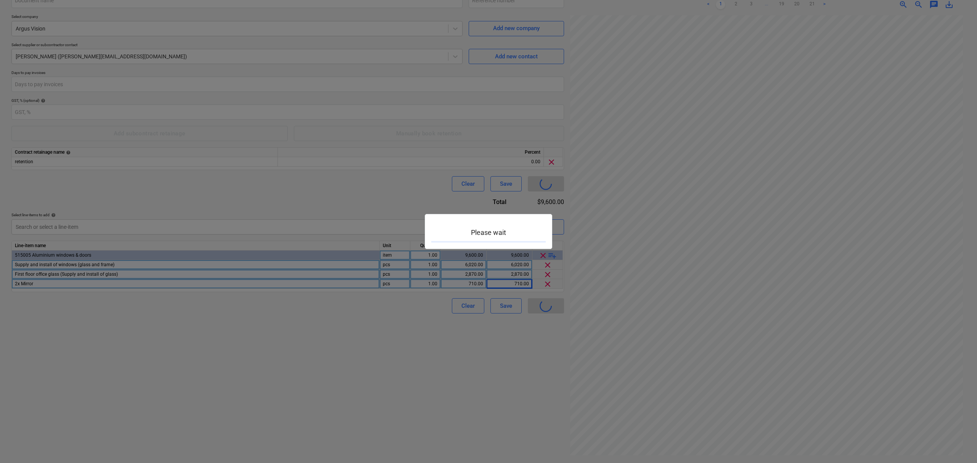
type input "0052-Brendale-SO-005"
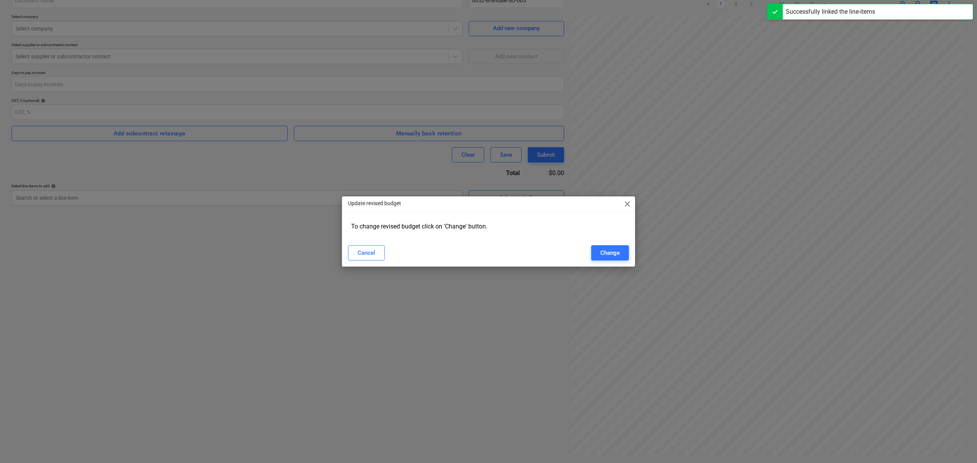
click at [624, 208] on span "close" at bounding box center [627, 204] width 9 height 9
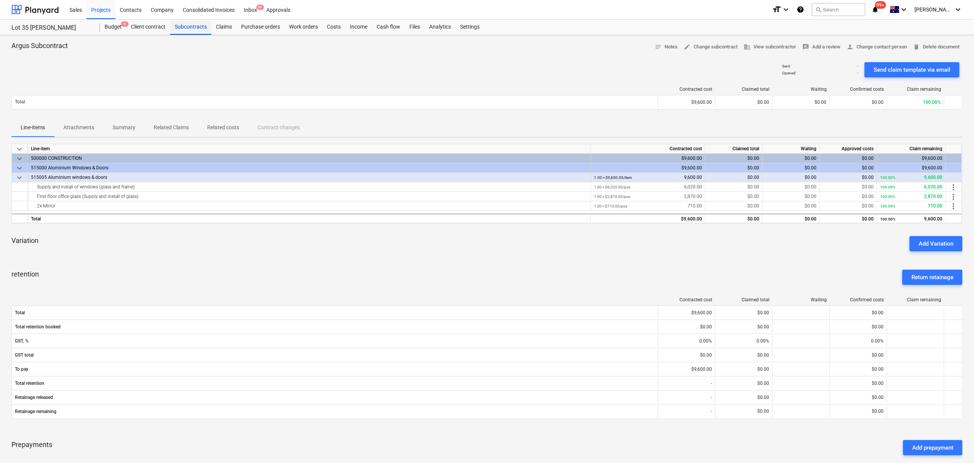
click at [203, 31] on div "Subcontracts" at bounding box center [190, 26] width 41 height 15
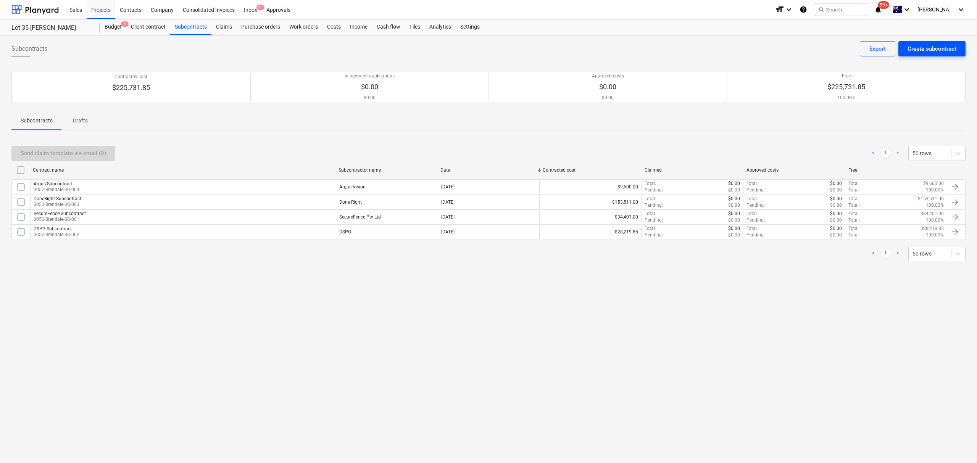
click at [930, 50] on div "Create subcontract" at bounding box center [931, 49] width 49 height 10
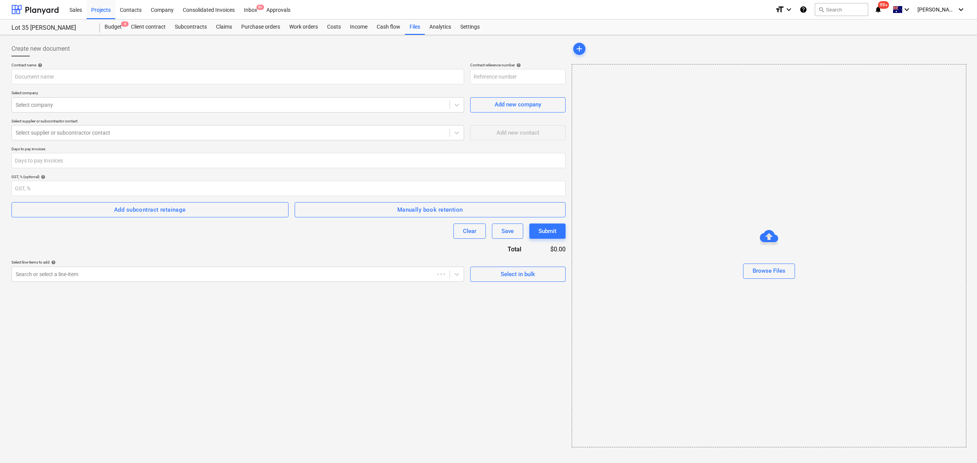
type input "0052-Brendale-SO-006"
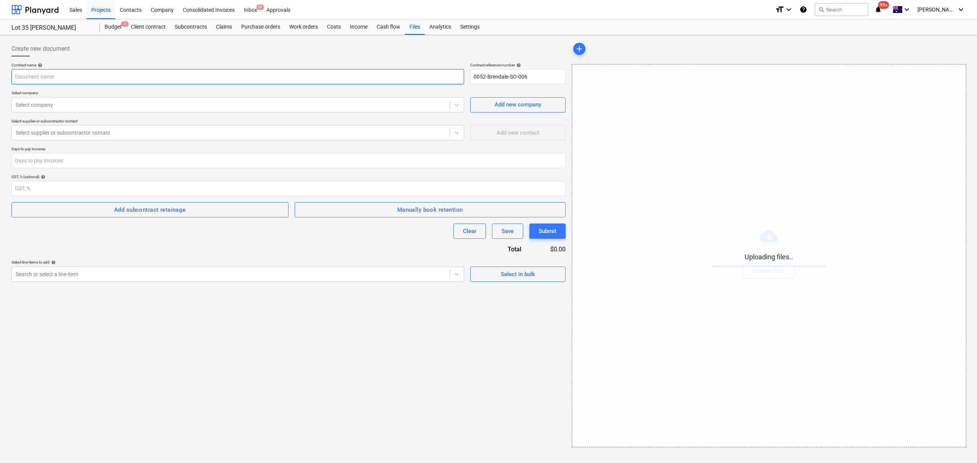
click at [126, 75] on input "text" at bounding box center [237, 76] width 453 height 15
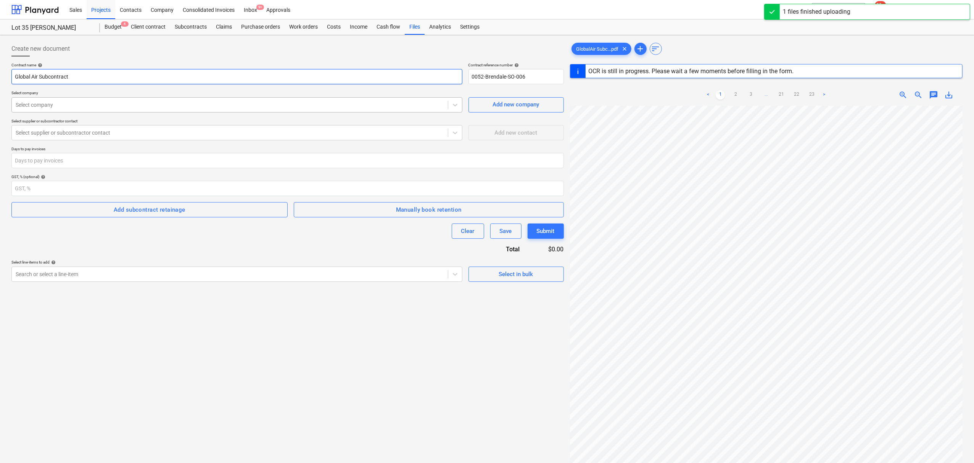
type input "Global Air Subcontract"
click at [69, 108] on div at bounding box center [230, 105] width 429 height 8
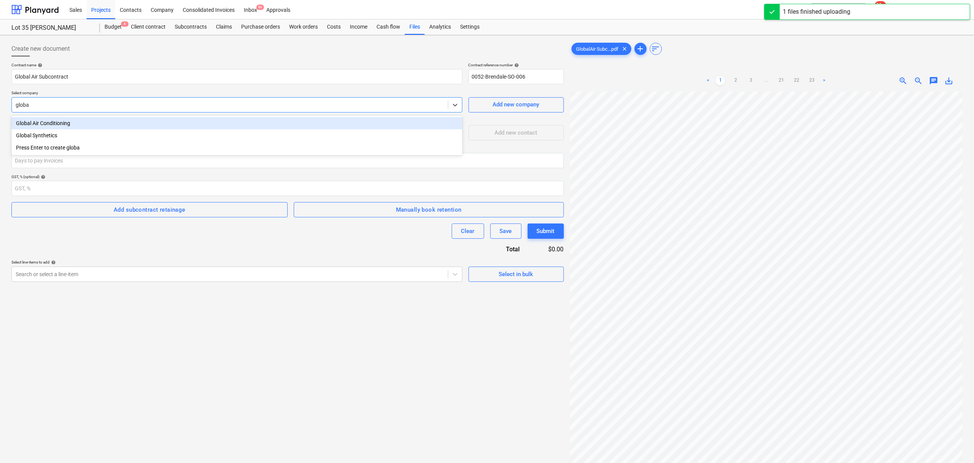
type input "global"
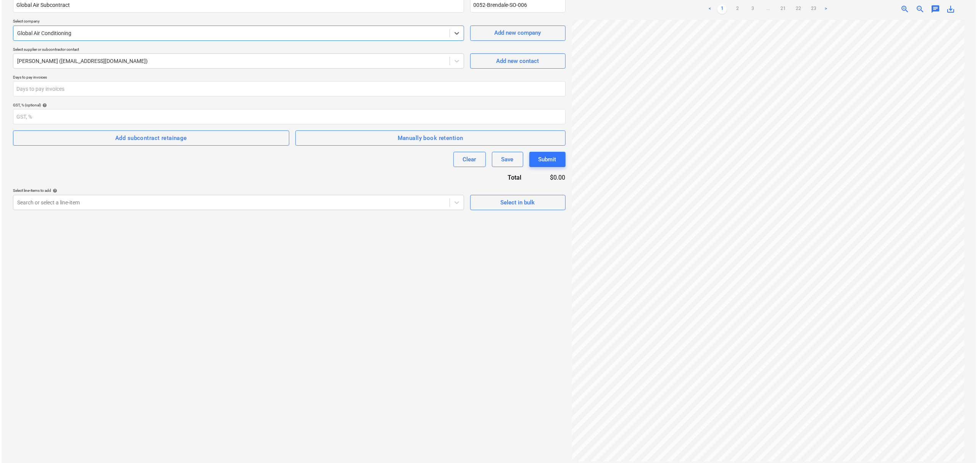
scroll to position [77, 0]
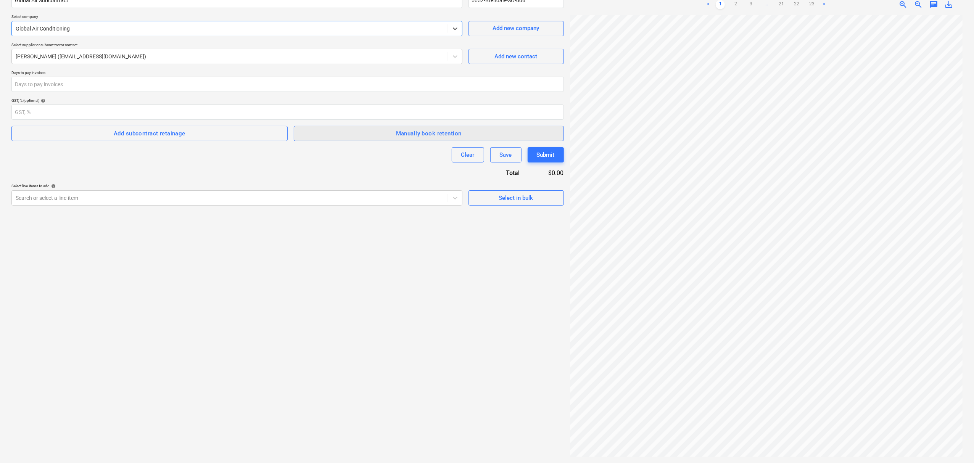
click at [368, 138] on span "Manually book retention" at bounding box center [428, 134] width 253 height 10
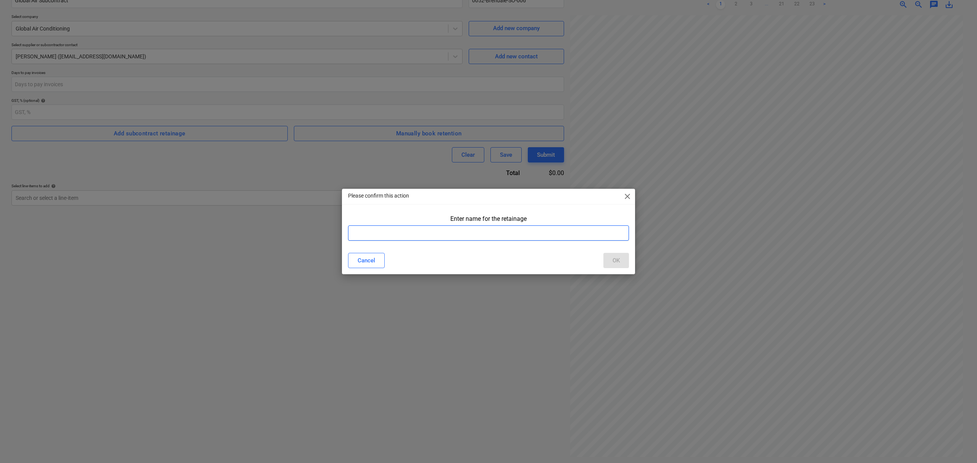
click at [406, 234] on input "text" at bounding box center [488, 233] width 281 height 15
click at [629, 192] on span "close" at bounding box center [627, 196] width 9 height 9
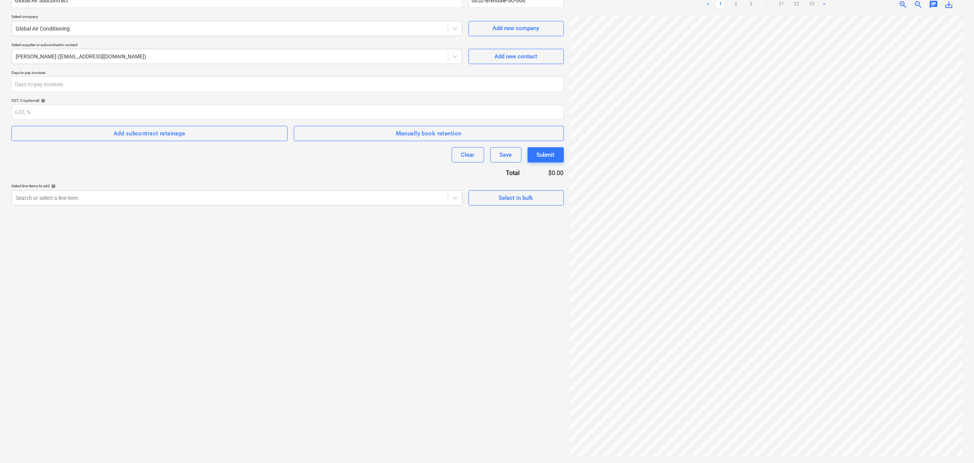
click at [411, 218] on div "Create new document Contract name help Global Air Subcontract Contract referenc…" at bounding box center [287, 211] width 559 height 498
click at [409, 208] on div "Create new document Contract name help Global Air Subcontract Contract referenc…" at bounding box center [287, 211] width 559 height 498
click at [409, 196] on div at bounding box center [230, 198] width 429 height 8
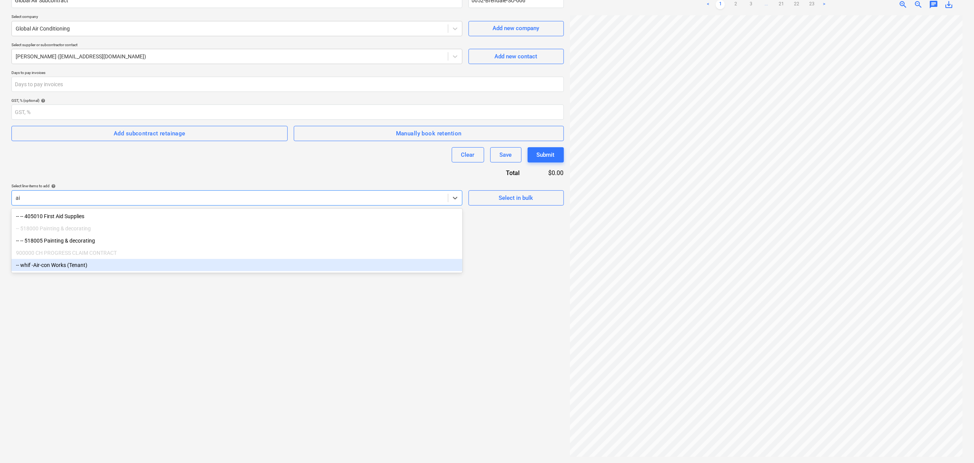
type input "a"
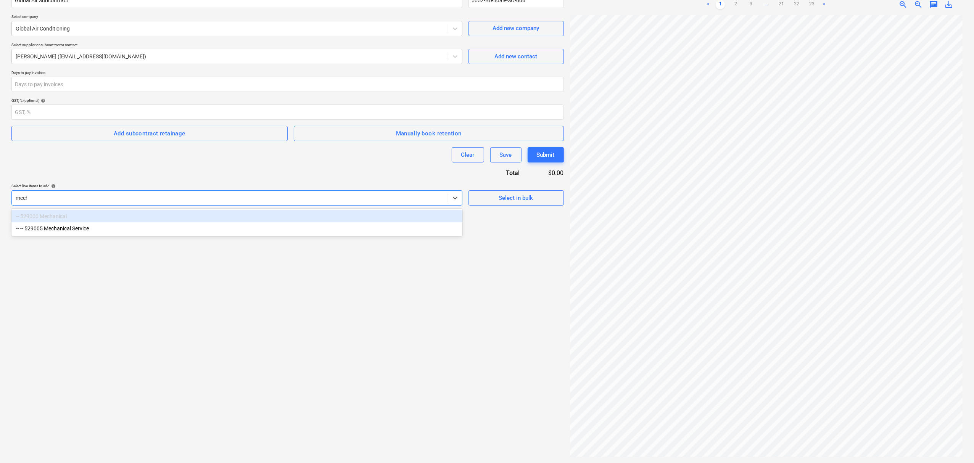
type input "mechan"
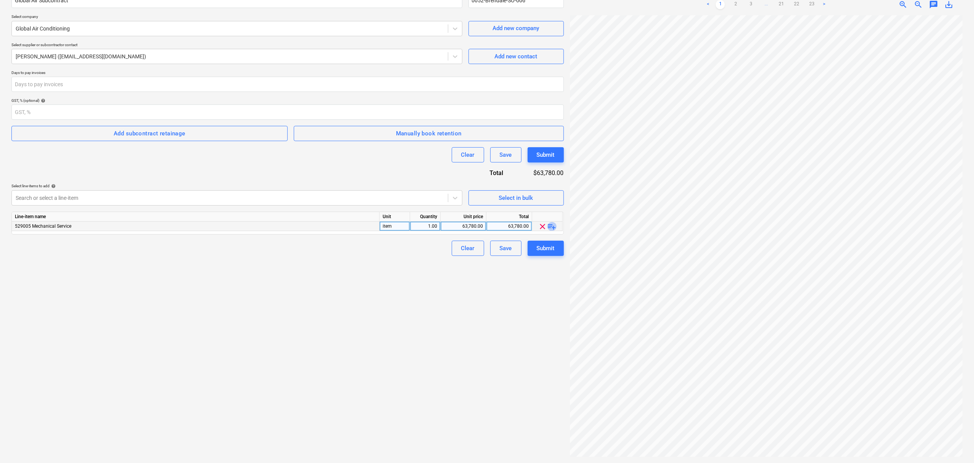
click at [552, 226] on span "playlist_add" at bounding box center [552, 226] width 9 height 9
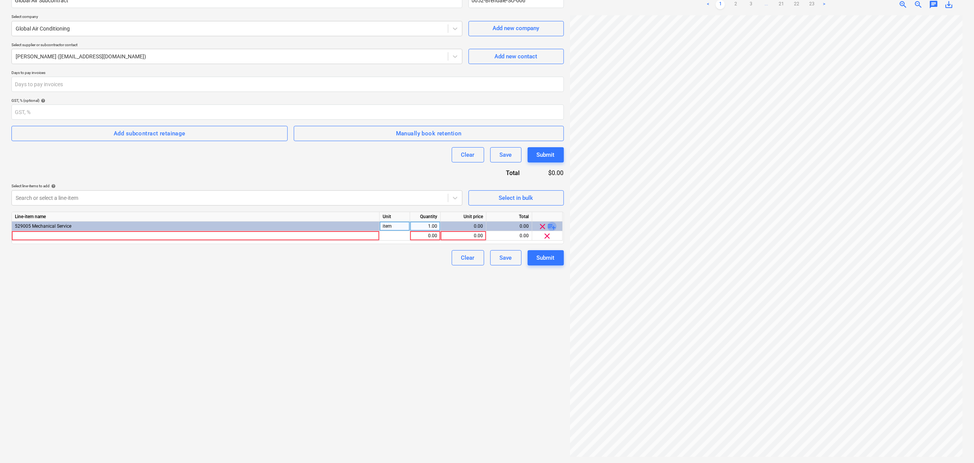
click at [553, 225] on span "playlist_add" at bounding box center [552, 226] width 9 height 9
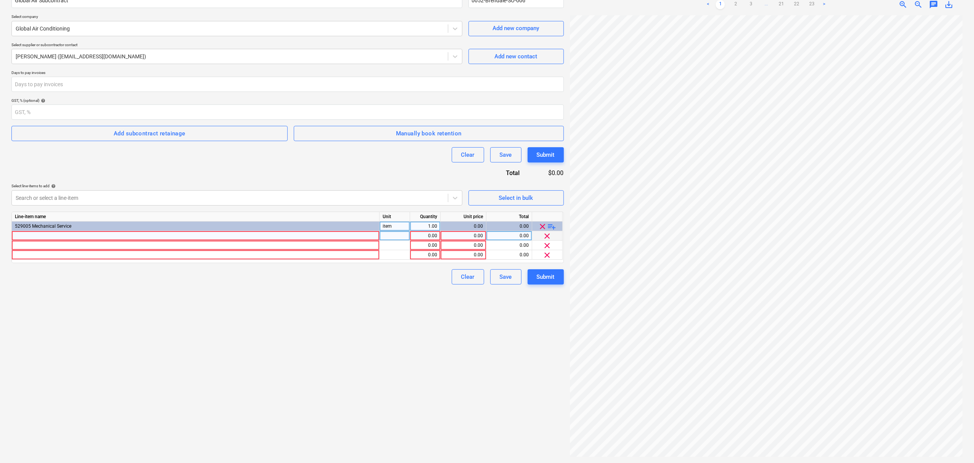
click at [326, 239] on div at bounding box center [196, 236] width 368 height 10
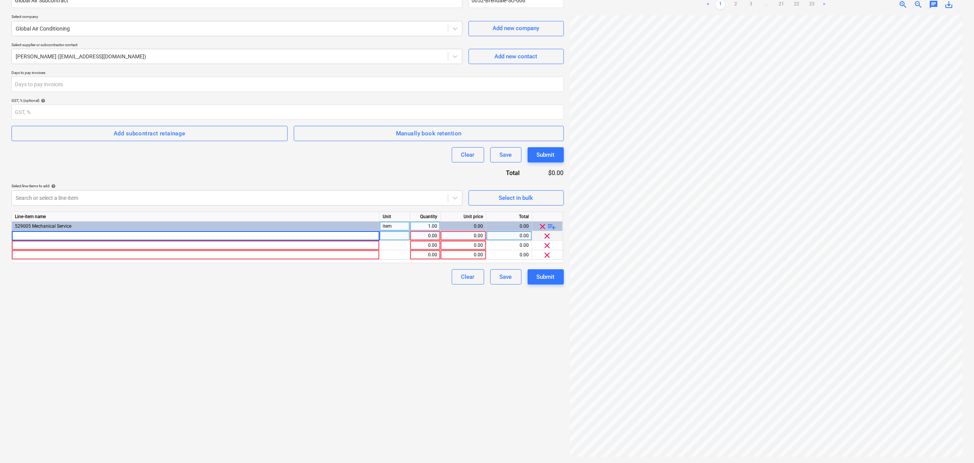
type input "Mechanical works"
click at [379, 244] on div at bounding box center [196, 246] width 368 height 10
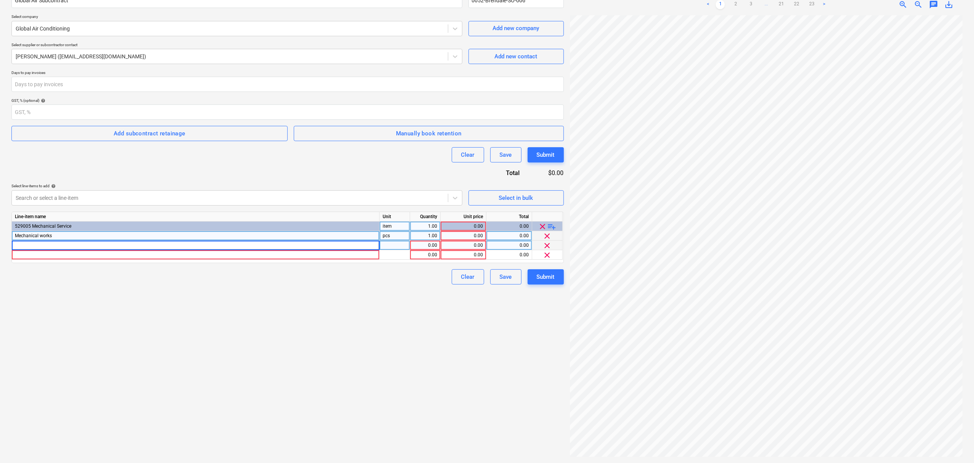
type input "Modification to GF duct"
click at [309, 255] on div at bounding box center [196, 255] width 368 height 10
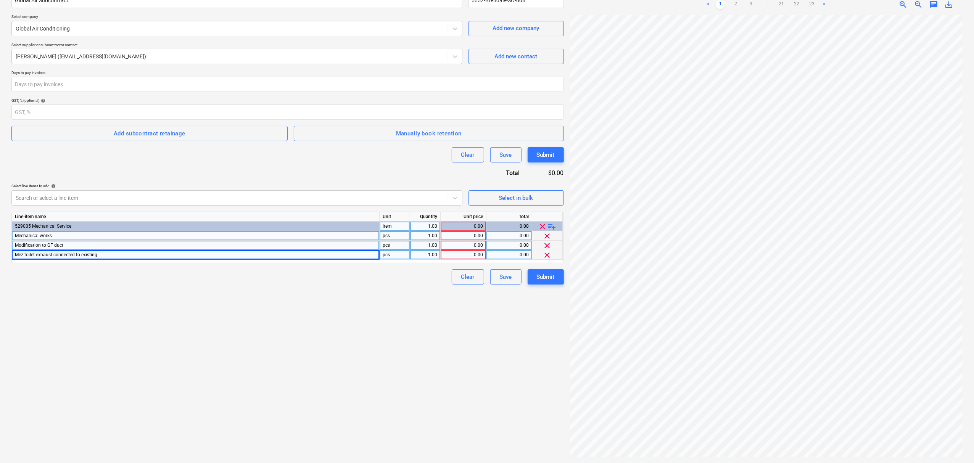
click at [559, 222] on div "clear playlist_add" at bounding box center [547, 227] width 24 height 10
click at [556, 222] on span "playlist_add" at bounding box center [552, 226] width 9 height 9
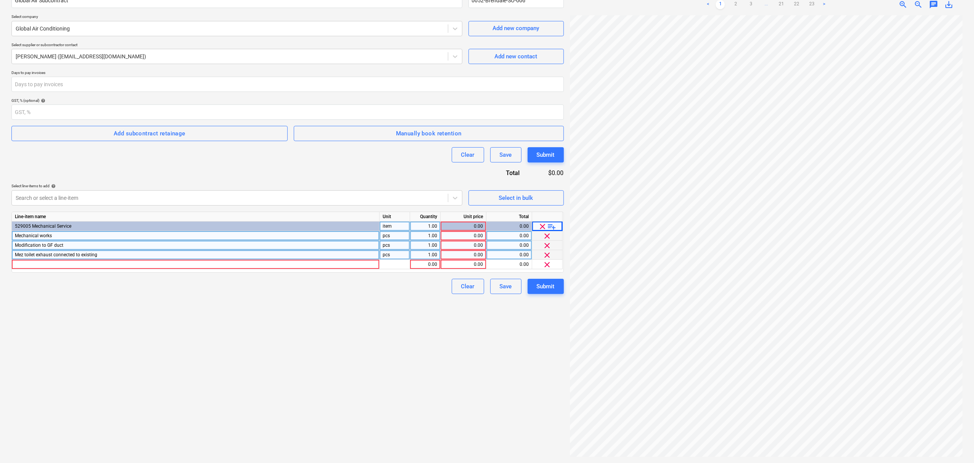
click at [309, 269] on div "Line-item name Unit Quantity Unit price Total 529005 Mechanical Service item 1.…" at bounding box center [287, 242] width 553 height 61
click at [308, 266] on div at bounding box center [196, 265] width 368 height 10
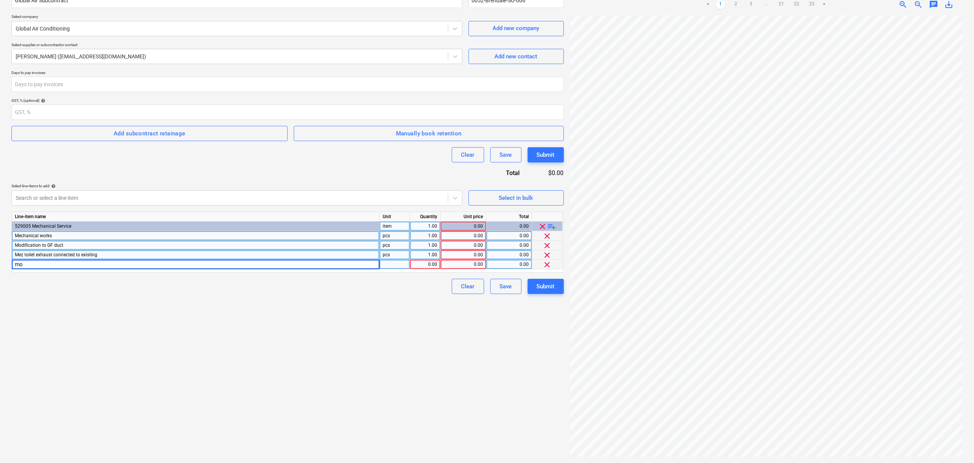
type input "m"
type input "Modification to aircon ground floor"
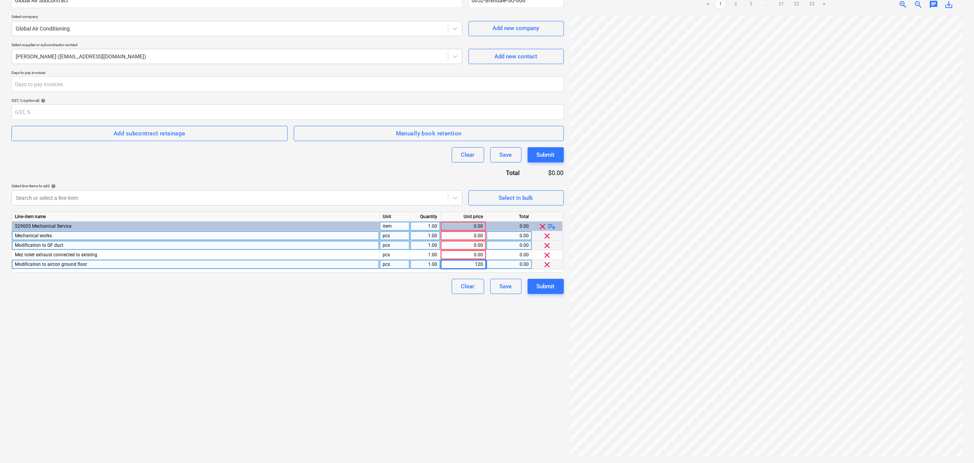
type input "1200"
type input "2980"
type input "1800"
type input "59000"
click at [546, 289] on div "Submit" at bounding box center [546, 287] width 18 height 10
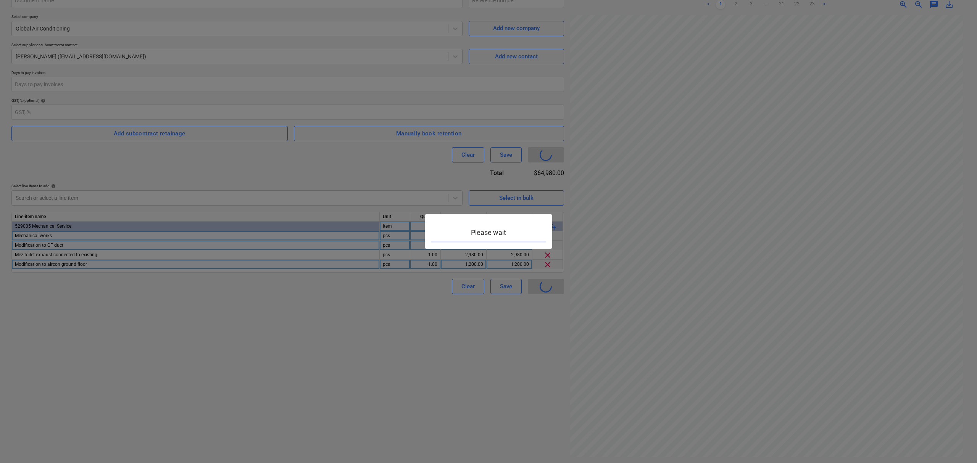
type input "0052-Brendale-SO-006"
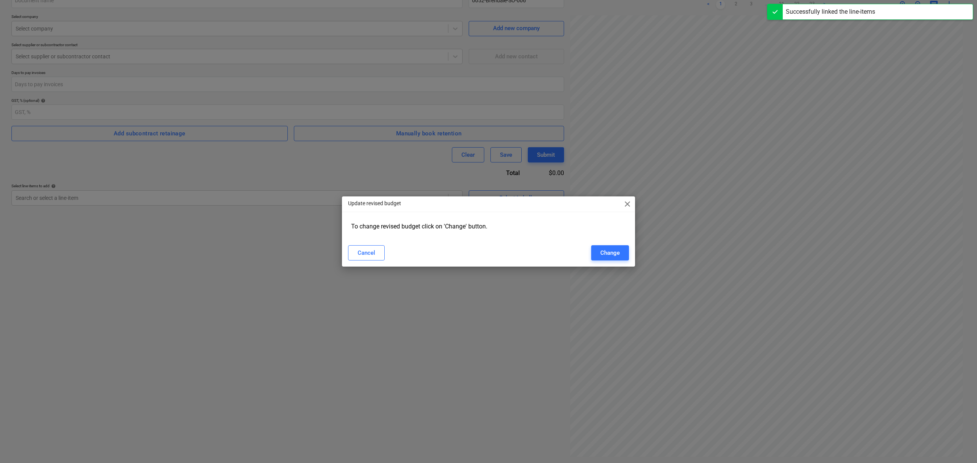
click at [622, 201] on div "Update revised budget close" at bounding box center [488, 204] width 293 height 15
click at [623, 202] on span "close" at bounding box center [627, 204] width 9 height 9
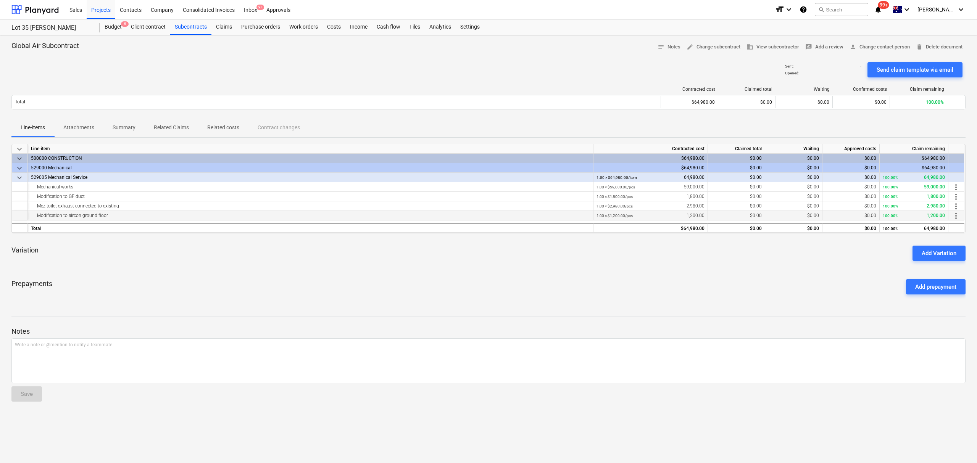
click at [956, 218] on span "more_vert" at bounding box center [955, 215] width 9 height 9
click at [962, 215] on li "Edit" at bounding box center [959, 217] width 23 height 18
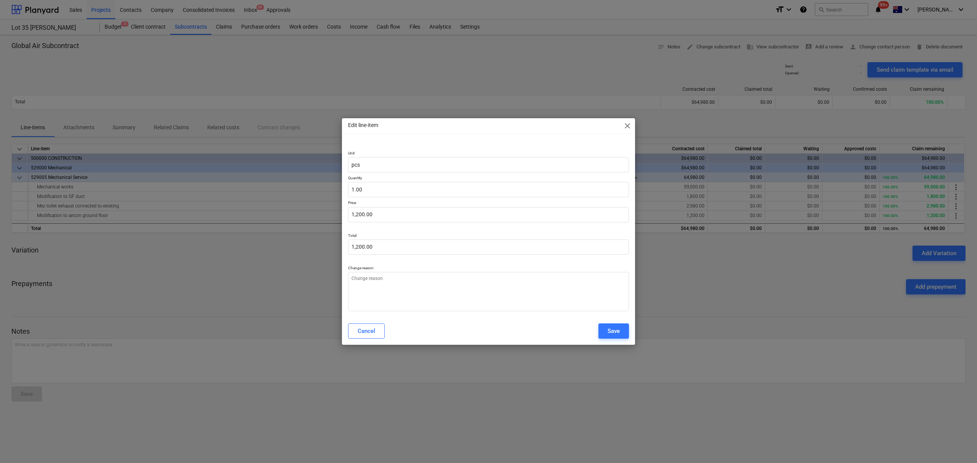
type textarea "x"
click at [625, 122] on span "close" at bounding box center [627, 125] width 9 height 9
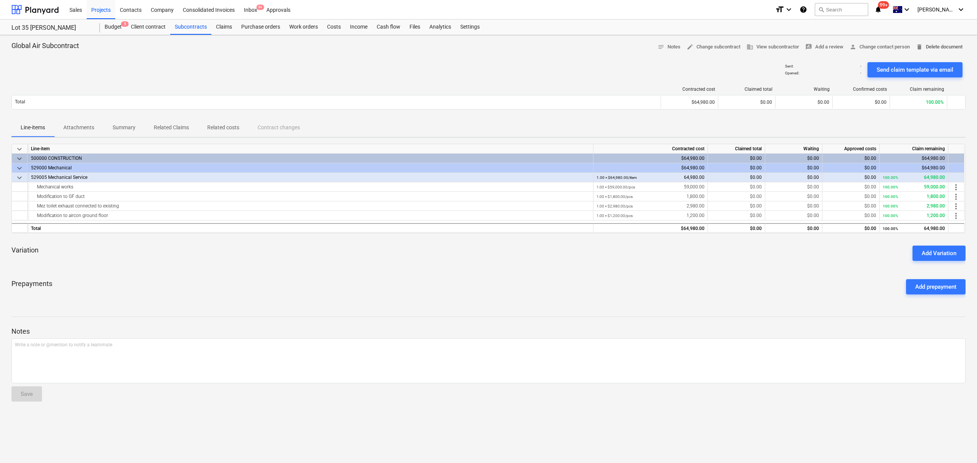
click at [931, 49] on span "delete Delete document" at bounding box center [939, 47] width 47 height 9
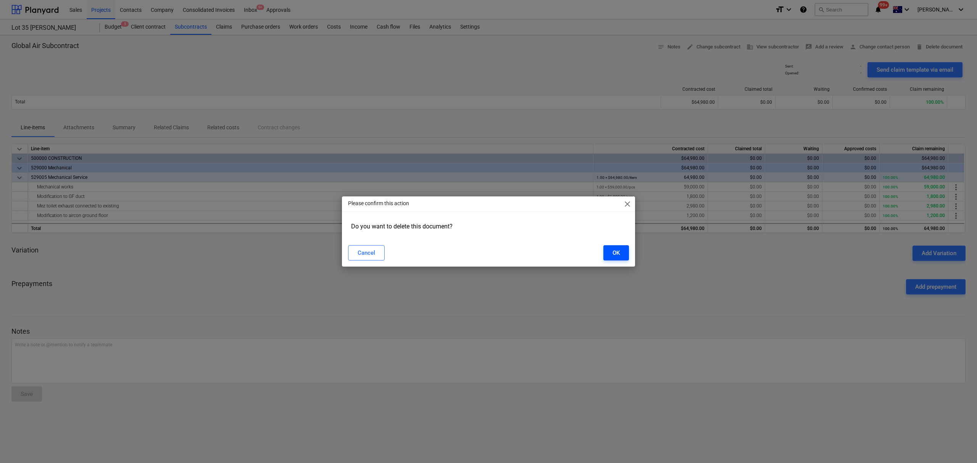
click at [603, 254] on div "Cancel OK" at bounding box center [488, 252] width 281 height 15
click at [616, 252] on div "OK" at bounding box center [615, 253] width 7 height 10
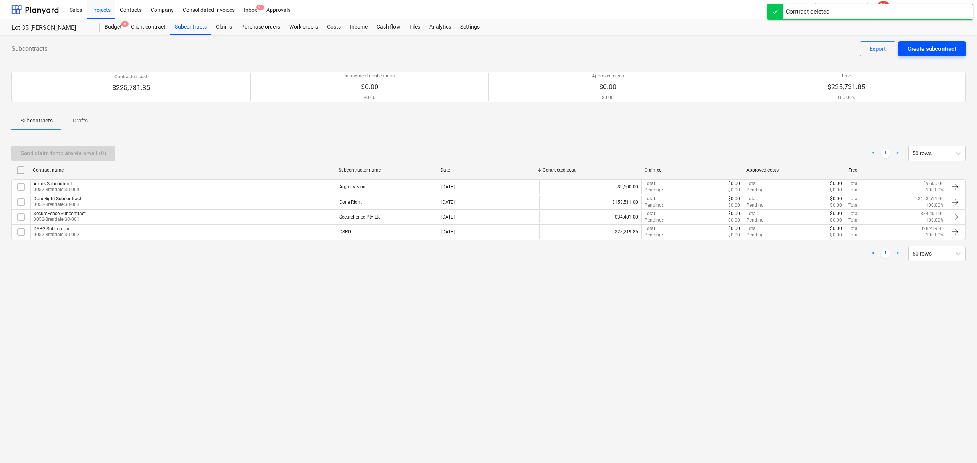
click at [918, 50] on div "Create subcontract" at bounding box center [931, 49] width 49 height 10
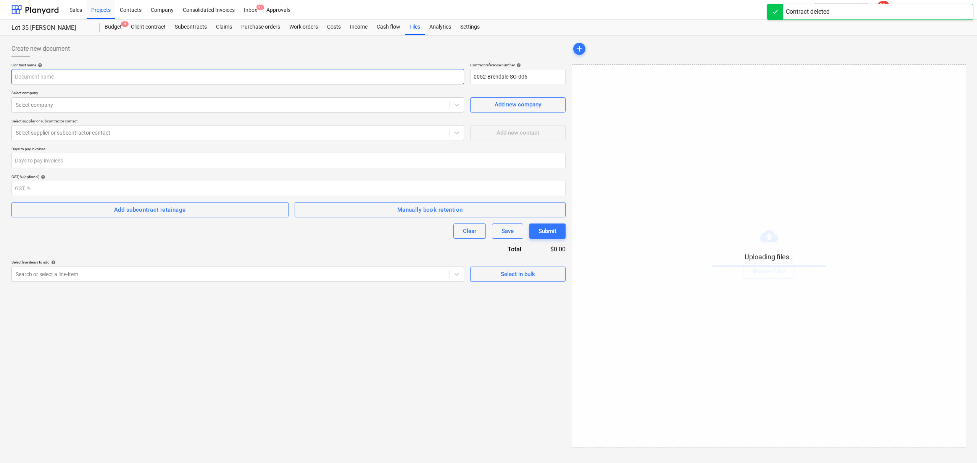
click at [194, 77] on input "text" at bounding box center [237, 76] width 453 height 15
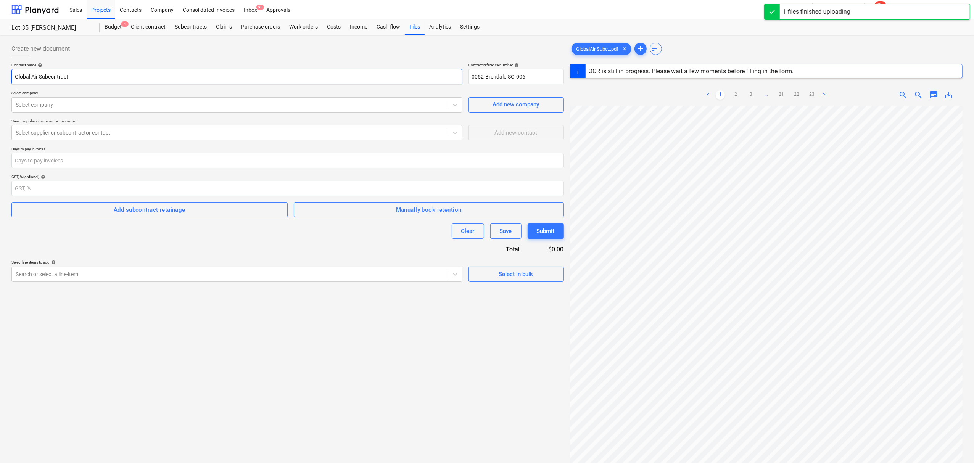
type input "Global Air Subcontract"
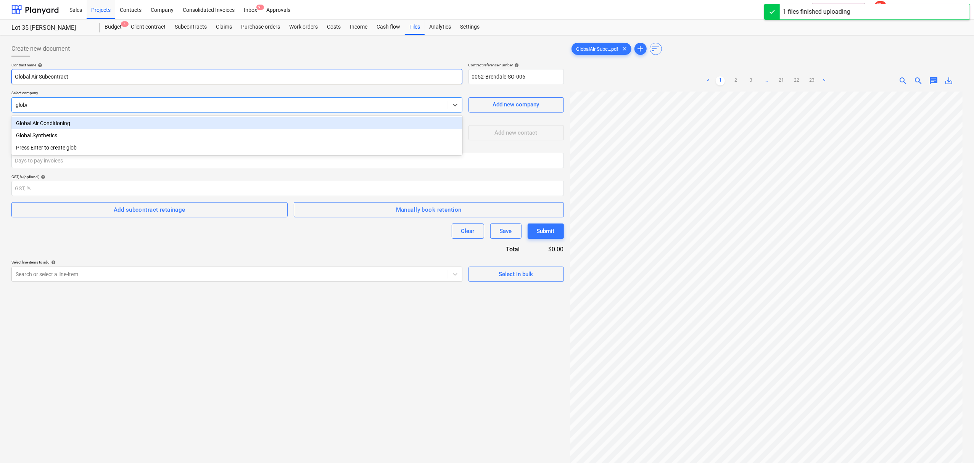
type input "global"
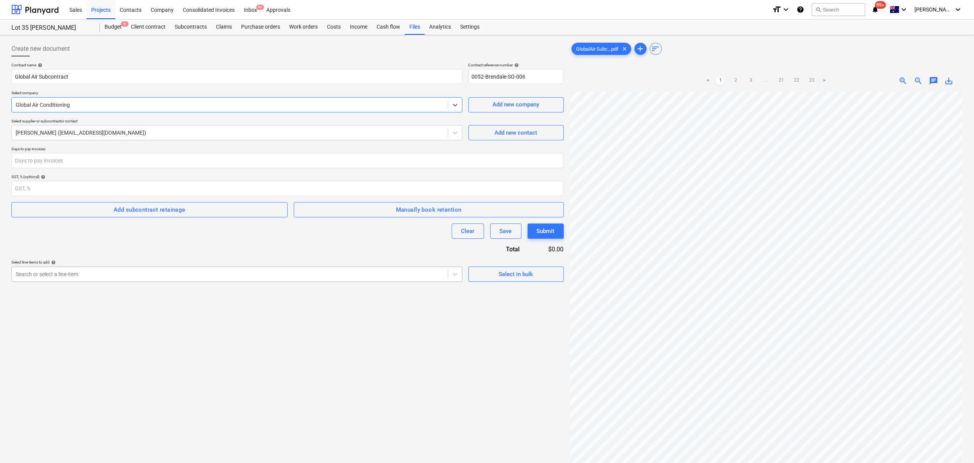
drag, startPoint x: 387, startPoint y: 275, endPoint x: 392, endPoint y: 276, distance: 4.6
click at [387, 275] on div at bounding box center [230, 275] width 429 height 8
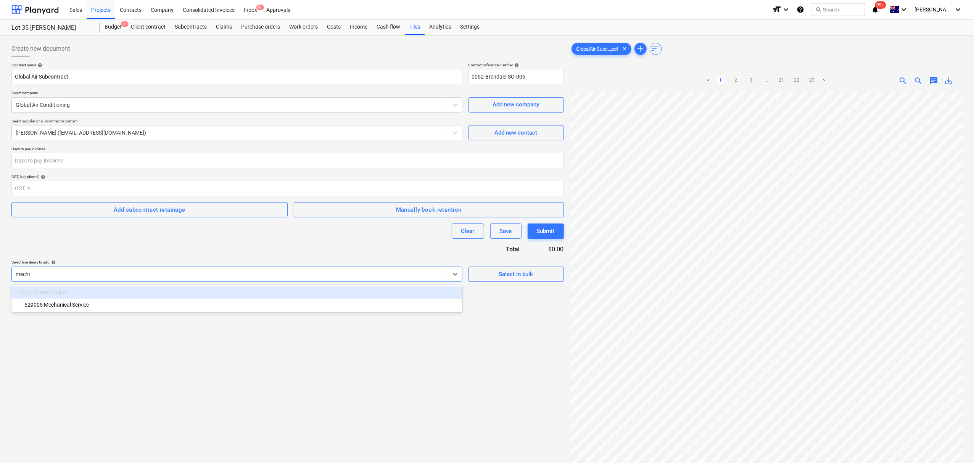
type input "mechan"
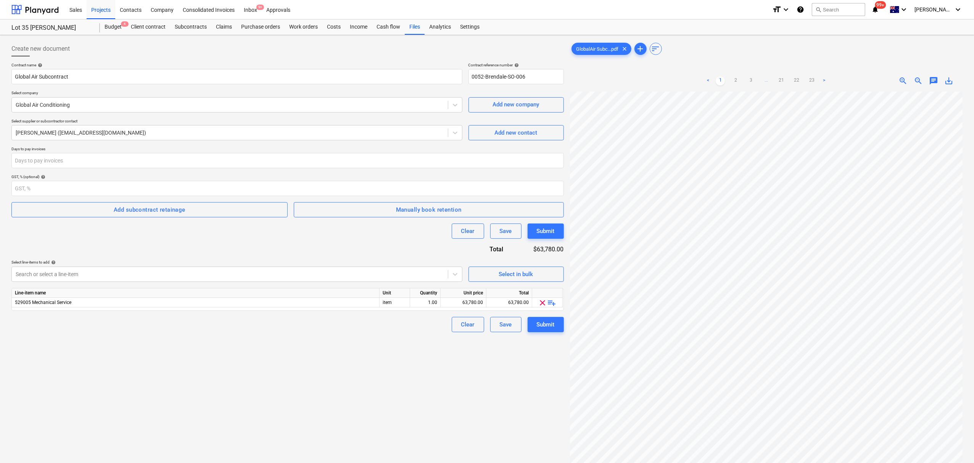
click at [407, 264] on div "Select line-items to add help" at bounding box center [236, 262] width 451 height 5
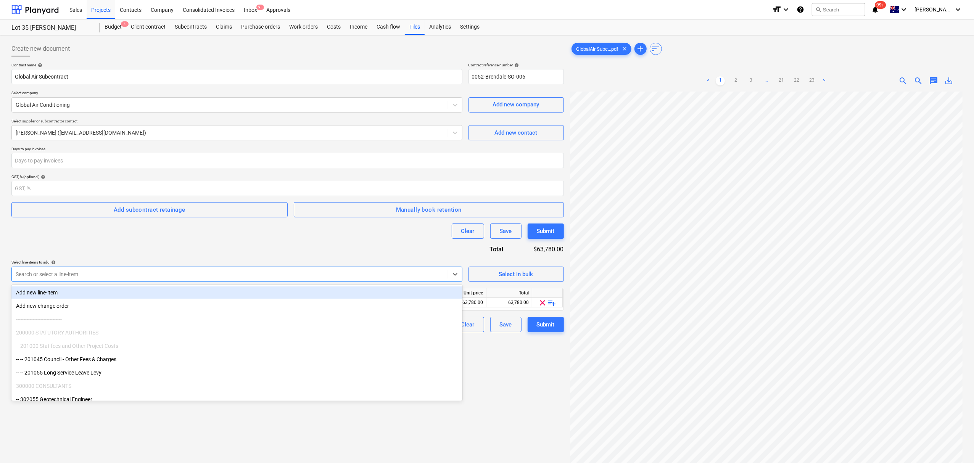
click at [408, 272] on div at bounding box center [230, 275] width 429 height 8
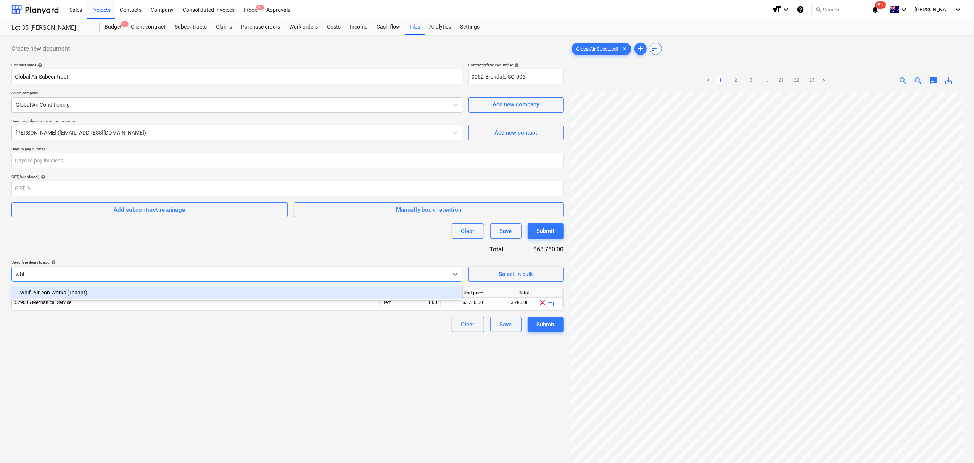
type input "whif"
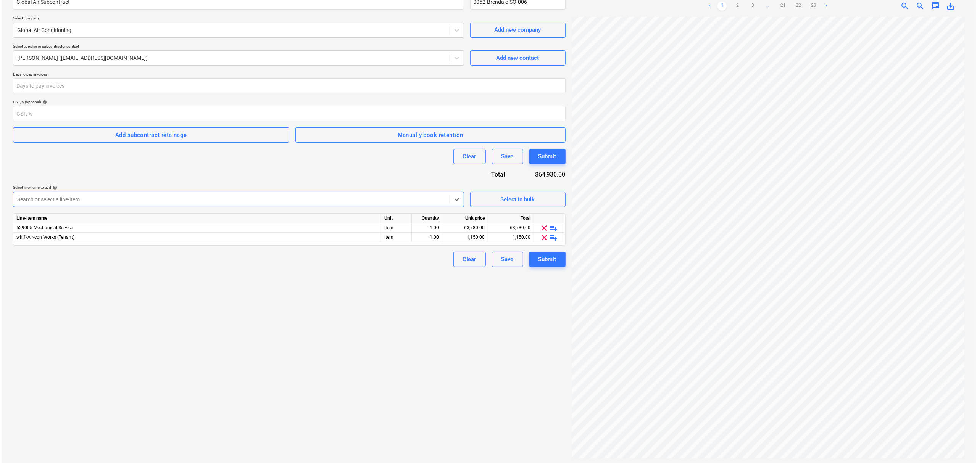
scroll to position [77, 0]
click at [553, 235] on span "playlist_add" at bounding box center [552, 236] width 9 height 9
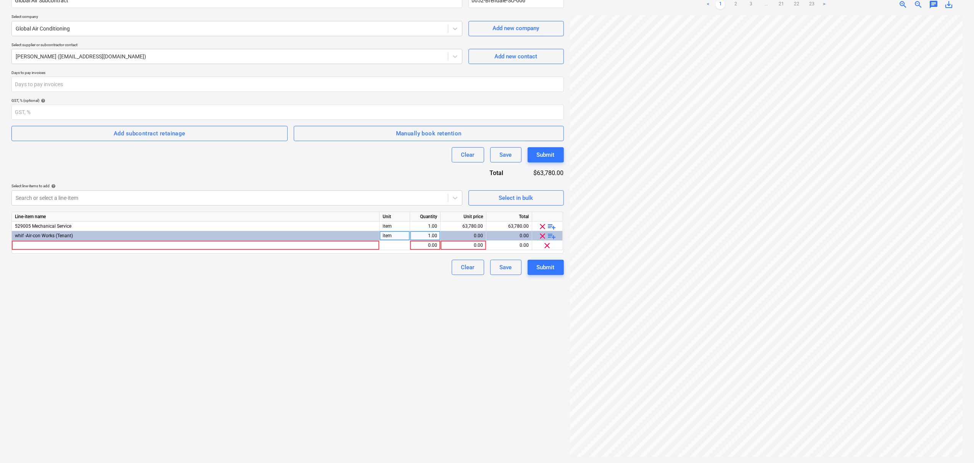
click at [352, 250] on div "Line-item name Unit Quantity Unit price Total 529005 Mechanical Service item 1.…" at bounding box center [287, 233] width 553 height 42
click at [351, 249] on div at bounding box center [196, 246] width 368 height 10
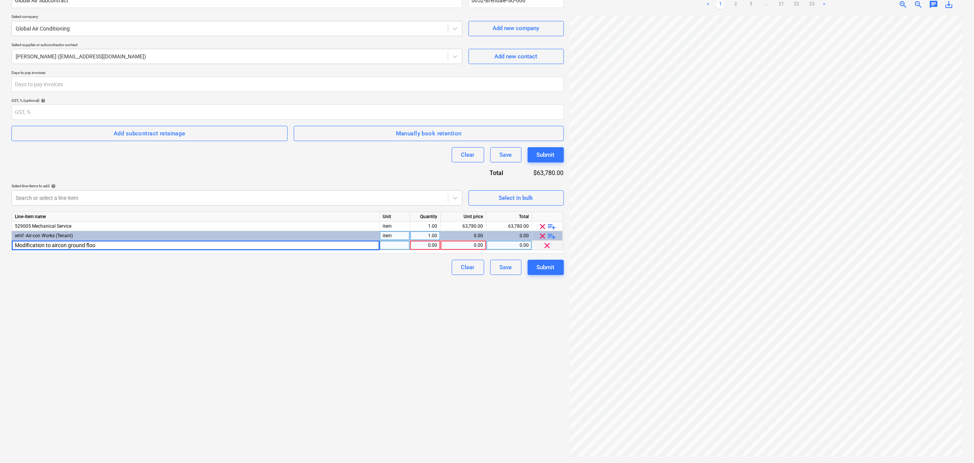
type input "Modification to aircon ground floor"
type input "1200"
click at [551, 224] on span "playlist_add" at bounding box center [552, 226] width 9 height 9
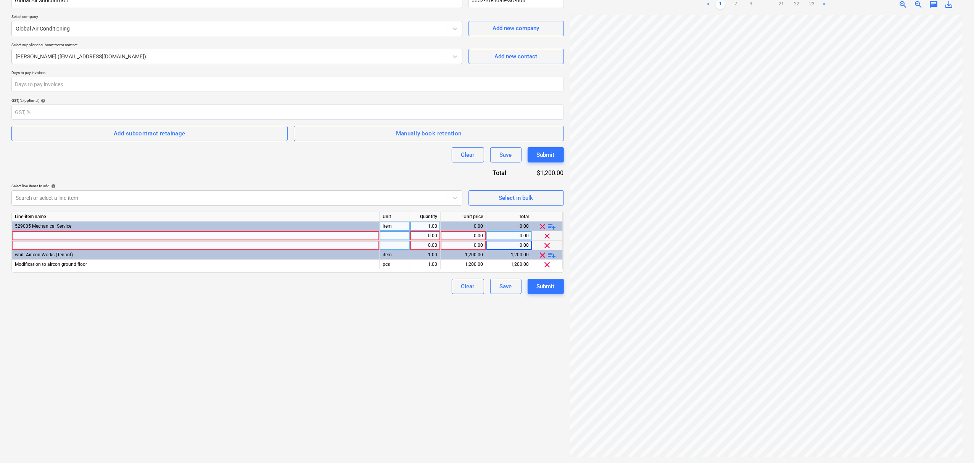
click at [551, 224] on span "playlist_add" at bounding box center [552, 226] width 9 height 9
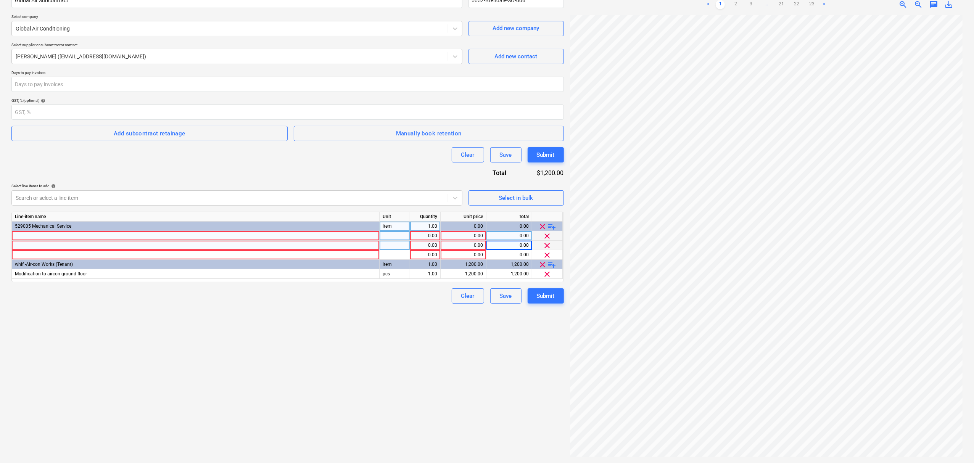
click at [224, 237] on div at bounding box center [196, 236] width 368 height 10
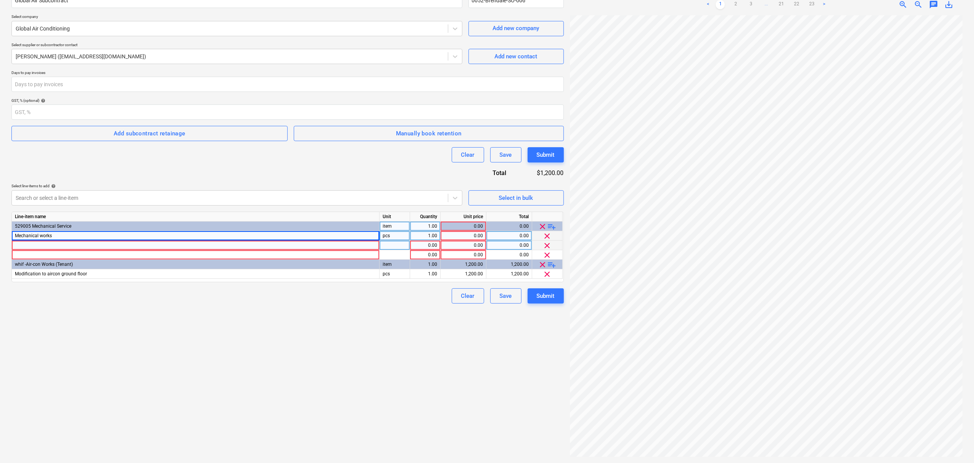
click at [351, 237] on div "Mechanical works" at bounding box center [196, 236] width 368 height 10
click at [354, 244] on div at bounding box center [196, 246] width 368 height 10
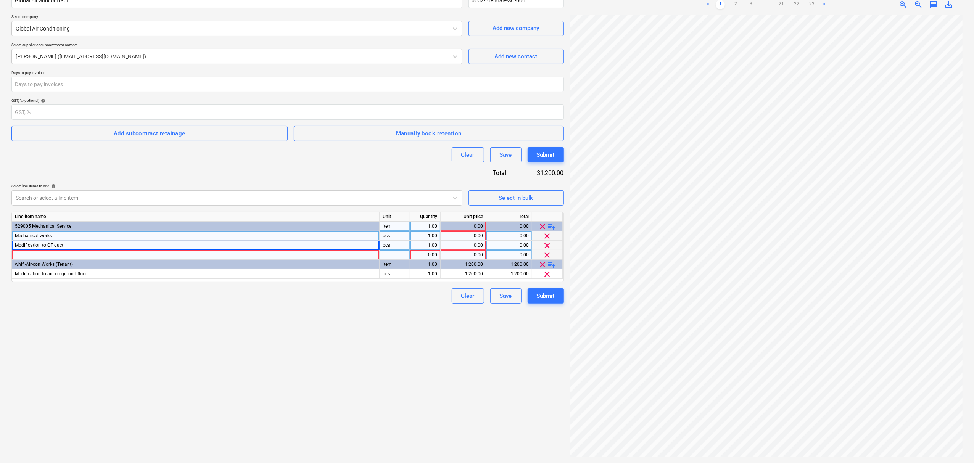
click at [288, 257] on div at bounding box center [196, 255] width 368 height 10
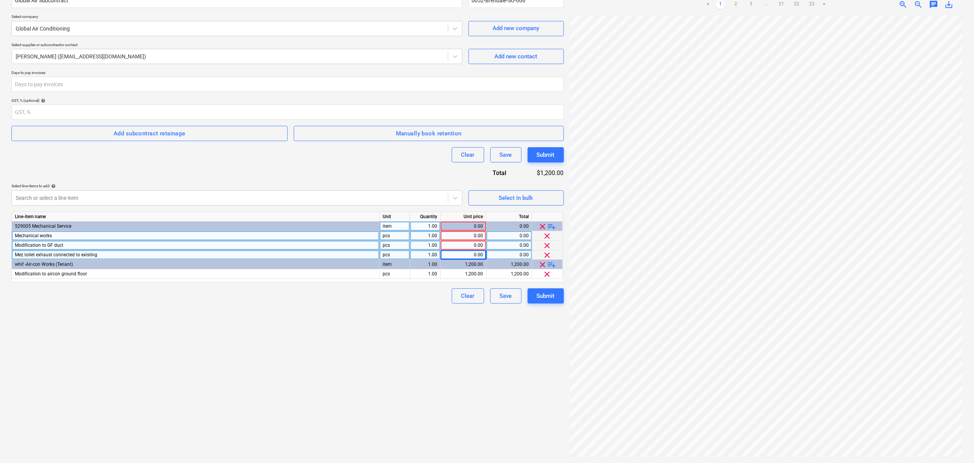
click at [457, 235] on div "0.00" at bounding box center [463, 236] width 39 height 10
type input "59000"
type input "1800"
type input "2980"
click at [562, 292] on button "Submit" at bounding box center [546, 295] width 36 height 15
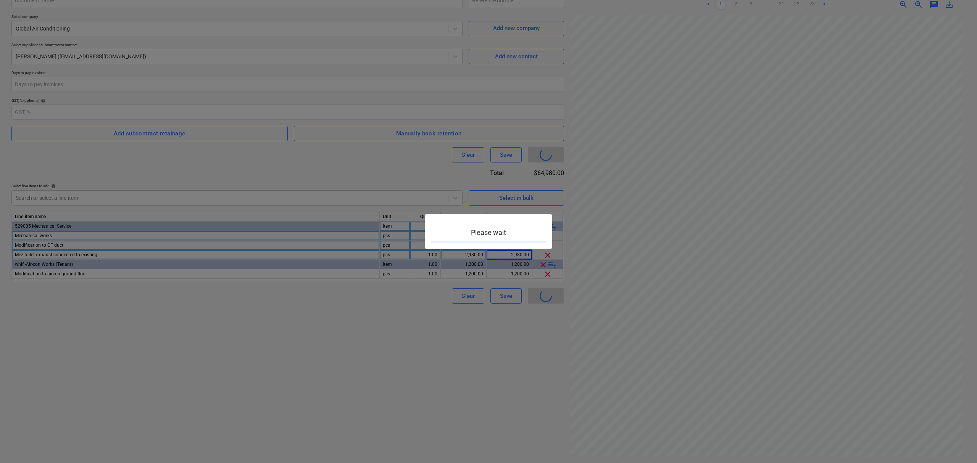
type input "0052-[PERSON_NAME]-SO-007"
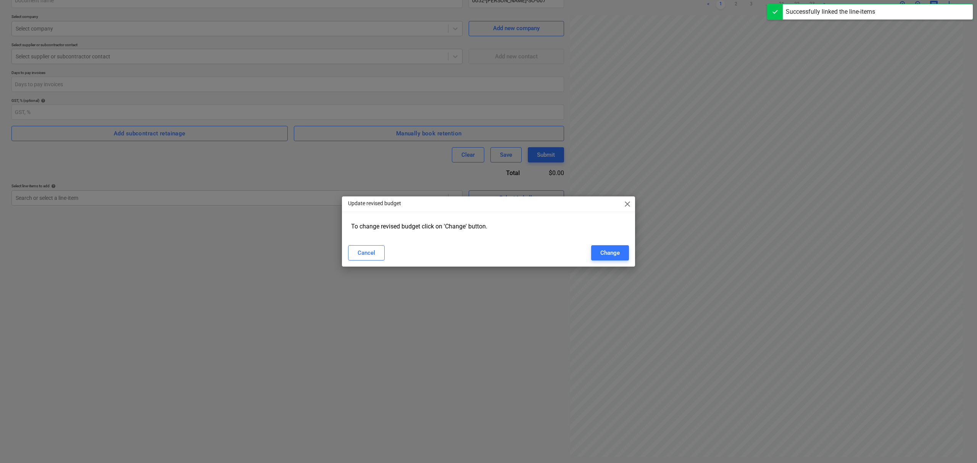
click at [628, 200] on span "close" at bounding box center [627, 204] width 9 height 9
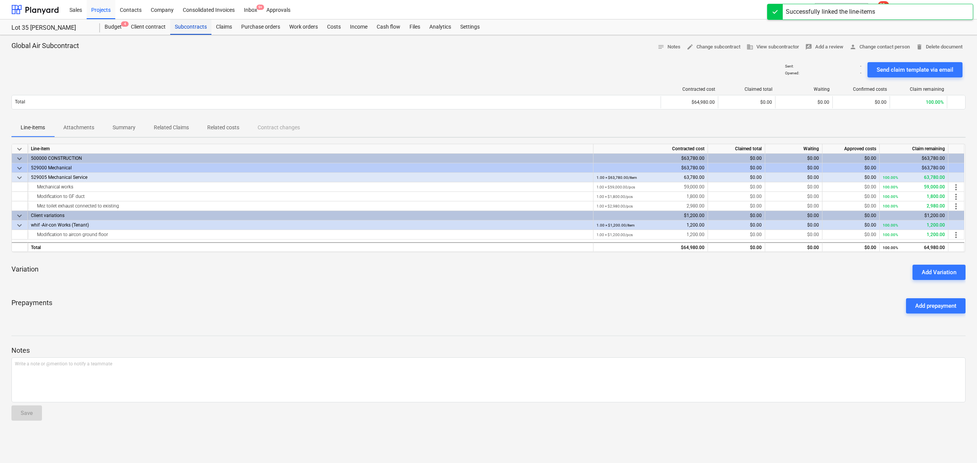
click at [202, 30] on div "Subcontracts" at bounding box center [190, 26] width 41 height 15
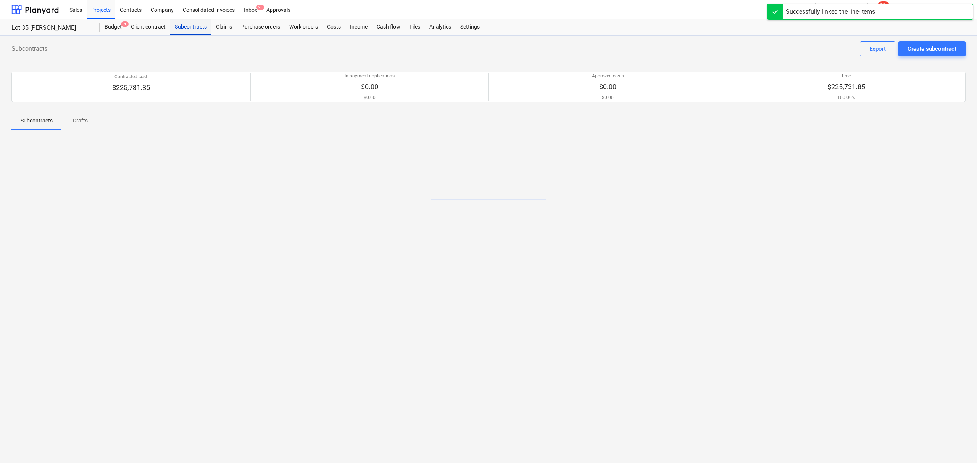
click at [202, 30] on div "Subcontracts" at bounding box center [190, 26] width 41 height 15
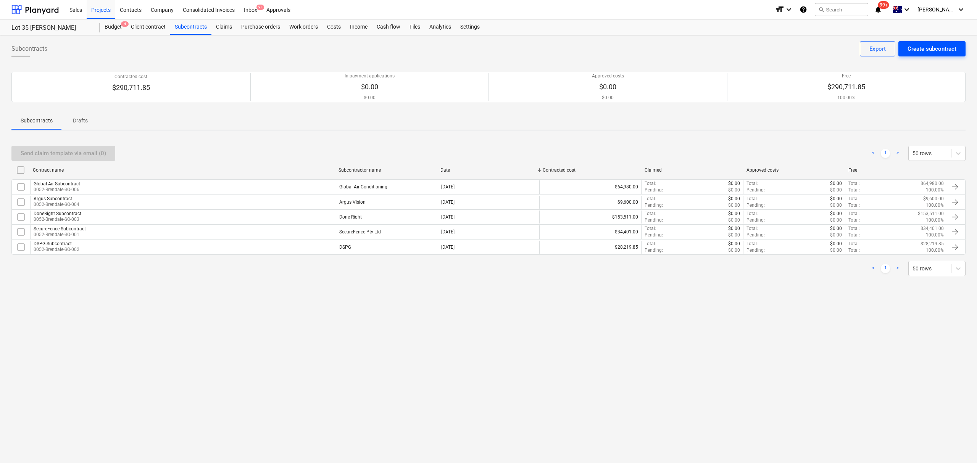
click at [920, 47] on div "Create subcontract" at bounding box center [931, 49] width 49 height 10
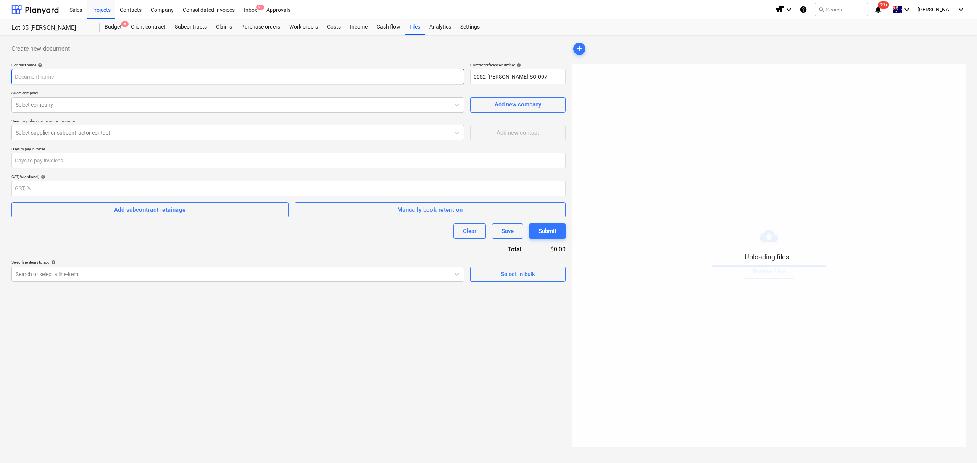
click at [94, 79] on input "text" at bounding box center [237, 76] width 453 height 15
type input "Power Comm Subcontract"
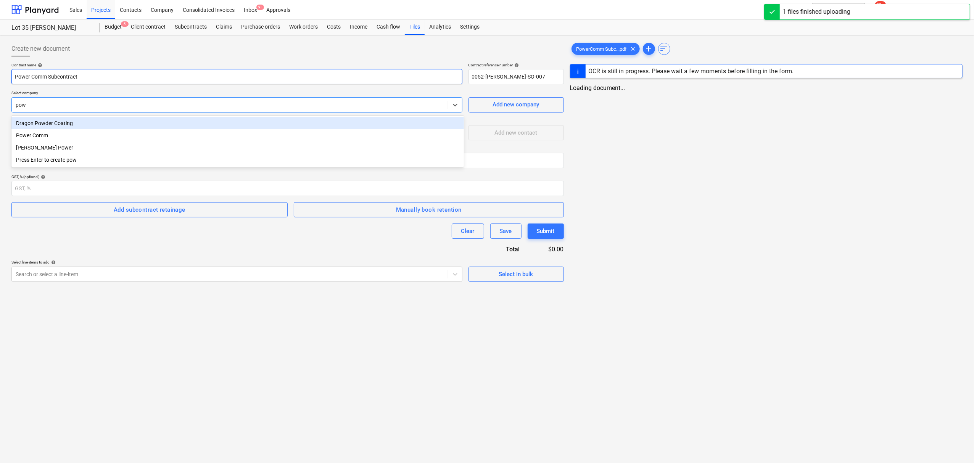
type input "[PERSON_NAME]"
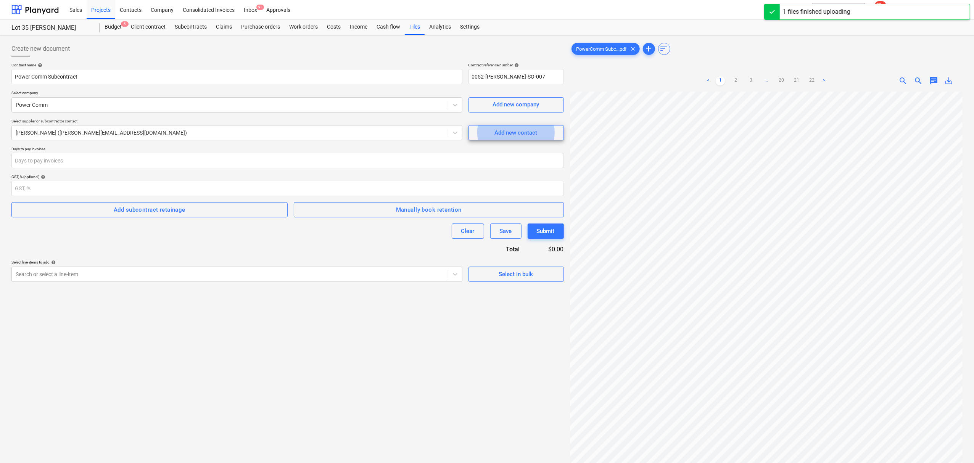
click at [340, 176] on div "GST, % (optional) help" at bounding box center [287, 176] width 553 height 5
click at [420, 209] on div "Manually book retention" at bounding box center [429, 210] width 66 height 10
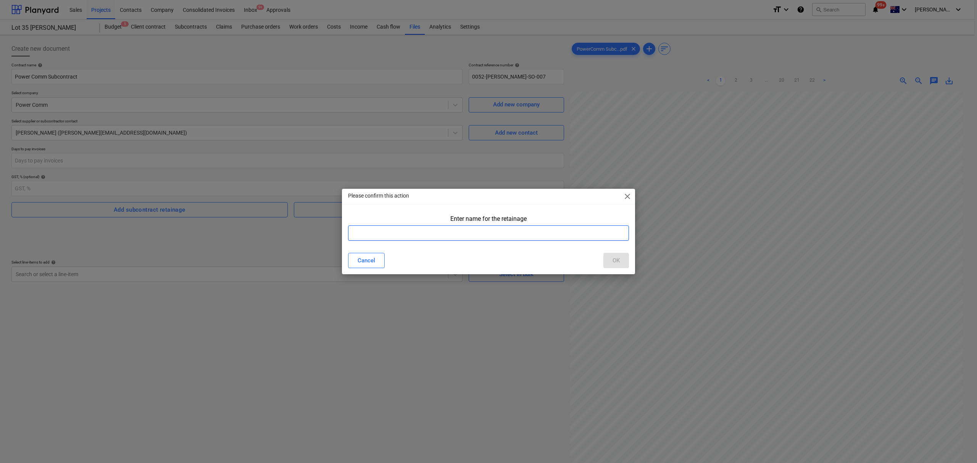
click at [448, 235] on input "text" at bounding box center [488, 233] width 281 height 15
type input "retention"
click at [611, 265] on button "OK" at bounding box center [616, 260] width 26 height 15
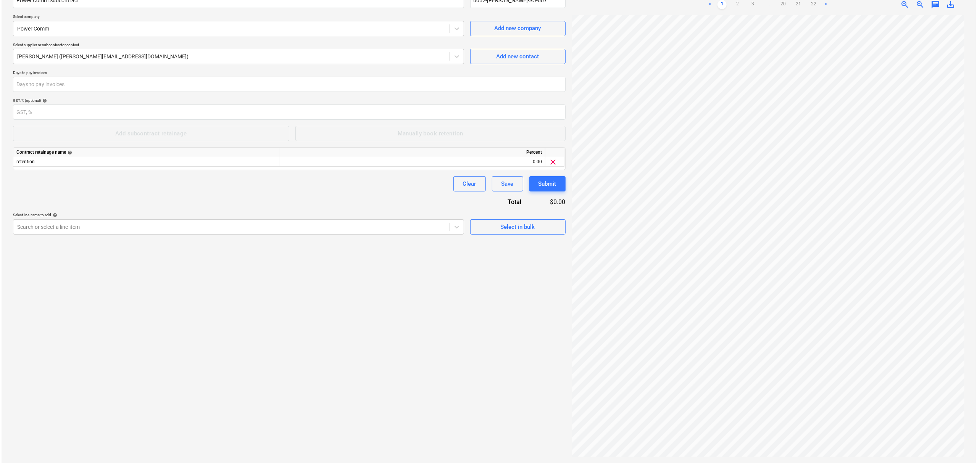
scroll to position [77, 0]
click at [423, 217] on div "Select line-items to add help" at bounding box center [236, 215] width 451 height 5
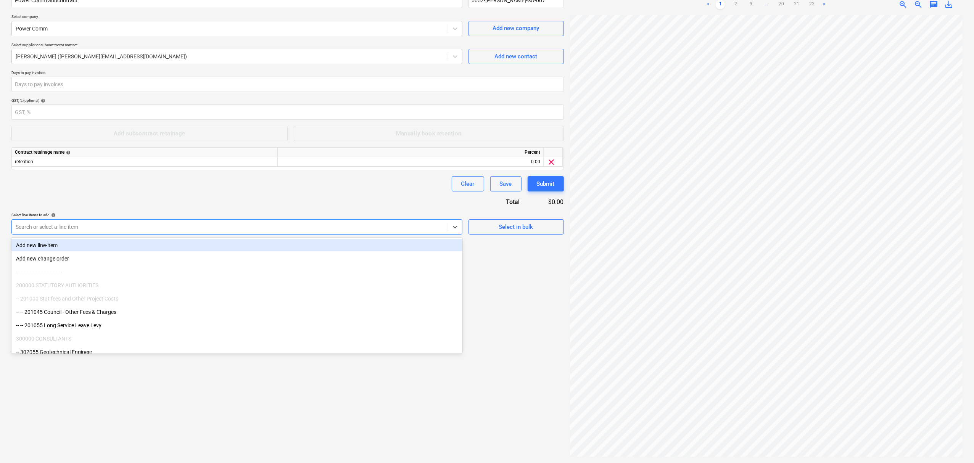
click at [424, 220] on div "Search or select a line-item" at bounding box center [236, 226] width 451 height 15
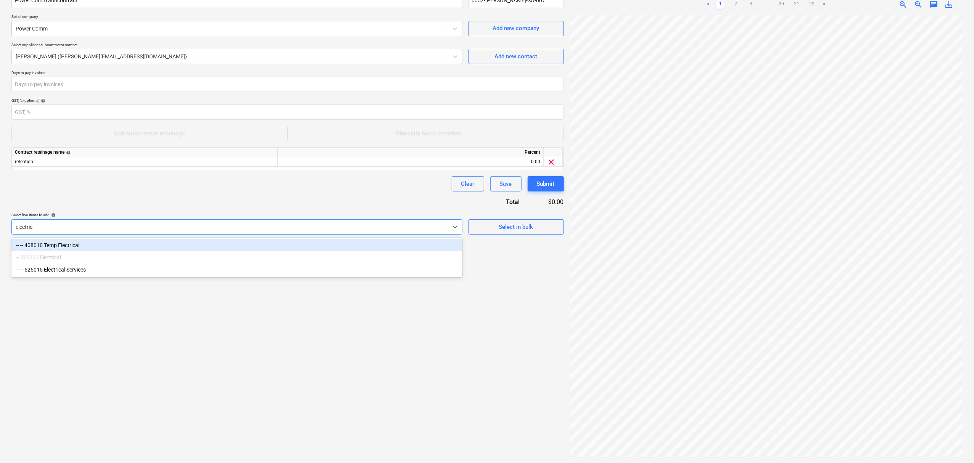
type input "electrica"
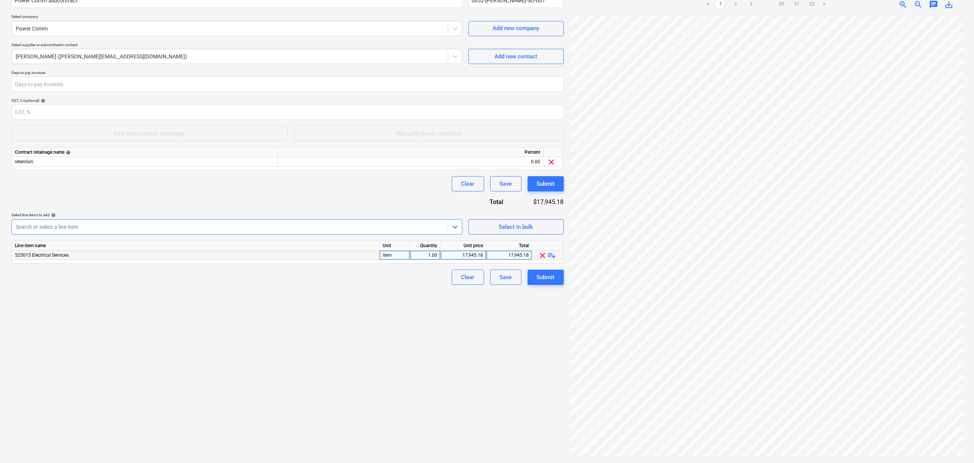
click at [552, 253] on span "playlist_add" at bounding box center [552, 255] width 9 height 9
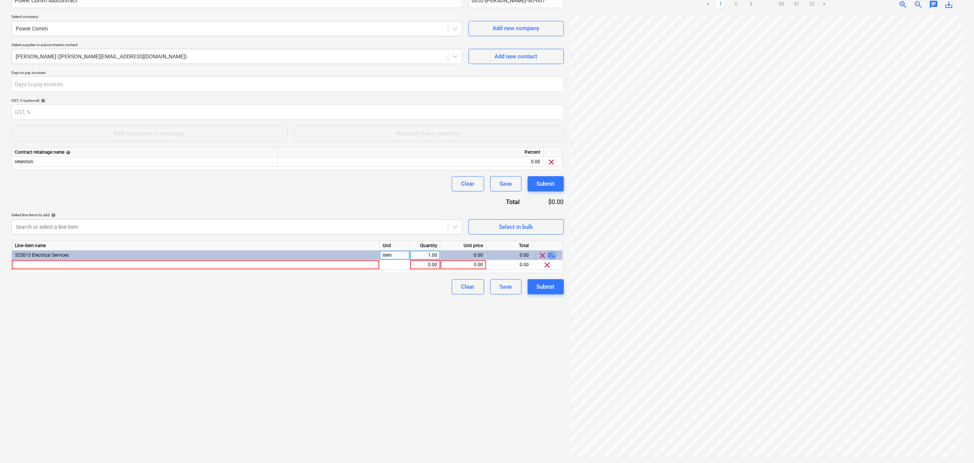
click at [552, 253] on span "playlist_add" at bounding box center [552, 255] width 9 height 9
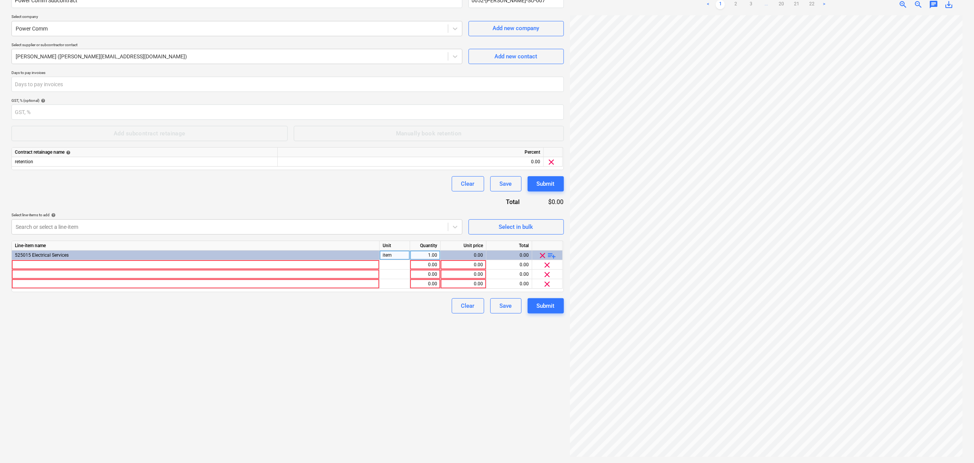
click at [552, 253] on span "playlist_add" at bounding box center [552, 255] width 9 height 9
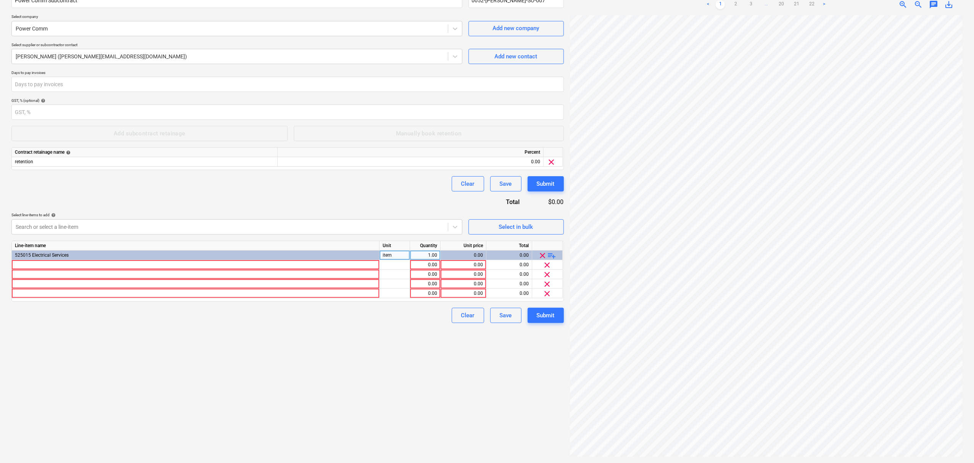
click at [552, 253] on span "playlist_add" at bounding box center [552, 255] width 9 height 9
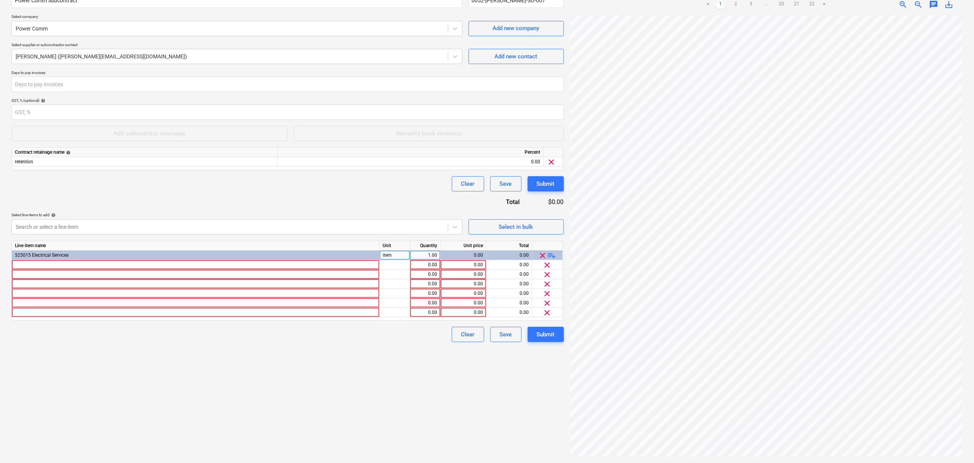
click at [552, 253] on span "playlist_add" at bounding box center [552, 255] width 9 height 9
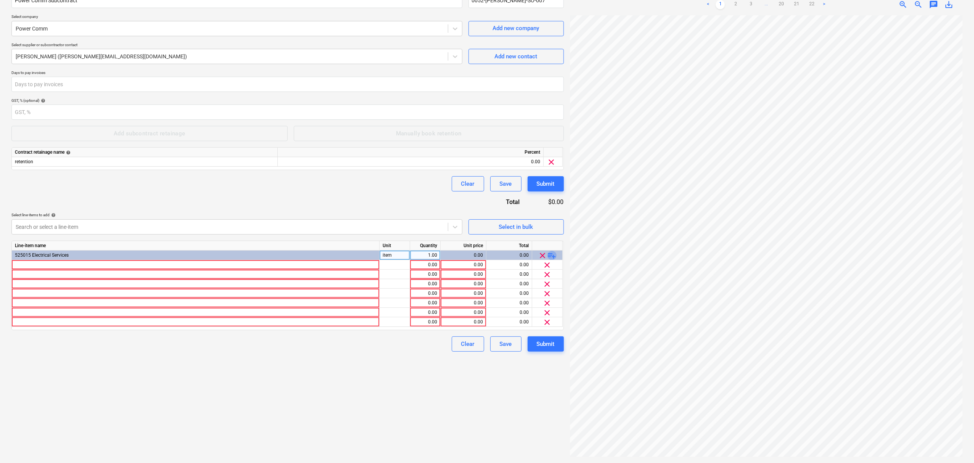
click at [552, 253] on span "playlist_add" at bounding box center [552, 255] width 9 height 9
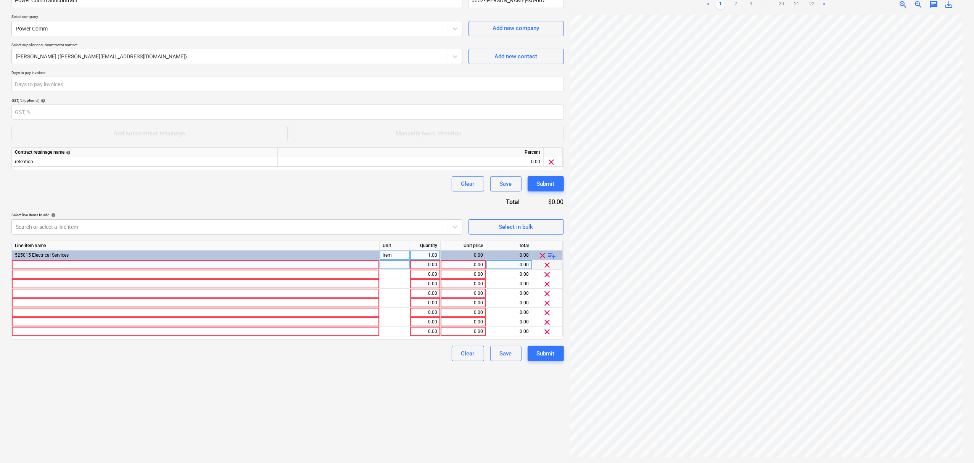
click at [366, 266] on div at bounding box center [196, 265] width 368 height 10
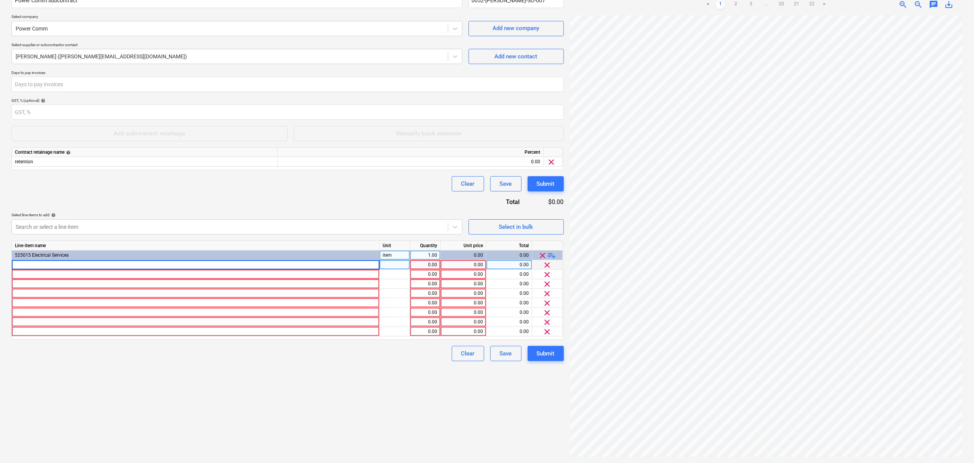
type input "Base Build Form 15 & Design"
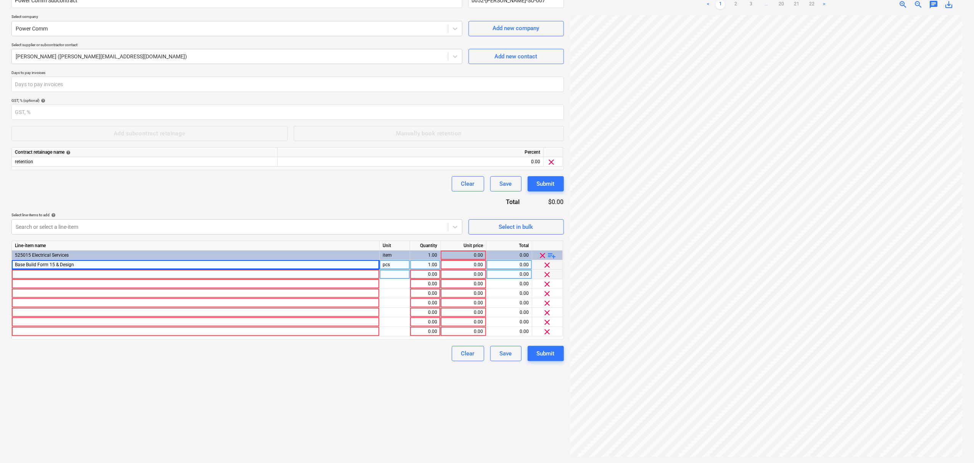
click at [357, 277] on div at bounding box center [196, 275] width 368 height 10
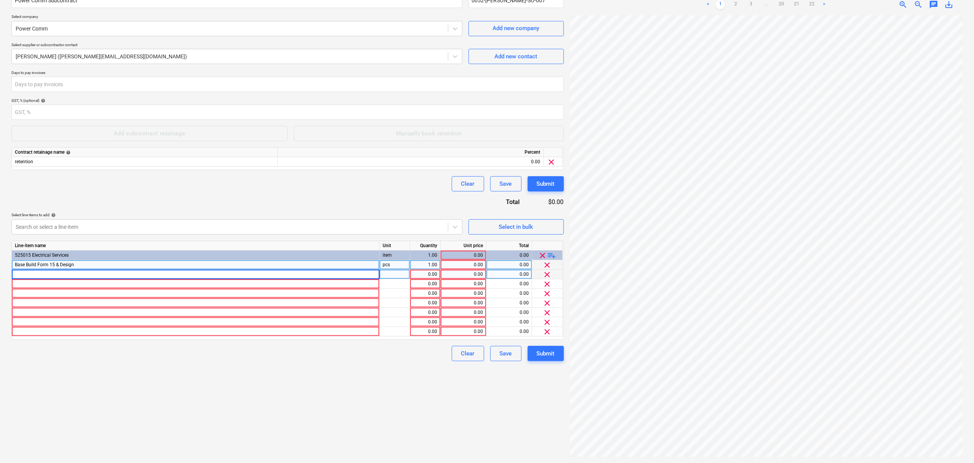
type input "Base Build Lighting Supply & Install"
click at [317, 281] on div at bounding box center [196, 284] width 368 height 10
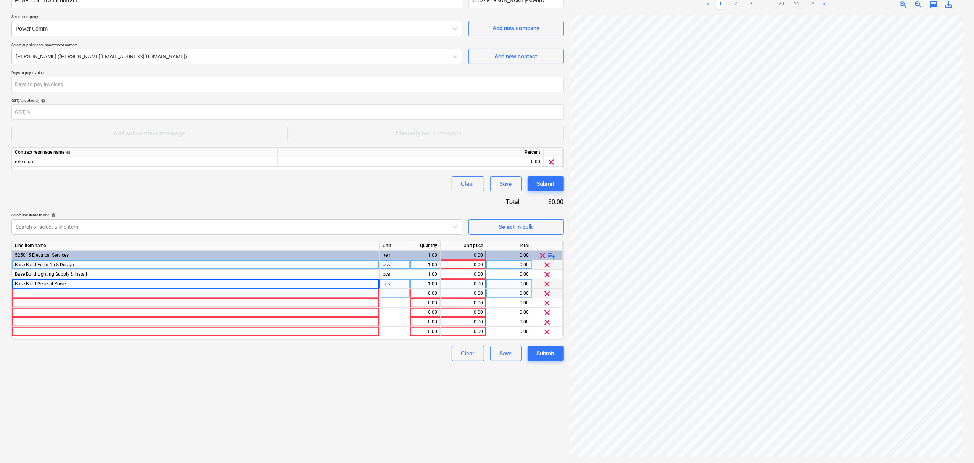
click at [345, 298] on div at bounding box center [196, 294] width 368 height 10
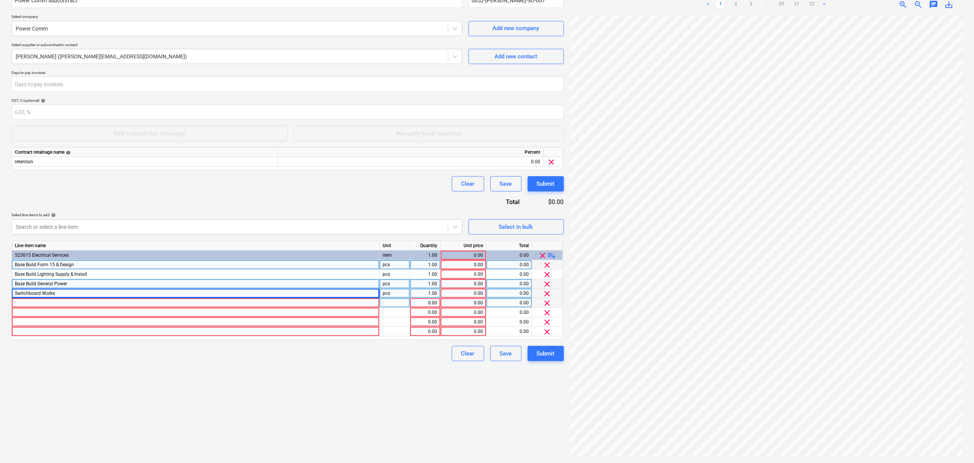
click at [168, 305] on div at bounding box center [196, 303] width 368 height 10
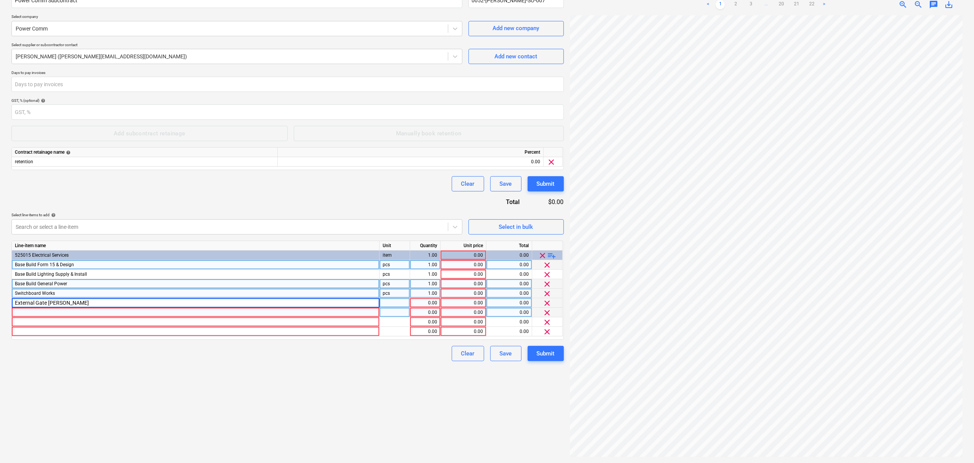
type input "External Gate Power"
click at [298, 314] on div at bounding box center [196, 313] width 368 height 10
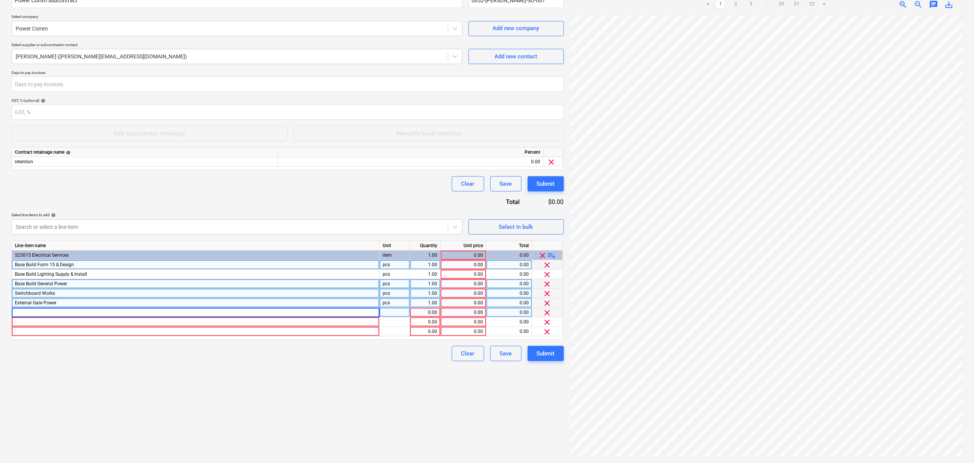
type input "L1 Back Mezz Office Lighting Alterations"
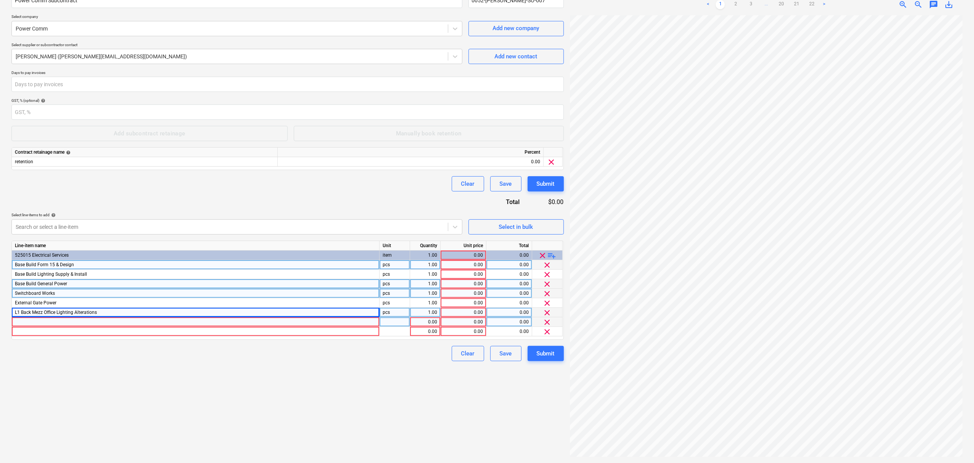
click at [353, 322] on div at bounding box center [196, 323] width 368 height 10
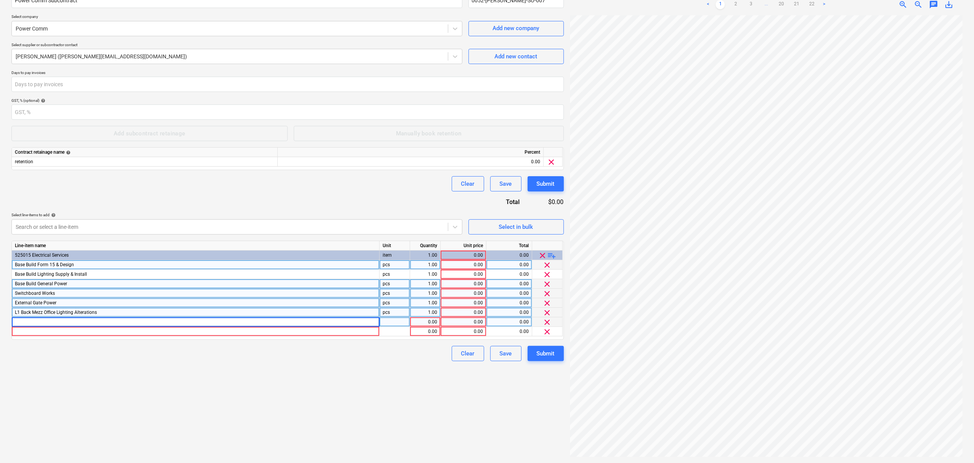
type input "Mezz DGPOs"
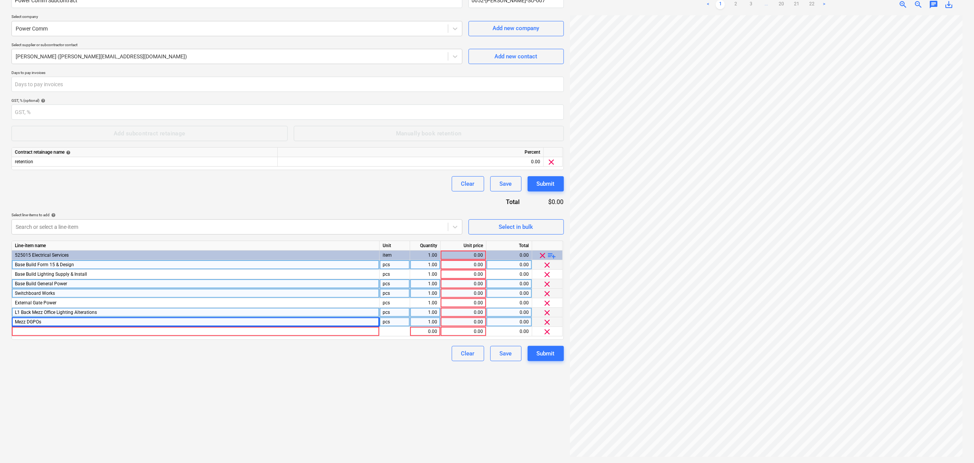
click at [258, 322] on div "Mezz DGPOs" at bounding box center [196, 323] width 368 height 10
click at [256, 331] on div at bounding box center [196, 332] width 368 height 10
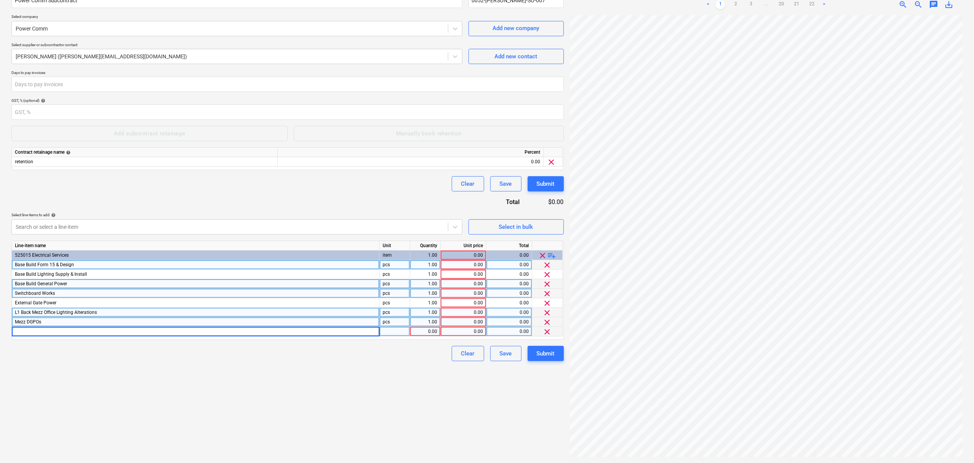
type input "Kitchenette DGPOs"
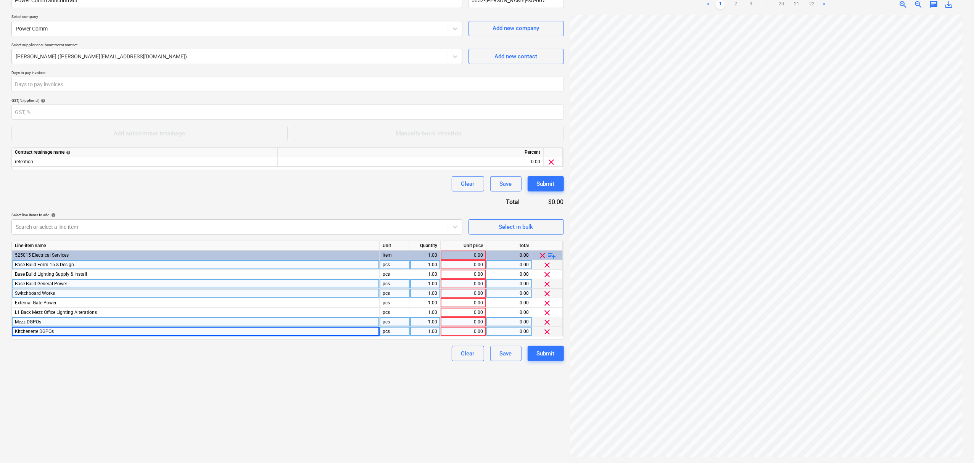
click at [551, 254] on span "playlist_add" at bounding box center [552, 255] width 9 height 9
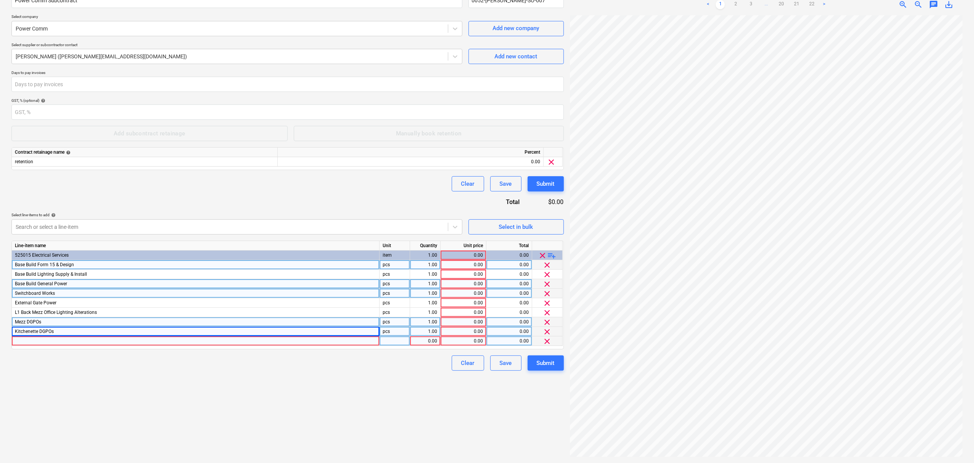
click at [356, 344] on div at bounding box center [196, 342] width 368 height 10
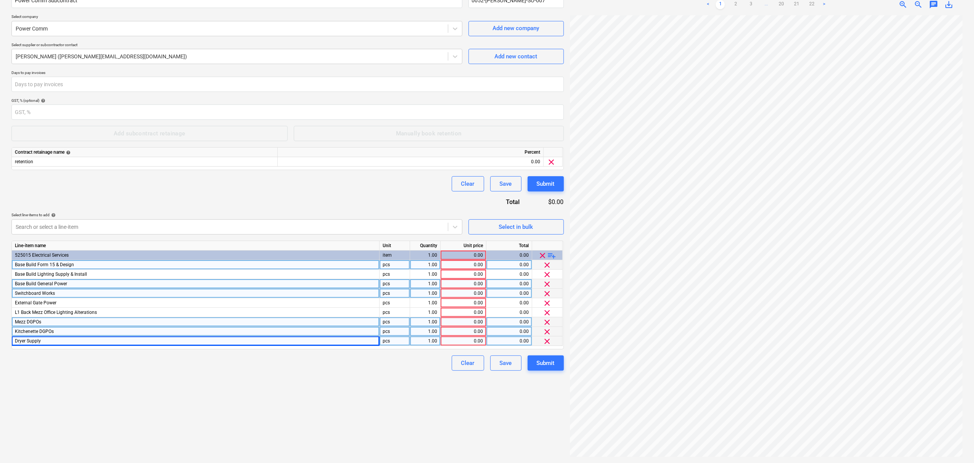
click at [355, 358] on div "Clear Save Submit" at bounding box center [287, 363] width 553 height 15
click at [470, 263] on div "0.00" at bounding box center [463, 265] width 39 height 10
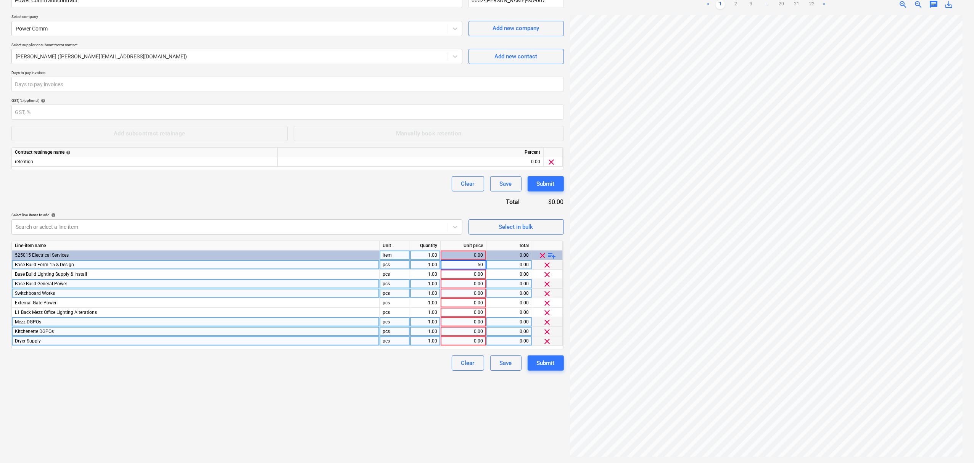
type input "500"
type input "8311.98"
type input "1735"
type input "796"
type input "2607.2"
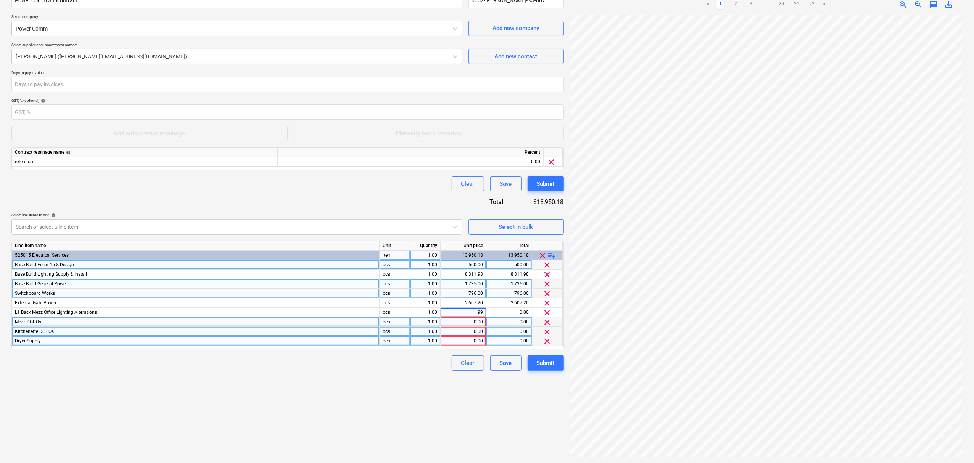
type input "992"
type input "417"
type input "505"
type input "1872"
click at [554, 369] on button "Submit" at bounding box center [546, 363] width 36 height 15
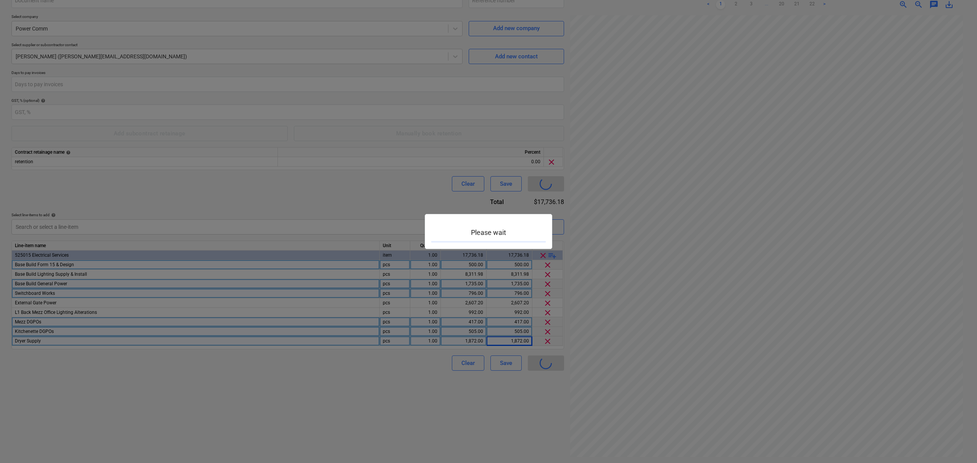
type input "0052-Brendale-SO-008"
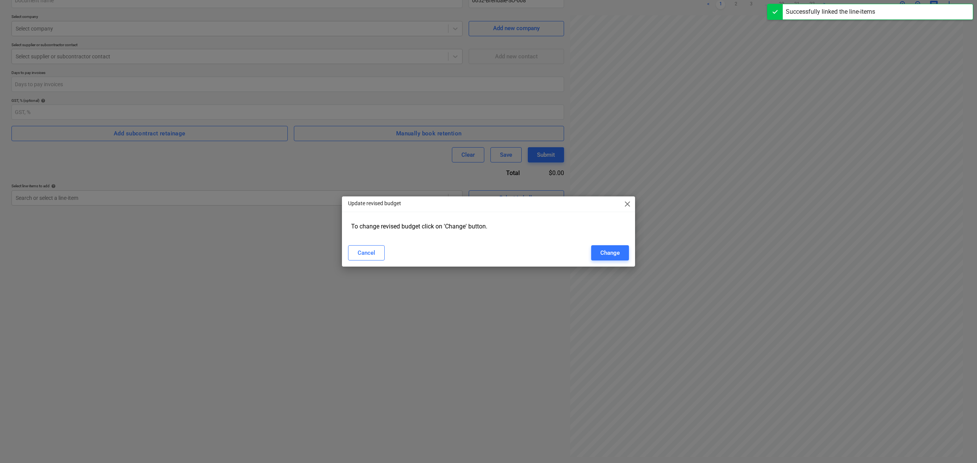
click at [628, 199] on div "Update revised budget close" at bounding box center [488, 204] width 293 height 15
click at [628, 200] on span "close" at bounding box center [627, 204] width 9 height 9
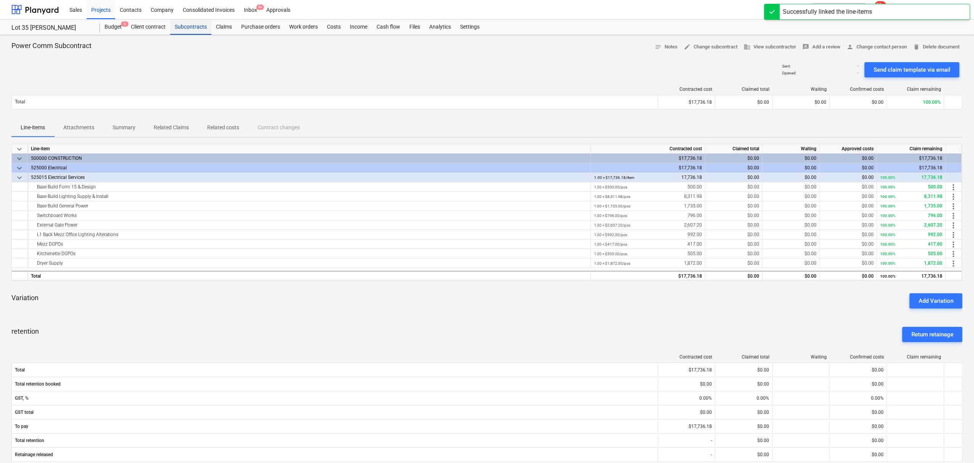
click at [191, 24] on div "Subcontracts" at bounding box center [190, 26] width 41 height 15
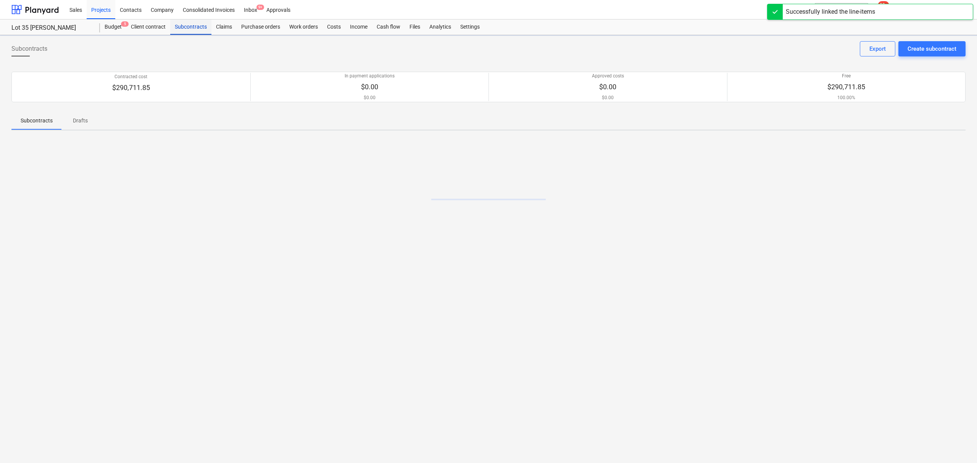
click at [191, 24] on div "Subcontracts" at bounding box center [190, 26] width 41 height 15
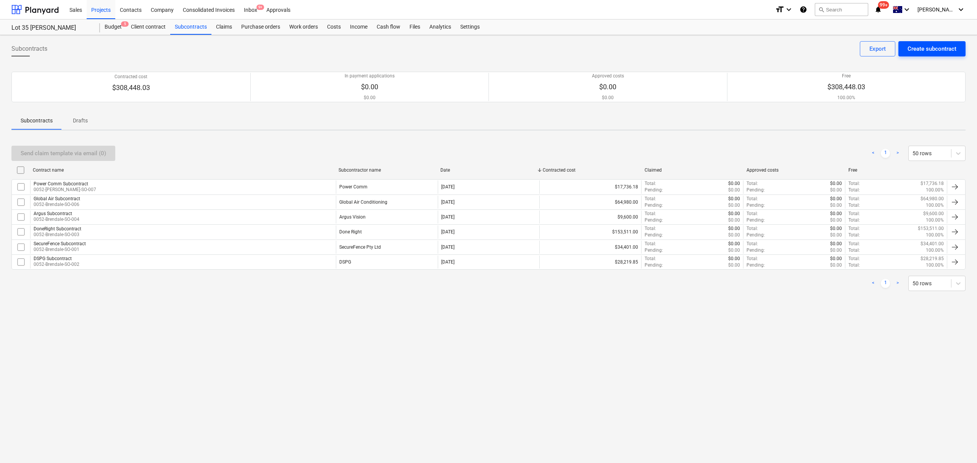
drag, startPoint x: 939, startPoint y: 40, endPoint x: 939, endPoint y: 46, distance: 6.1
click at [939, 40] on div "Subcontracts Create subcontract Export Contracted cost $308,448.03 In payment a…" at bounding box center [488, 249] width 977 height 428
click at [935, 50] on div "Create subcontract" at bounding box center [931, 49] width 49 height 10
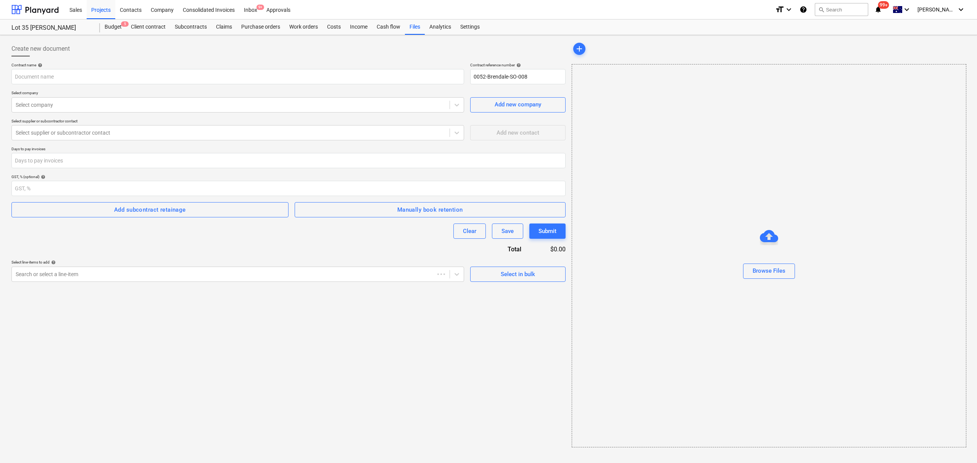
click at [126, 67] on div "Contract name help" at bounding box center [237, 65] width 453 height 5
click at [138, 72] on input "text" at bounding box center [237, 76] width 453 height 15
type input "Lifestyle Subcontract"
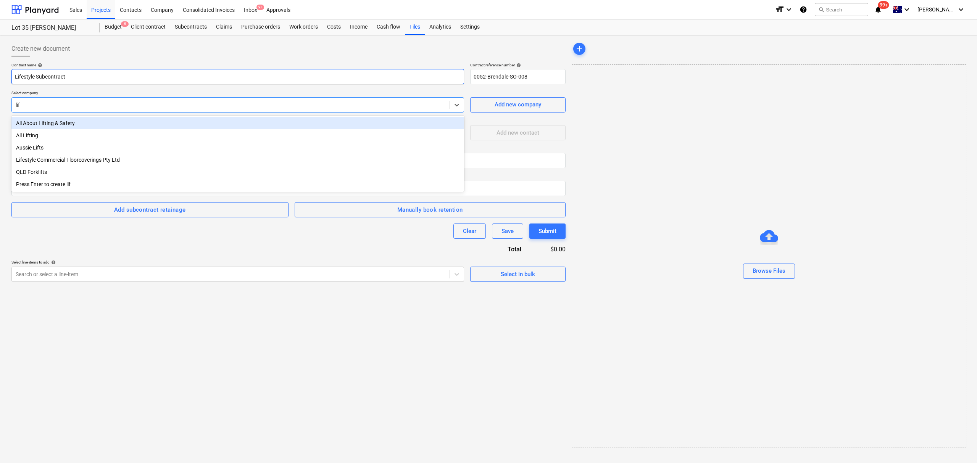
type input "life"
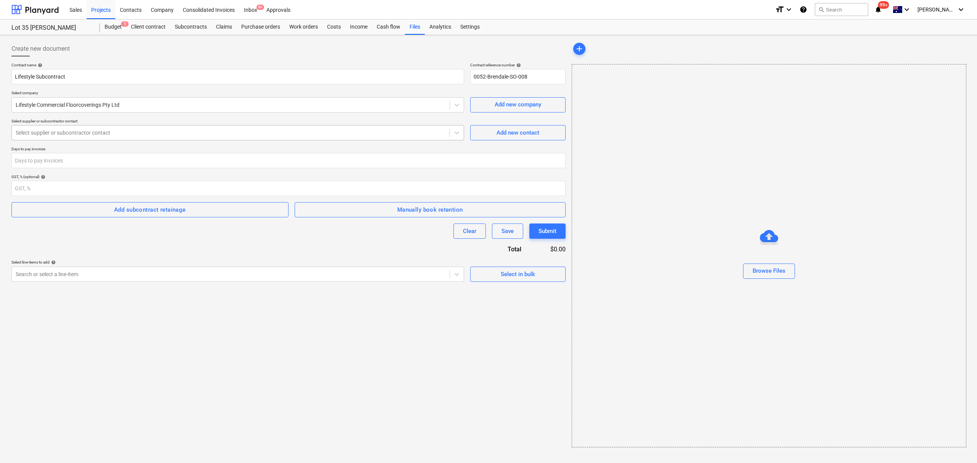
drag, startPoint x: 210, startPoint y: 121, endPoint x: 210, endPoint y: 125, distance: 4.2
click at [210, 122] on p "Select supplier or subcontractor contact" at bounding box center [237, 122] width 453 height 6
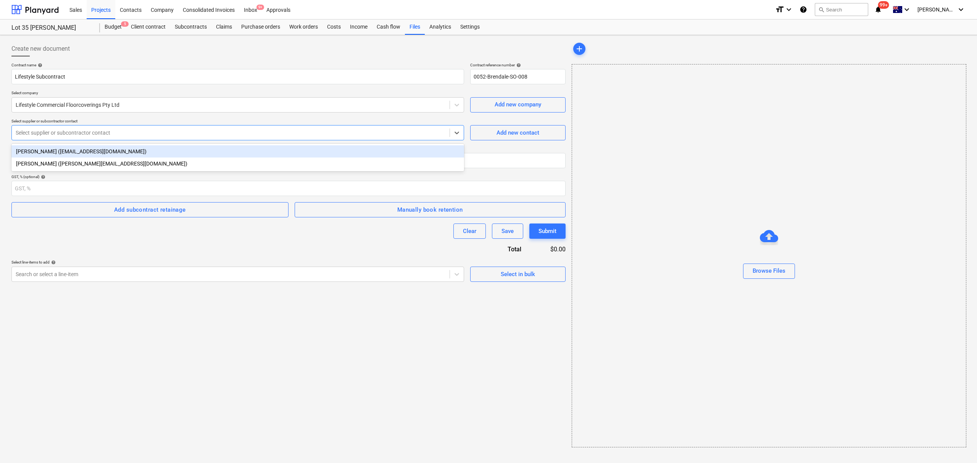
click at [206, 135] on div at bounding box center [231, 133] width 430 height 8
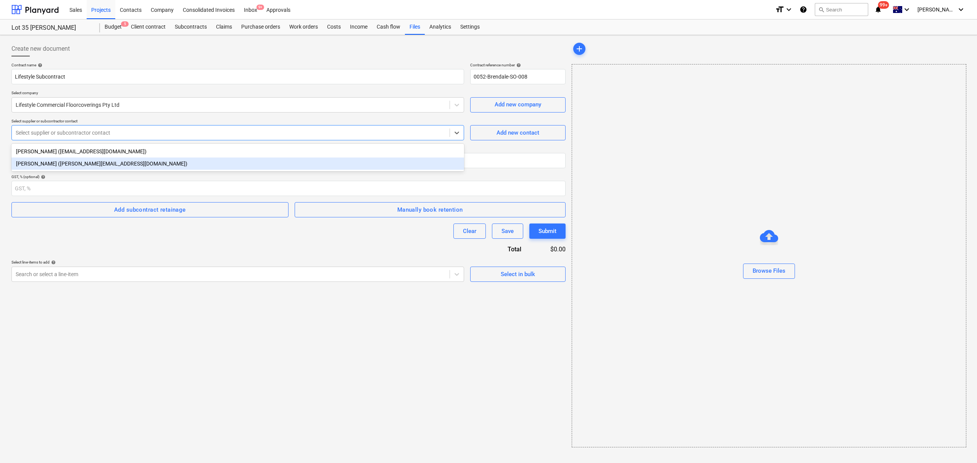
click at [196, 164] on div "[PERSON_NAME] ([PERSON_NAME][EMAIL_ADDRESS][DOMAIN_NAME])" at bounding box center [237, 164] width 453 height 12
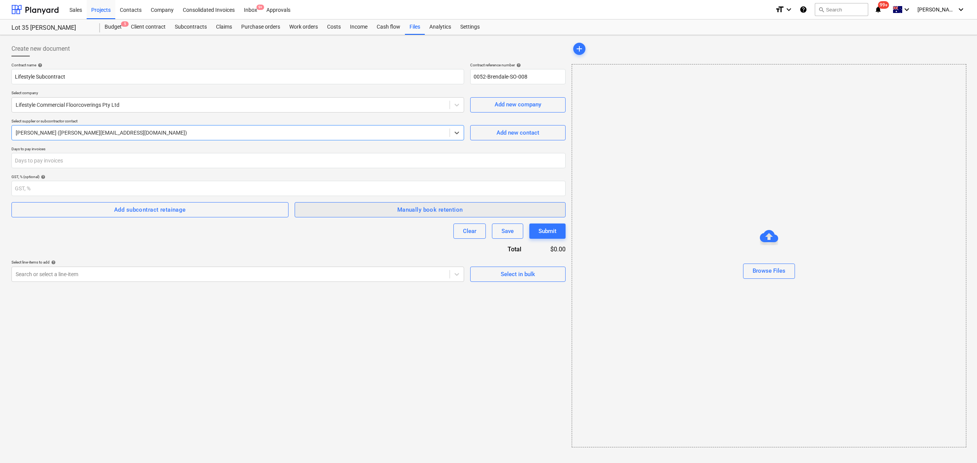
click at [431, 205] on button "Manually book retention" at bounding box center [430, 209] width 271 height 15
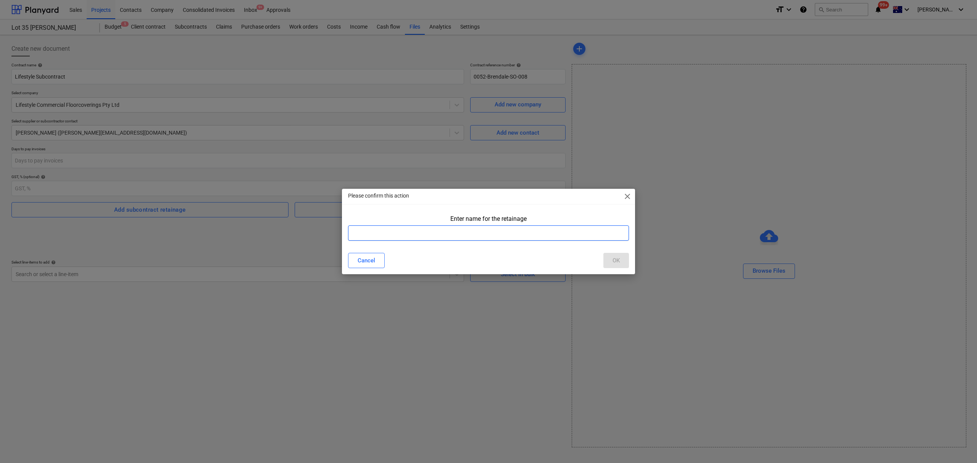
click at [403, 235] on input "text" at bounding box center [488, 233] width 281 height 15
type input "retention"
click at [602, 263] on div "Cancel OK" at bounding box center [488, 260] width 281 height 15
click at [609, 267] on button "OK" at bounding box center [616, 260] width 26 height 15
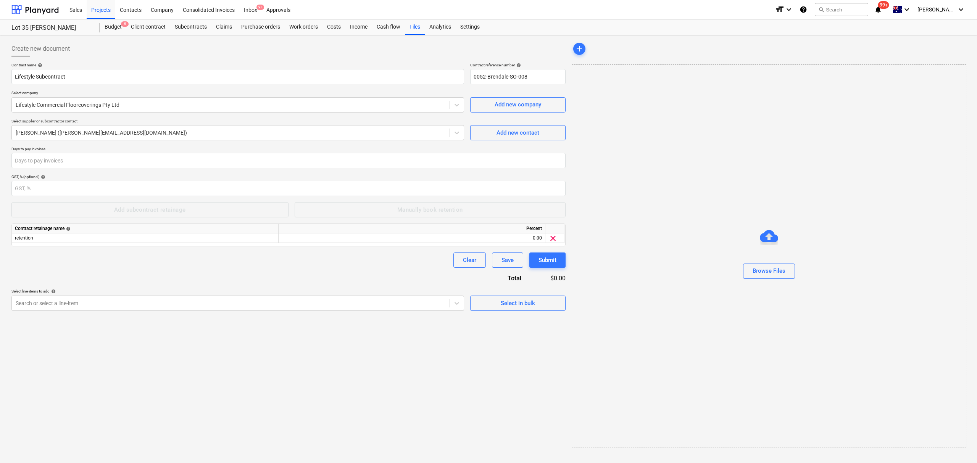
click at [327, 362] on div "Create new document Contract name help Lifestyle Subcontract Contract reference…" at bounding box center [288, 244] width 560 height 413
click at [105, 305] on div at bounding box center [231, 304] width 430 height 8
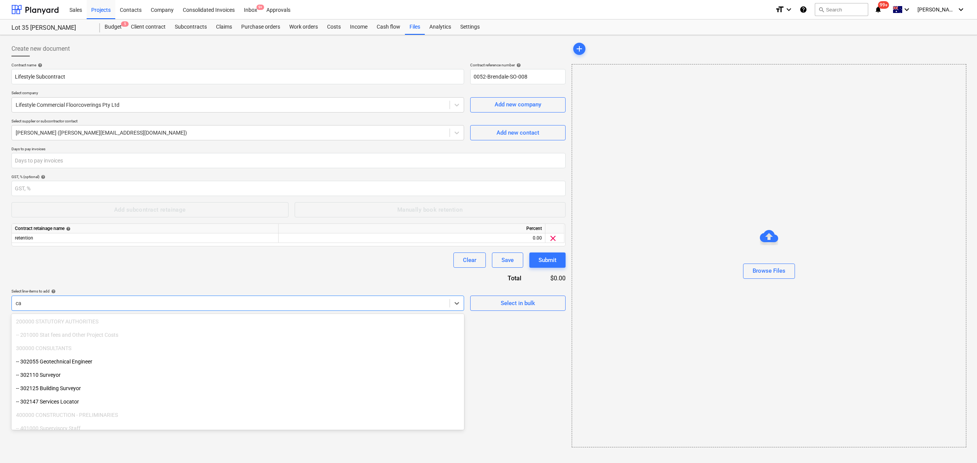
type input "c"
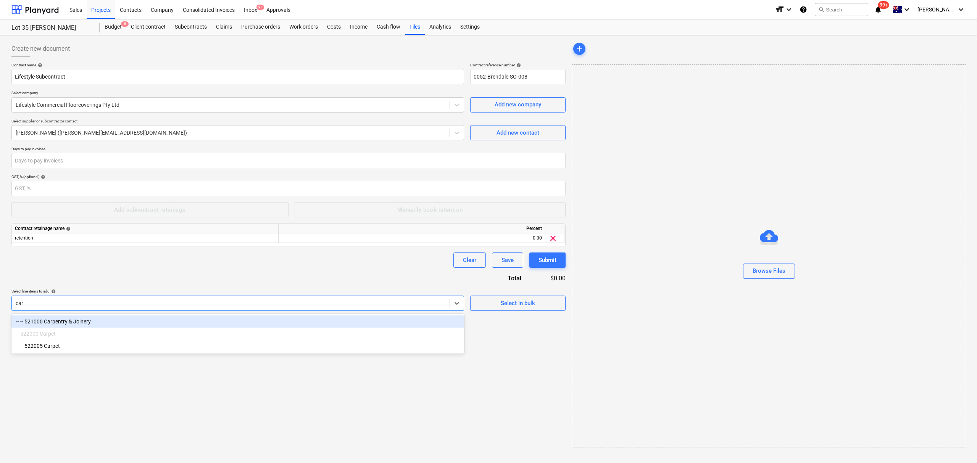
type input "carp"
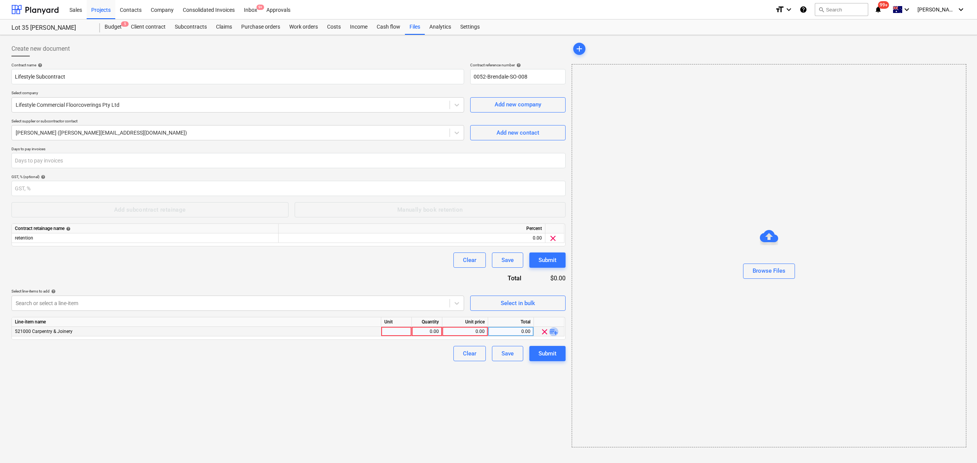
click at [554, 331] on span "playlist_add" at bounding box center [553, 331] width 9 height 9
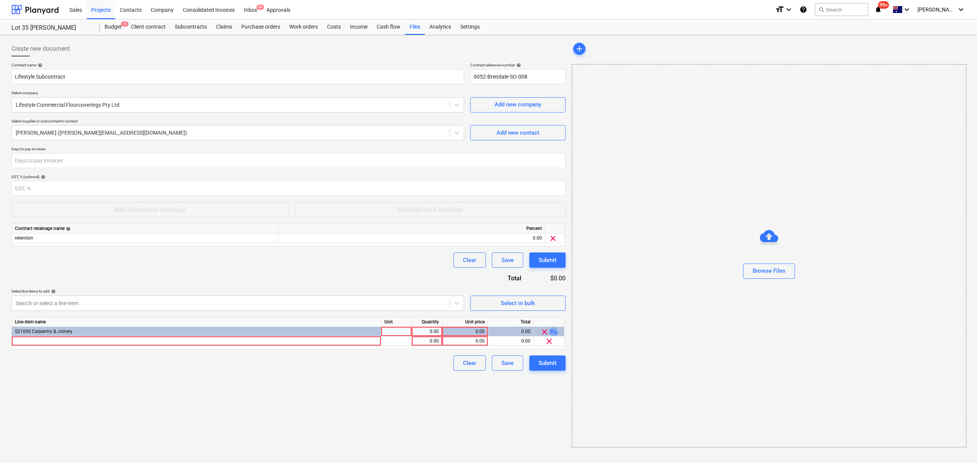
click at [555, 331] on span "playlist_add" at bounding box center [553, 331] width 9 height 9
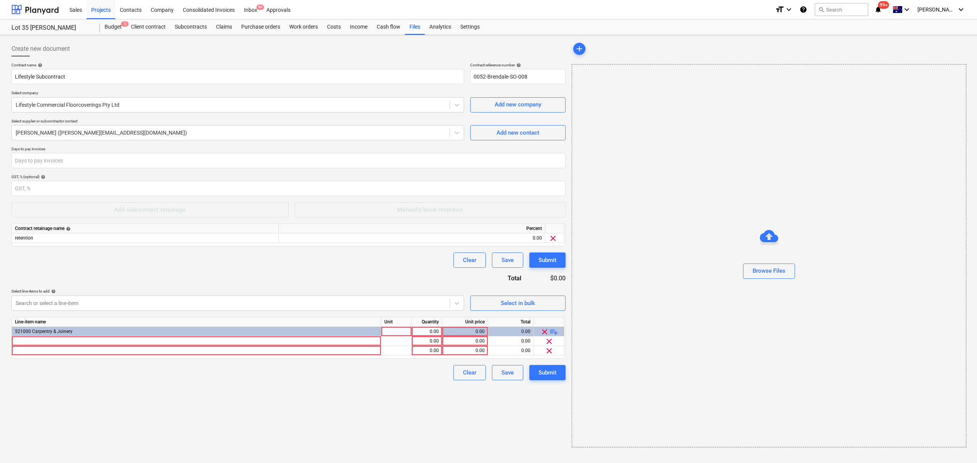
click at [555, 331] on span "playlist_add" at bounding box center [553, 331] width 9 height 9
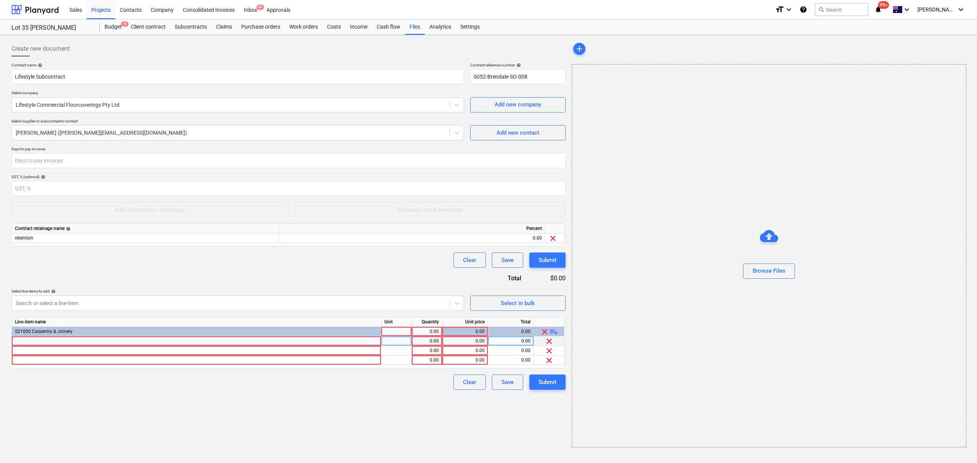
drag, startPoint x: 350, startPoint y: 340, endPoint x: 445, endPoint y: 345, distance: 94.8
click at [350, 340] on div at bounding box center [196, 342] width 369 height 10
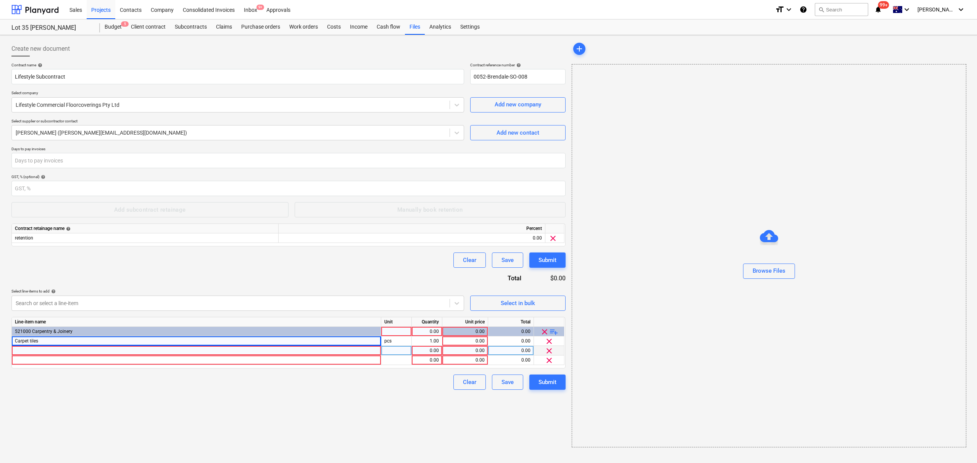
drag, startPoint x: 385, startPoint y: 349, endPoint x: 379, endPoint y: 350, distance: 5.5
click at [384, 349] on div at bounding box center [396, 351] width 31 height 10
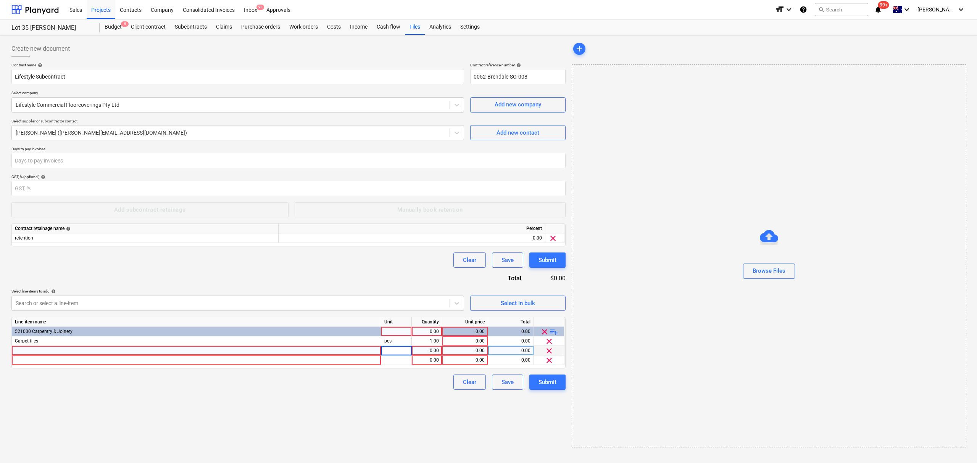
click at [362, 351] on div at bounding box center [196, 351] width 369 height 10
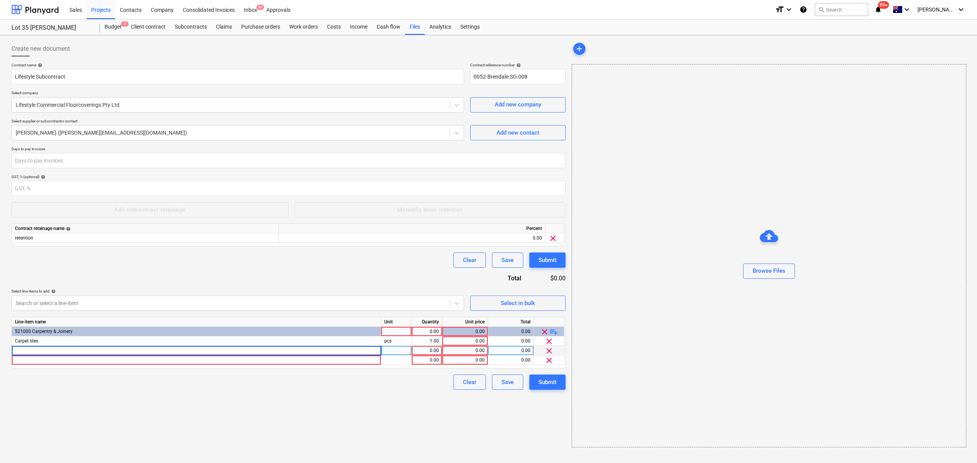
type input "Stair Nosings"
click at [177, 364] on div at bounding box center [196, 361] width 369 height 10
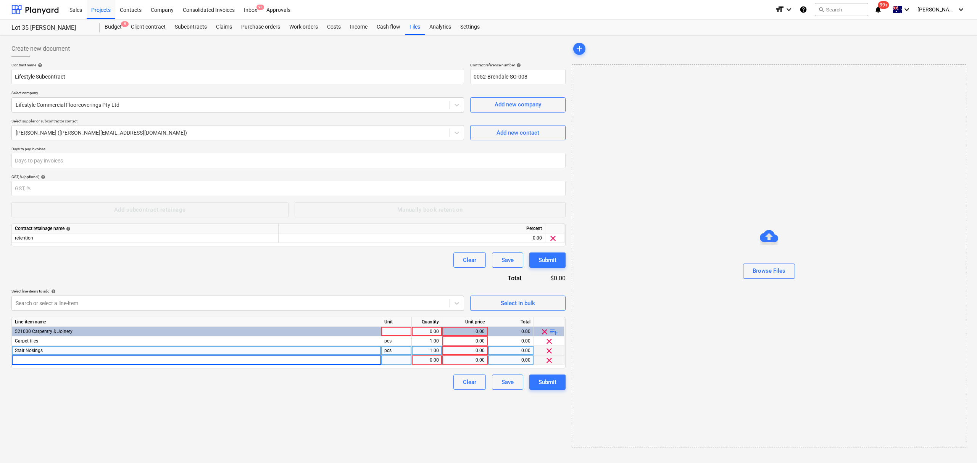
type input "Ramping & trims"
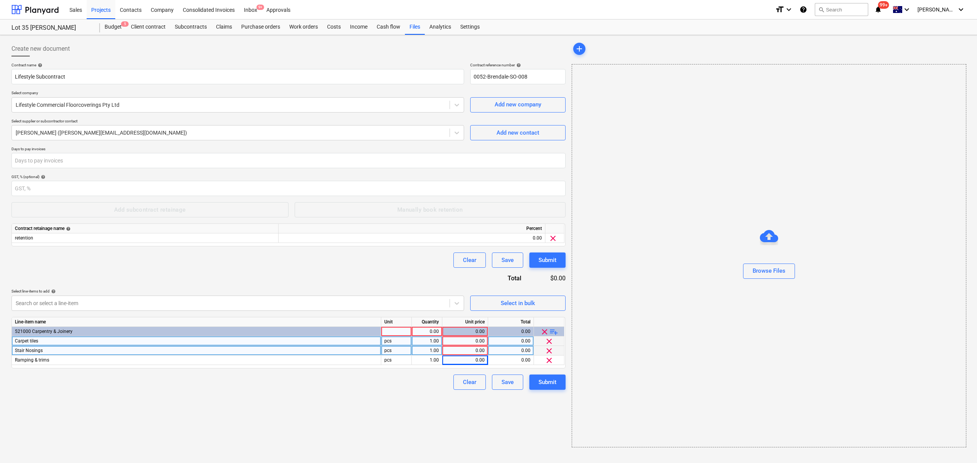
click at [484, 344] on div "0.00" at bounding box center [464, 342] width 39 height 10
type input "18983"
type input "4900"
type input "400"
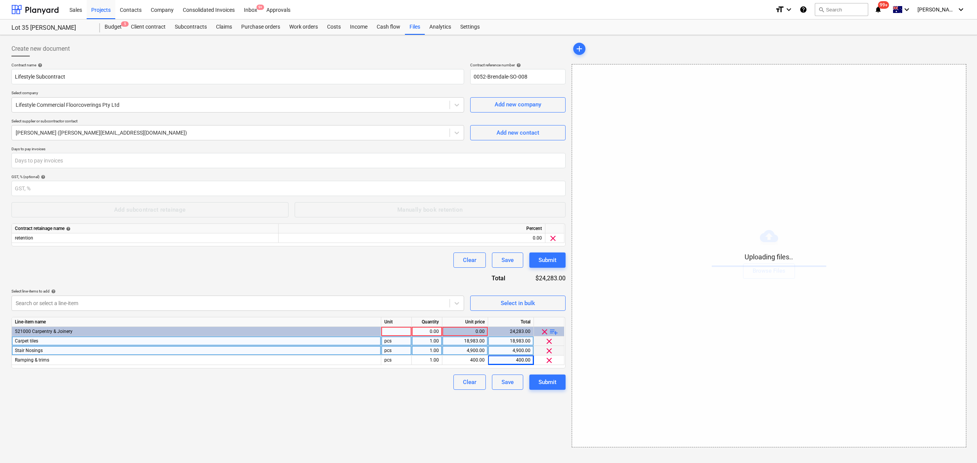
click at [386, 333] on div at bounding box center [396, 332] width 31 height 10
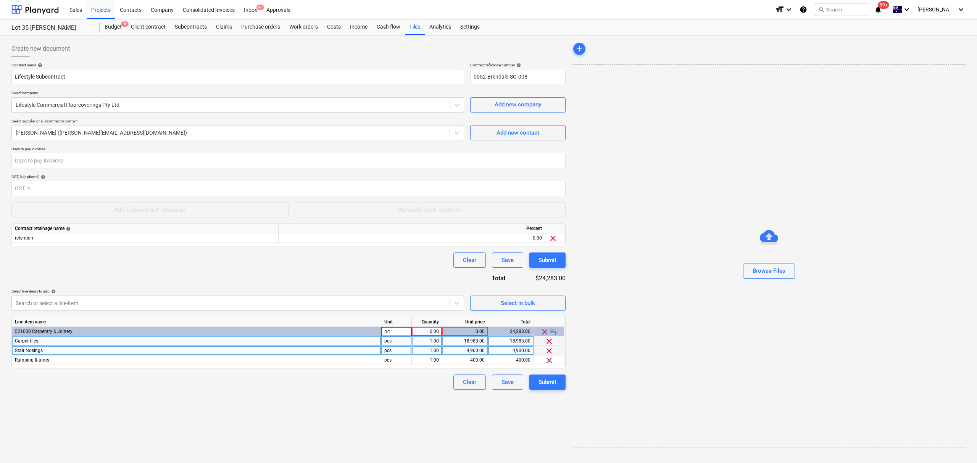
type input "pcs"
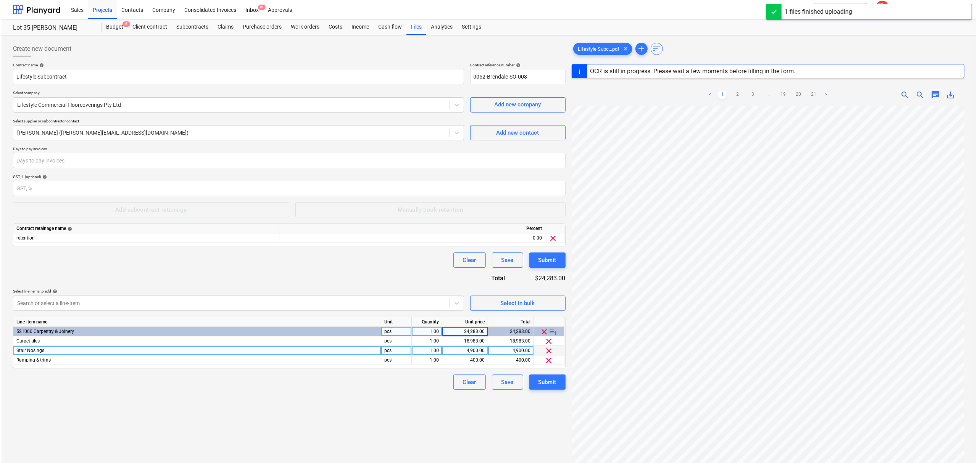
scroll to position [126, 0]
click at [550, 382] on div "Submit" at bounding box center [546, 382] width 18 height 10
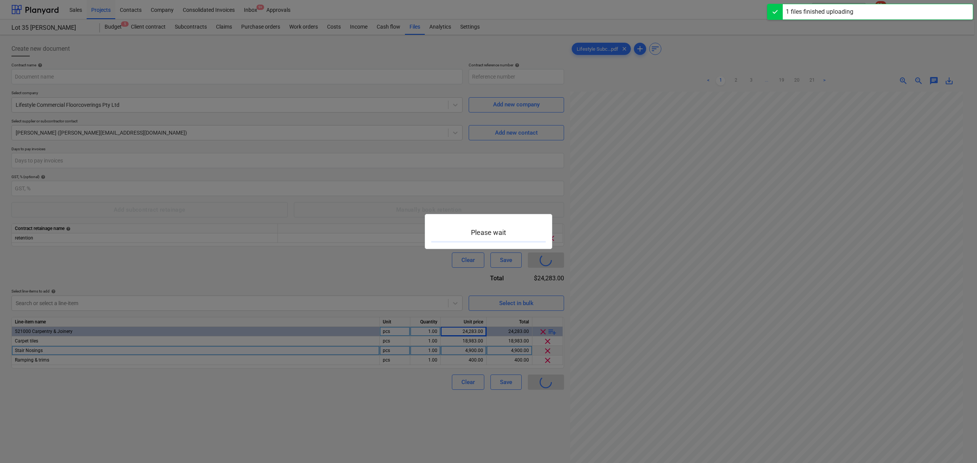
type input "0052-[PERSON_NAME]-SO-009"
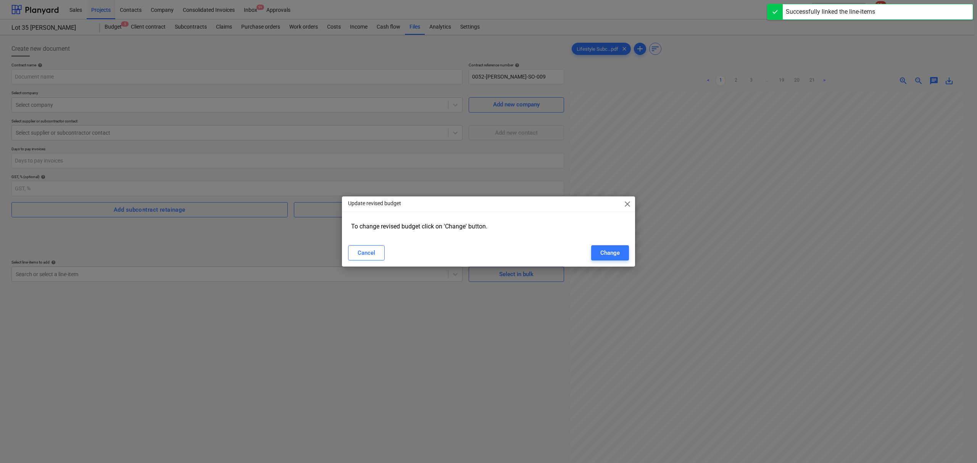
click at [624, 206] on span "close" at bounding box center [627, 204] width 9 height 9
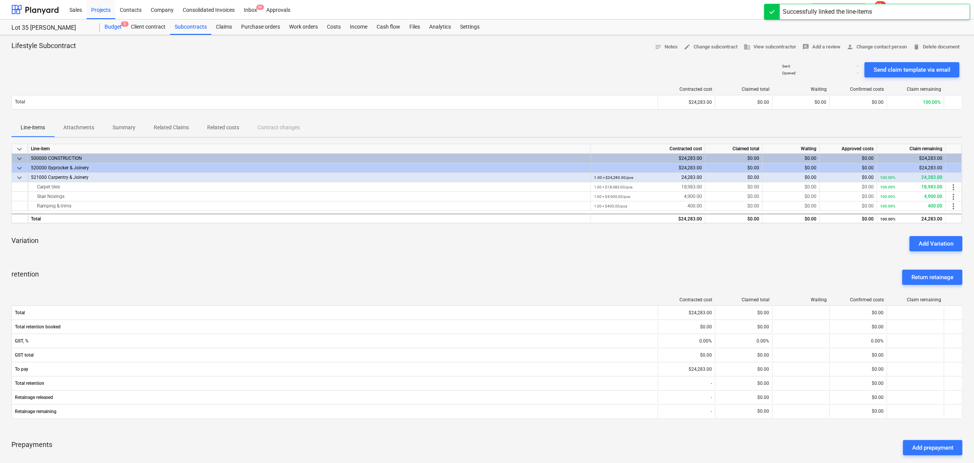
click at [109, 29] on div "Budget 5" at bounding box center [113, 26] width 26 height 15
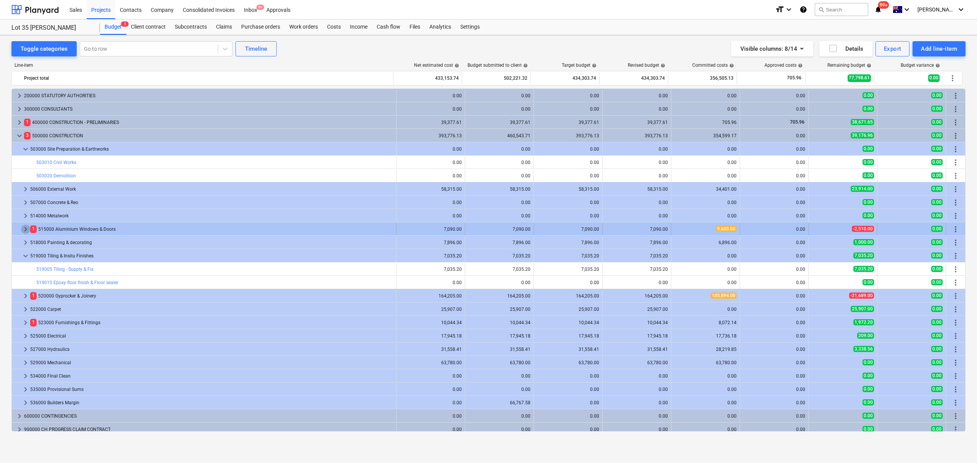
click at [21, 228] on span "keyboard_arrow_right" at bounding box center [25, 229] width 9 height 9
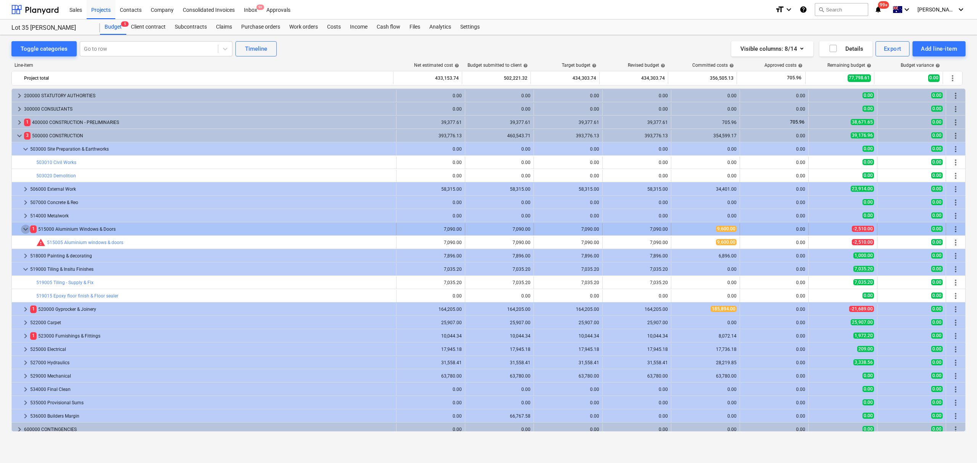
click at [22, 228] on span "keyboard_arrow_down" at bounding box center [25, 229] width 9 height 9
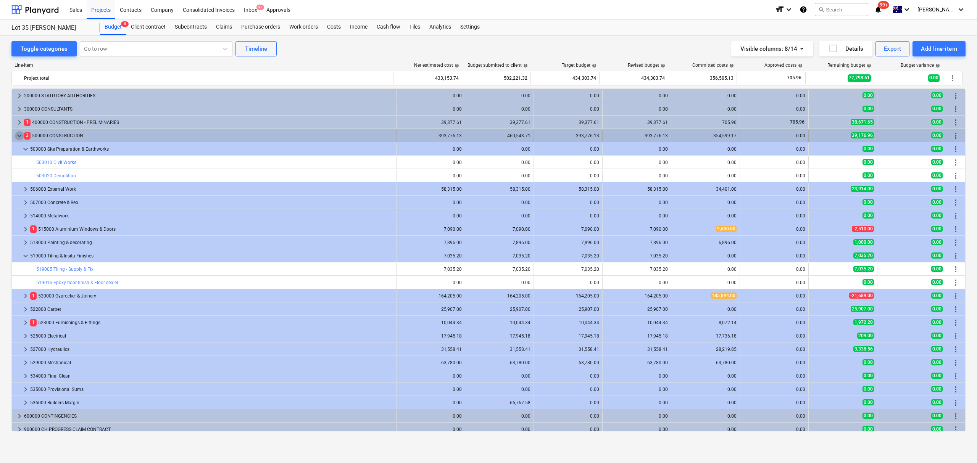
click at [20, 136] on span "keyboard_arrow_down" at bounding box center [19, 135] width 9 height 9
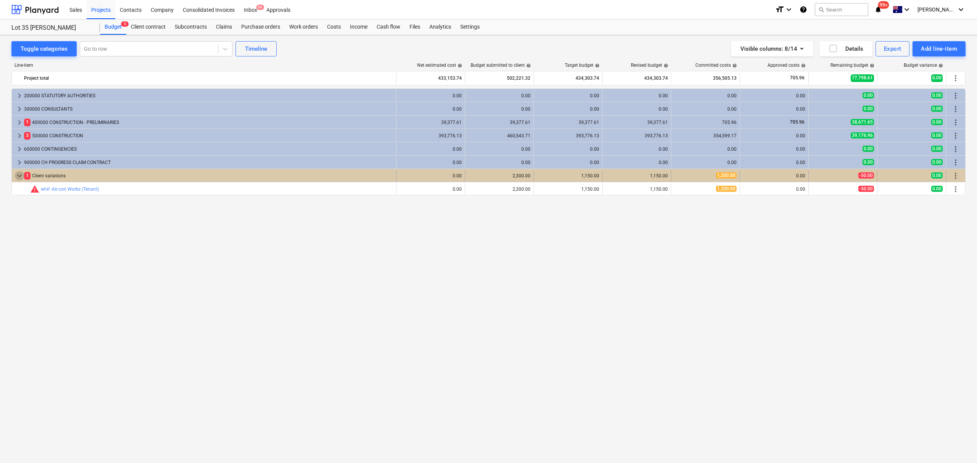
click at [20, 176] on span "keyboard_arrow_down" at bounding box center [19, 175] width 9 height 9
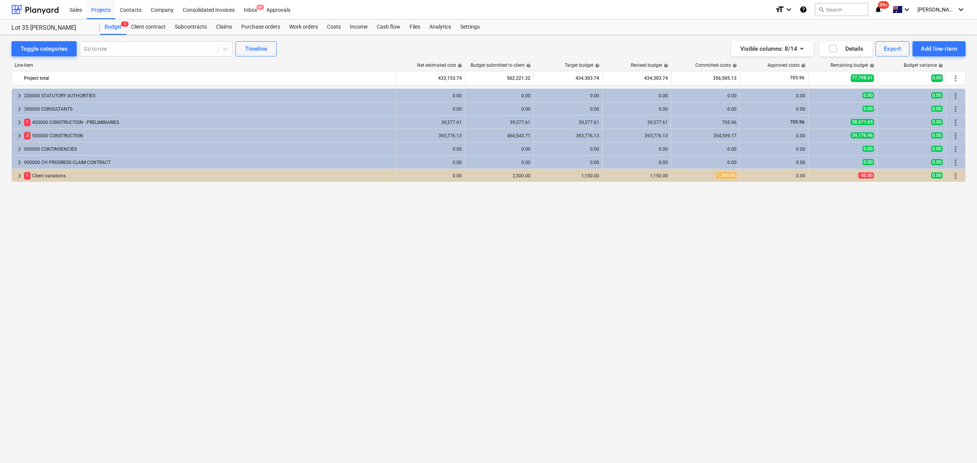
click at [20, 176] on span "keyboard_arrow_right" at bounding box center [19, 175] width 9 height 9
click at [20, 176] on span "keyboard_arrow_down" at bounding box center [19, 175] width 9 height 9
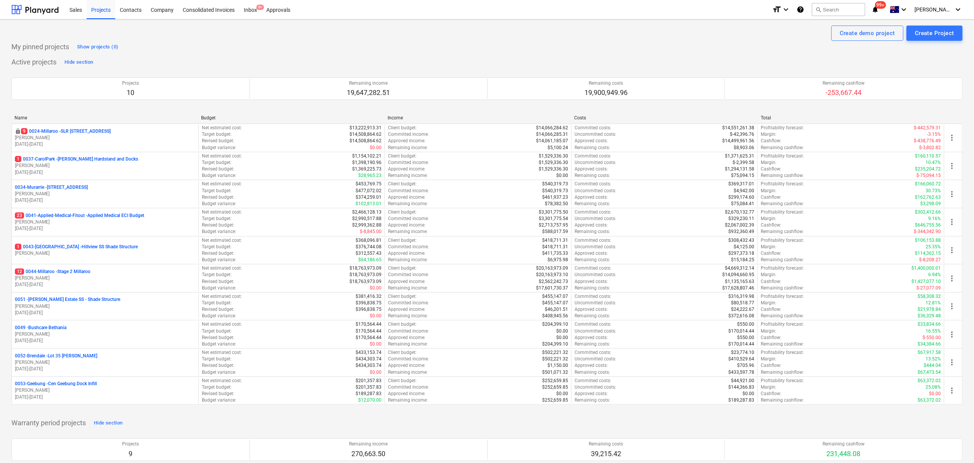
click at [69, 316] on p "06.08.2025 - 30.11.2025" at bounding box center [105, 313] width 181 height 6
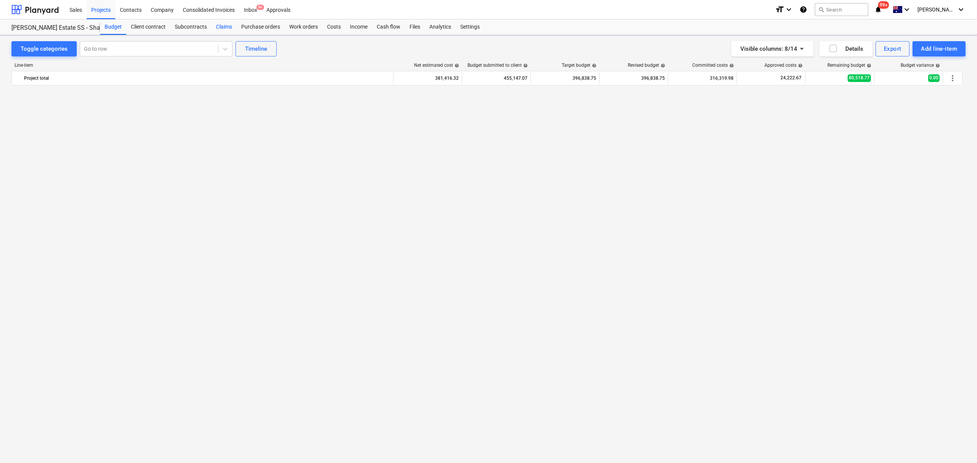
scroll to position [846, 0]
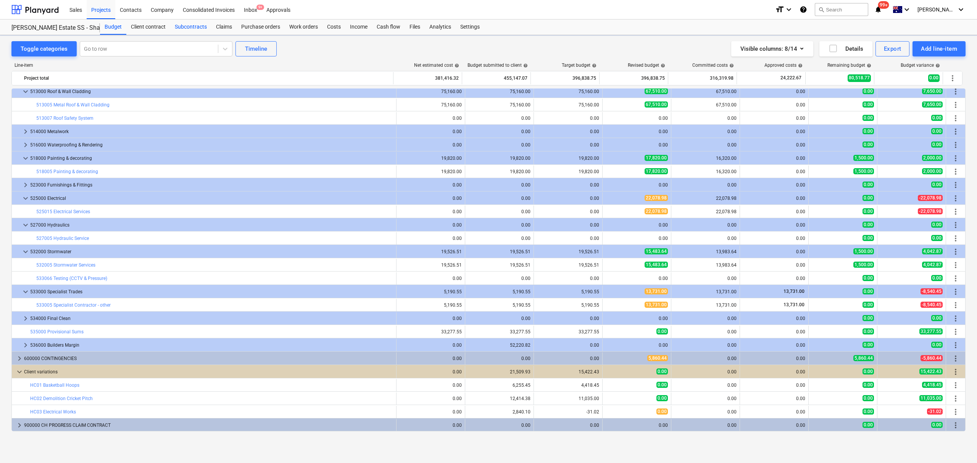
click at [190, 33] on div "Subcontracts" at bounding box center [190, 26] width 41 height 15
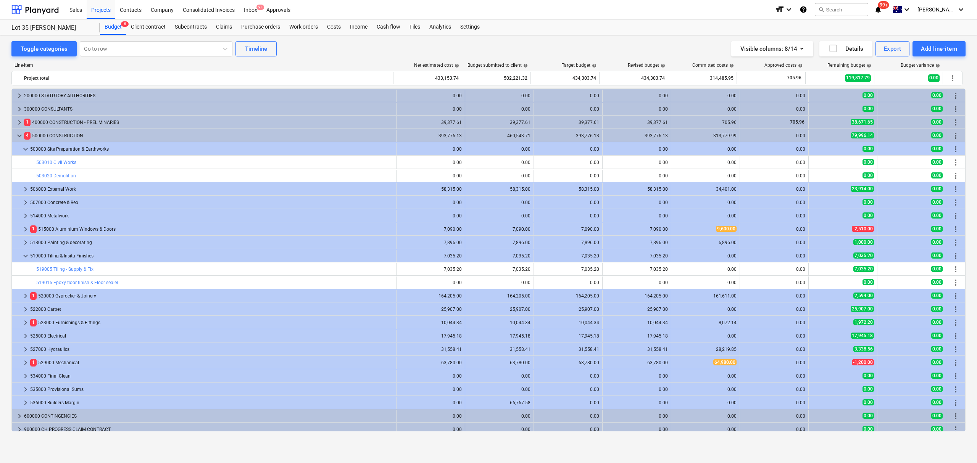
scroll to position [31, 0]
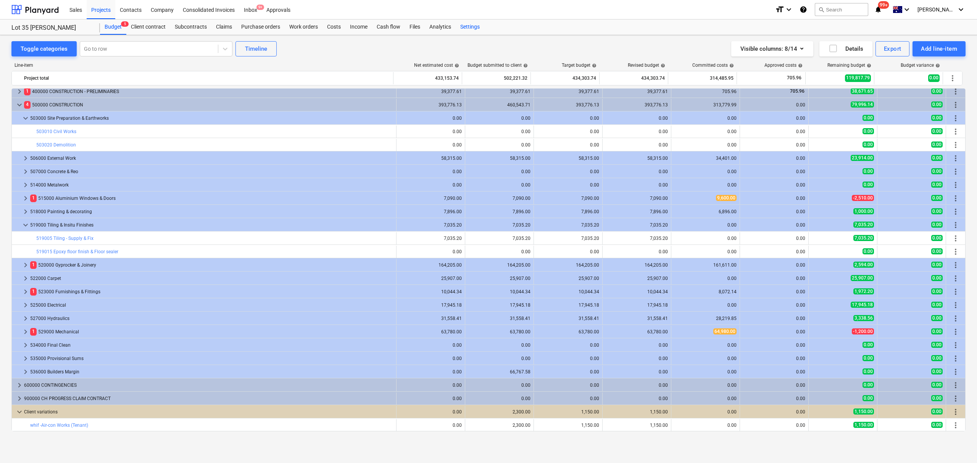
click at [466, 24] on div "Settings" at bounding box center [470, 26] width 29 height 15
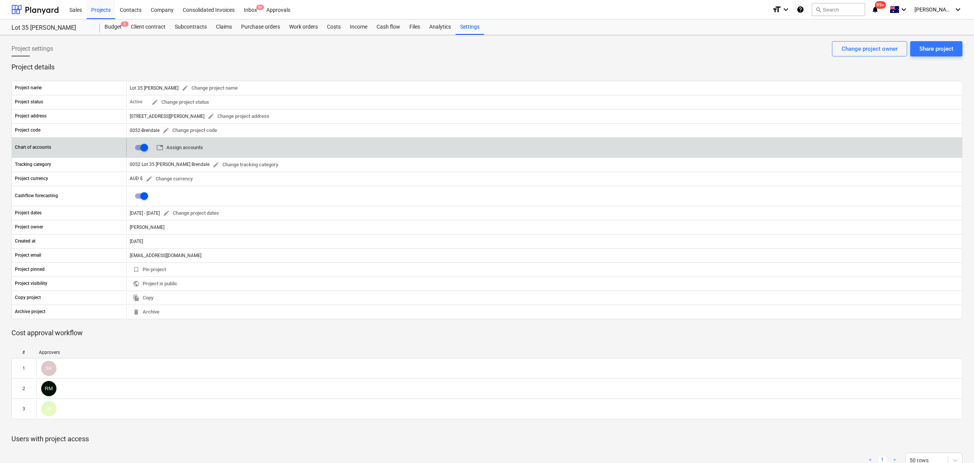
click at [189, 151] on span "table Assign accounts" at bounding box center [179, 147] width 47 height 9
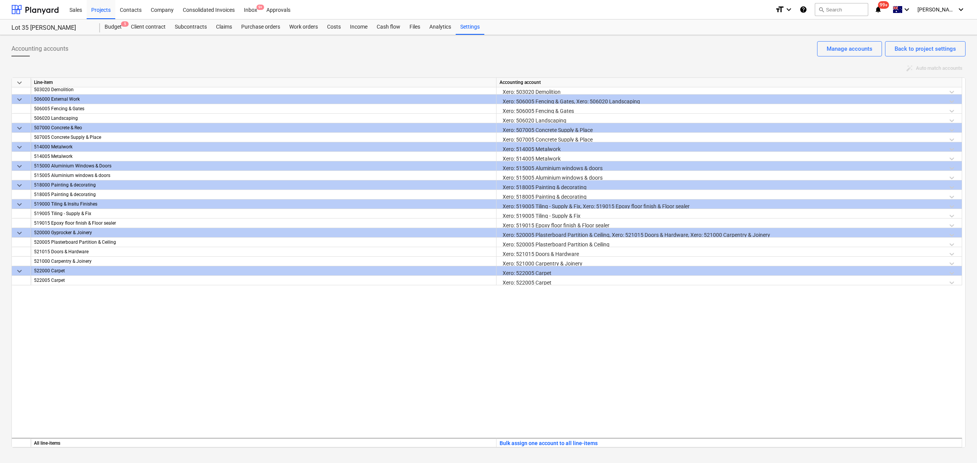
scroll to position [527, 0]
